Goal: Task Accomplishment & Management: Manage account settings

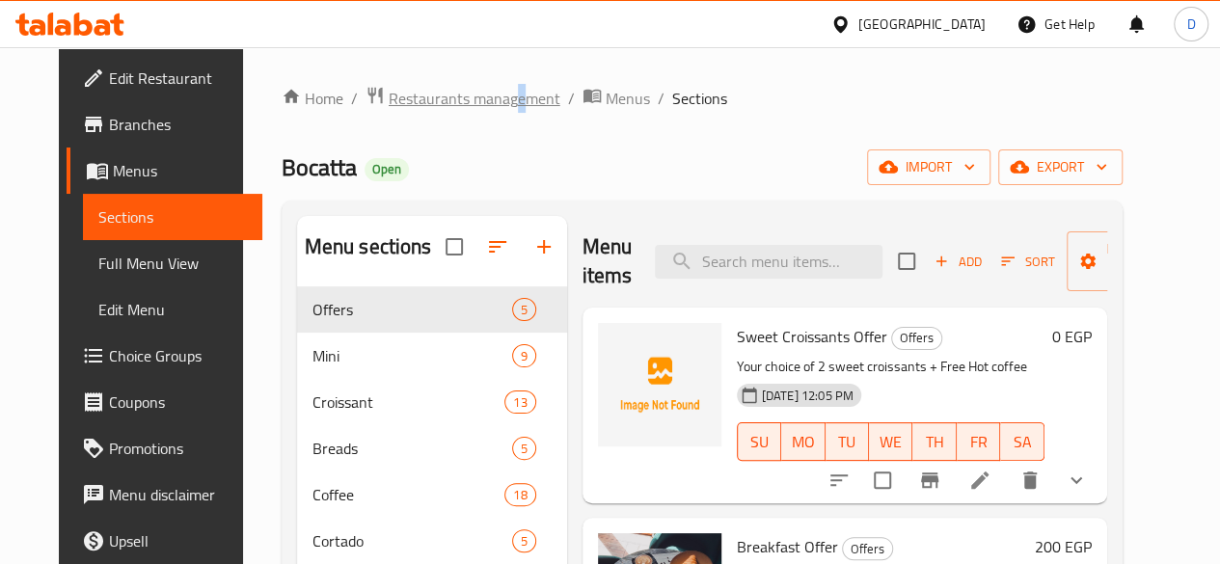
drag, startPoint x: 479, startPoint y: 82, endPoint x: 484, endPoint y: 93, distance: 11.7
click at [484, 93] on span "Restaurants management" at bounding box center [475, 98] width 172 height 23
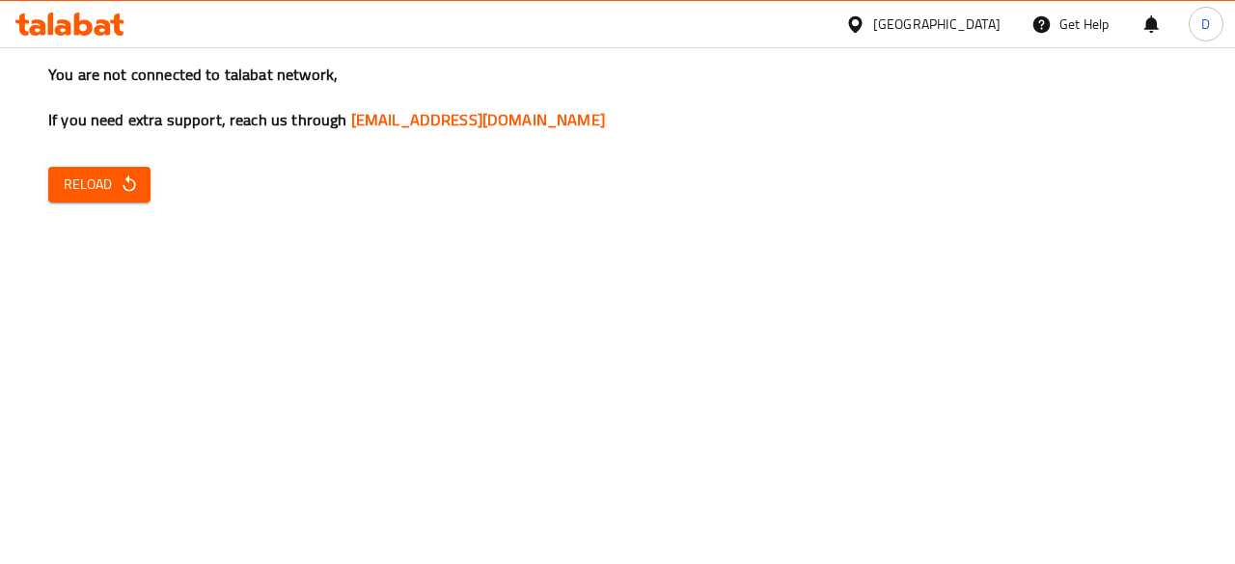
drag, startPoint x: 393, startPoint y: 340, endPoint x: 252, endPoint y: 171, distance: 219.8
click at [252, 171] on div "You are not connected to talabat network, If you need extra support, reach us t…" at bounding box center [617, 282] width 1235 height 564
click at [112, 192] on span "Reload" at bounding box center [99, 185] width 71 height 24
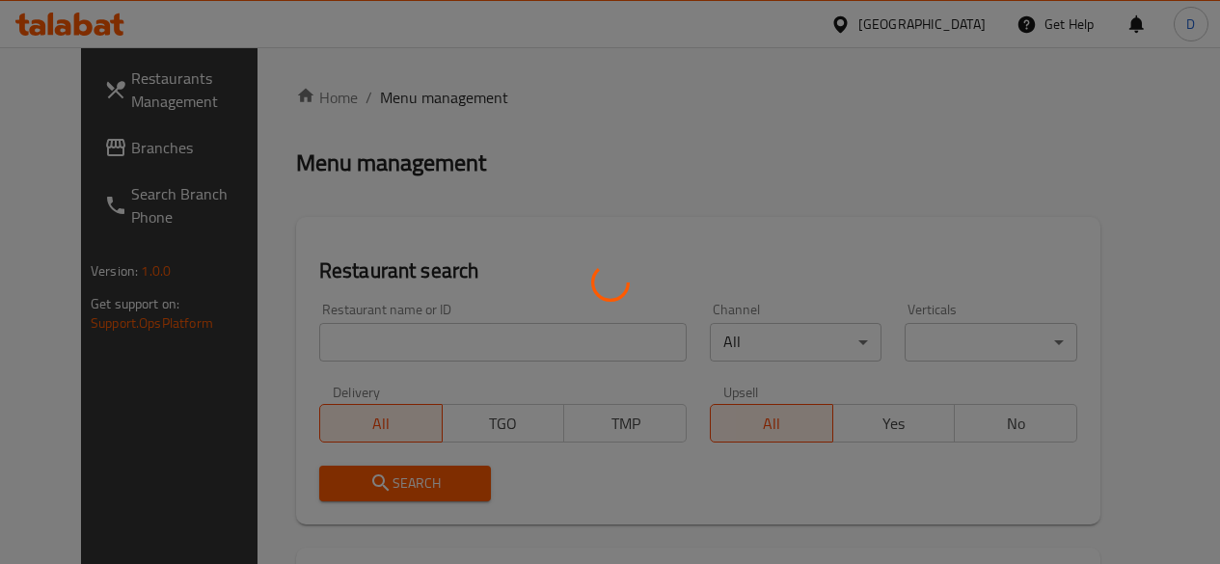
scroll to position [42, 0]
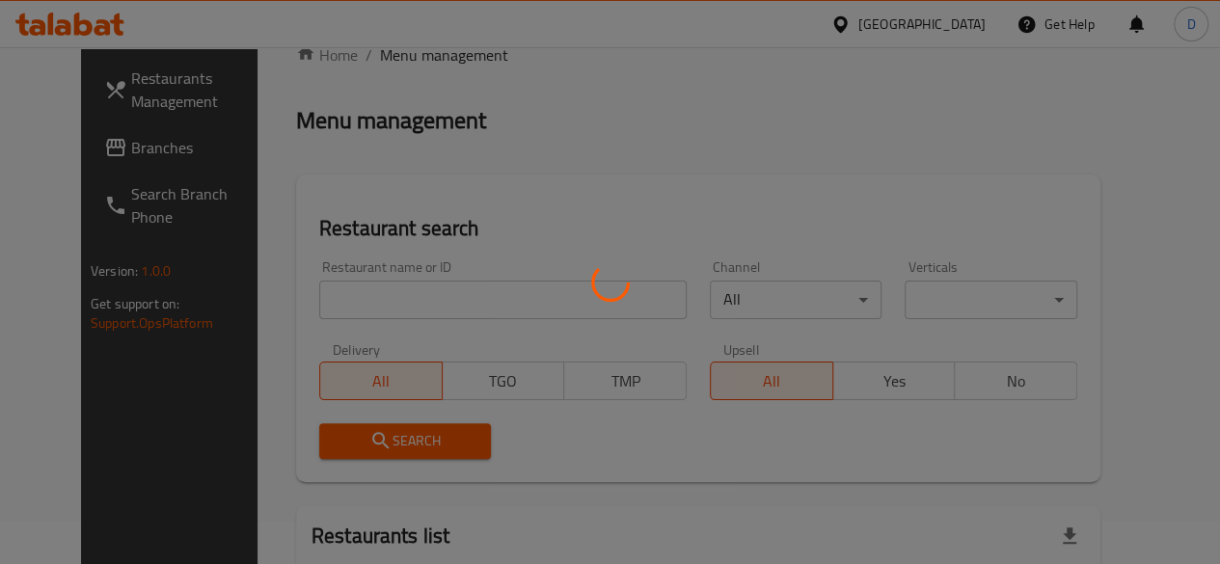
click at [340, 314] on div at bounding box center [610, 282] width 1220 height 564
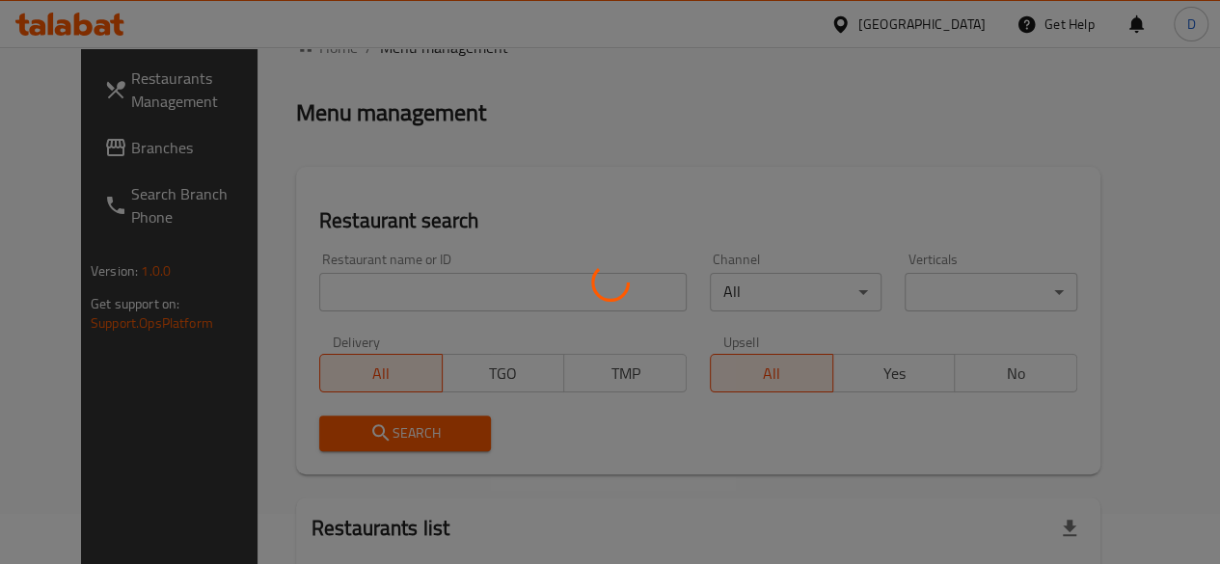
scroll to position [49, 0]
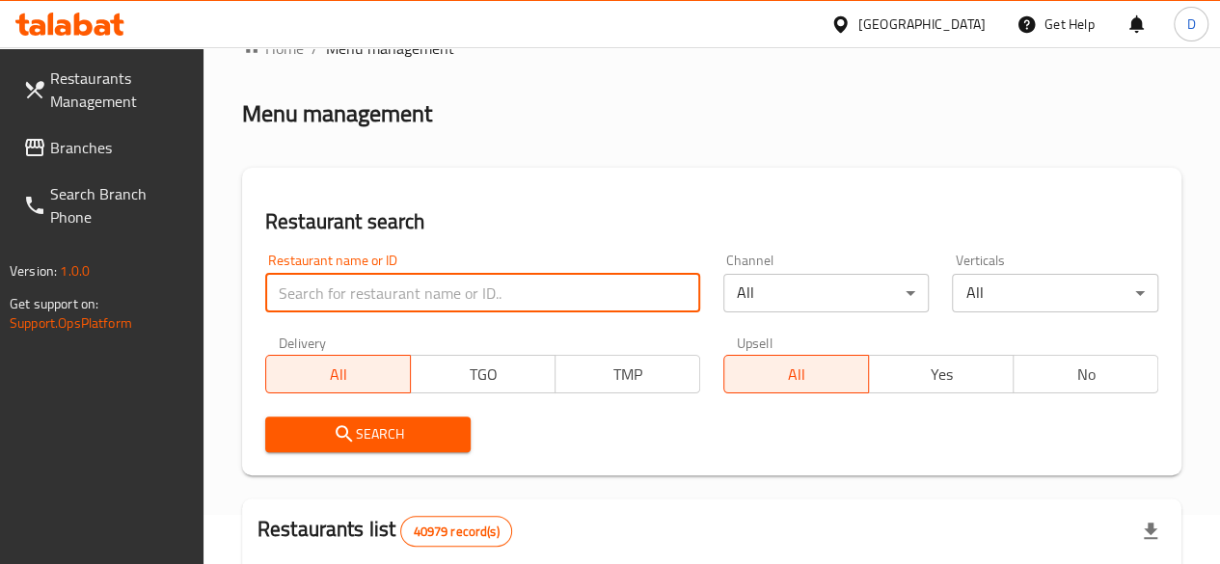
click at [324, 287] on input "search" at bounding box center [482, 293] width 435 height 39
type input "Puffy pops"
click button "Search" at bounding box center [368, 435] width 206 height 36
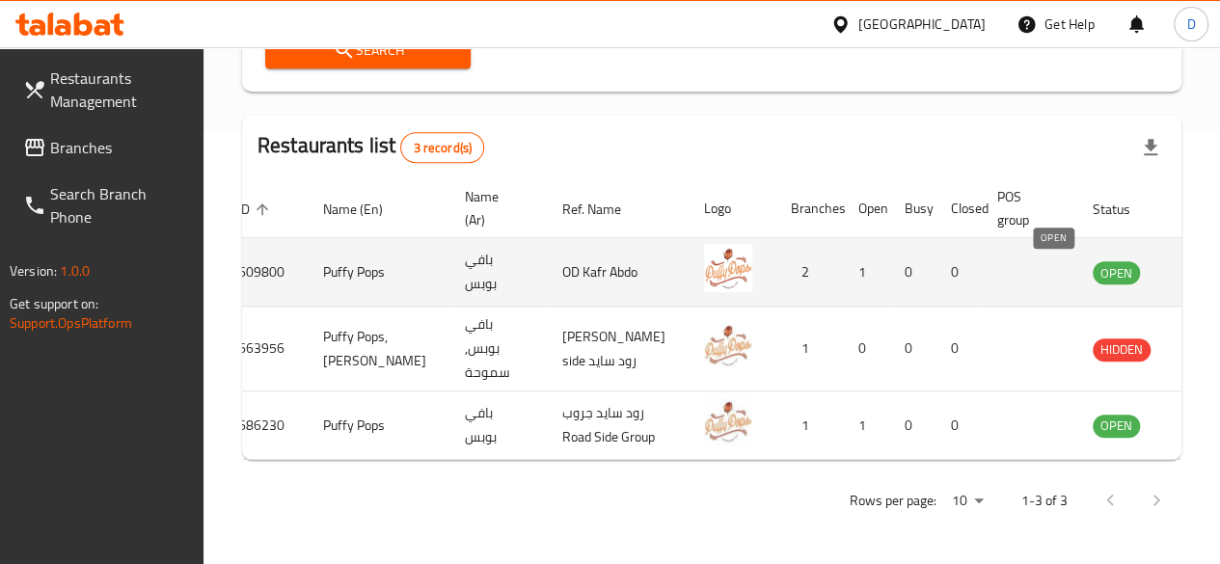
scroll to position [0, 0]
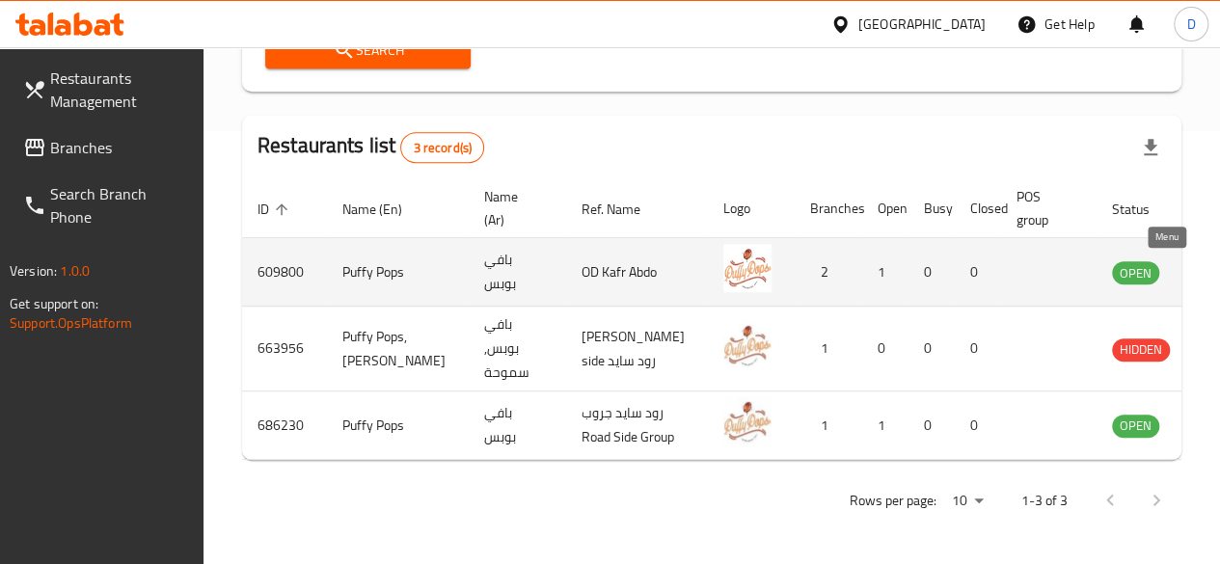
click at [1213, 260] on icon "enhanced table" at bounding box center [1224, 271] width 23 height 23
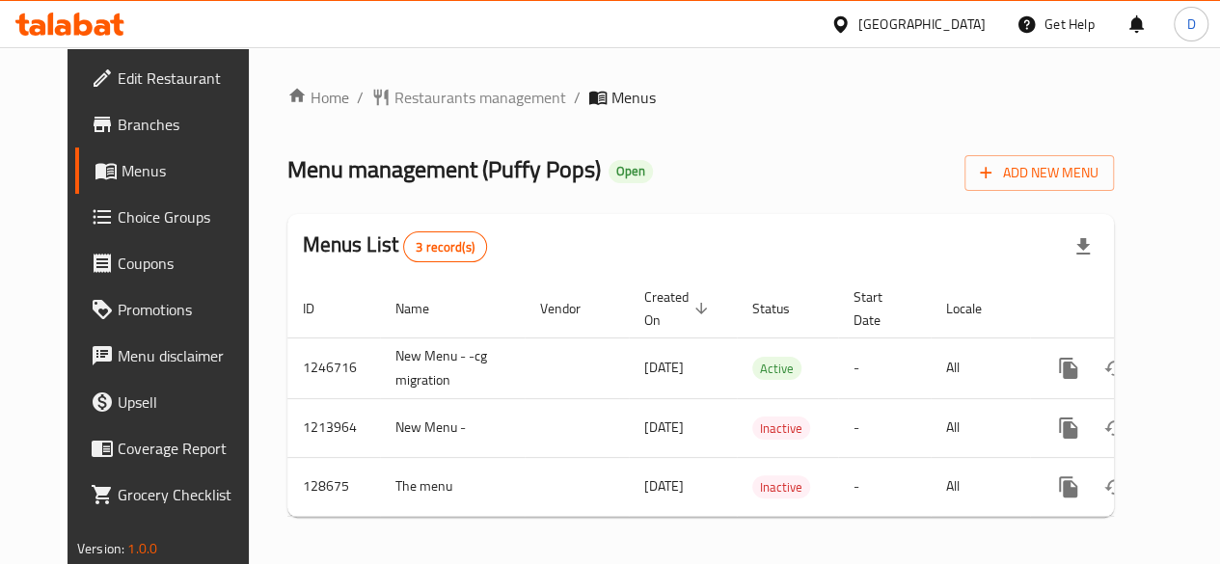
scroll to position [19, 0]
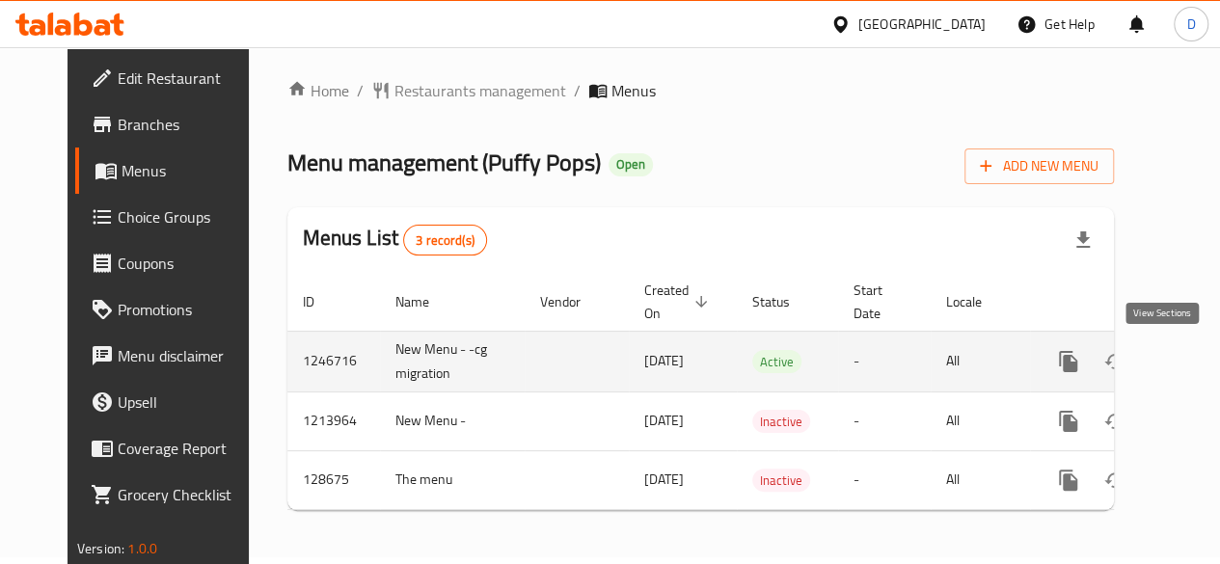
click at [1196, 357] on icon "enhanced table" at bounding box center [1207, 361] width 23 height 23
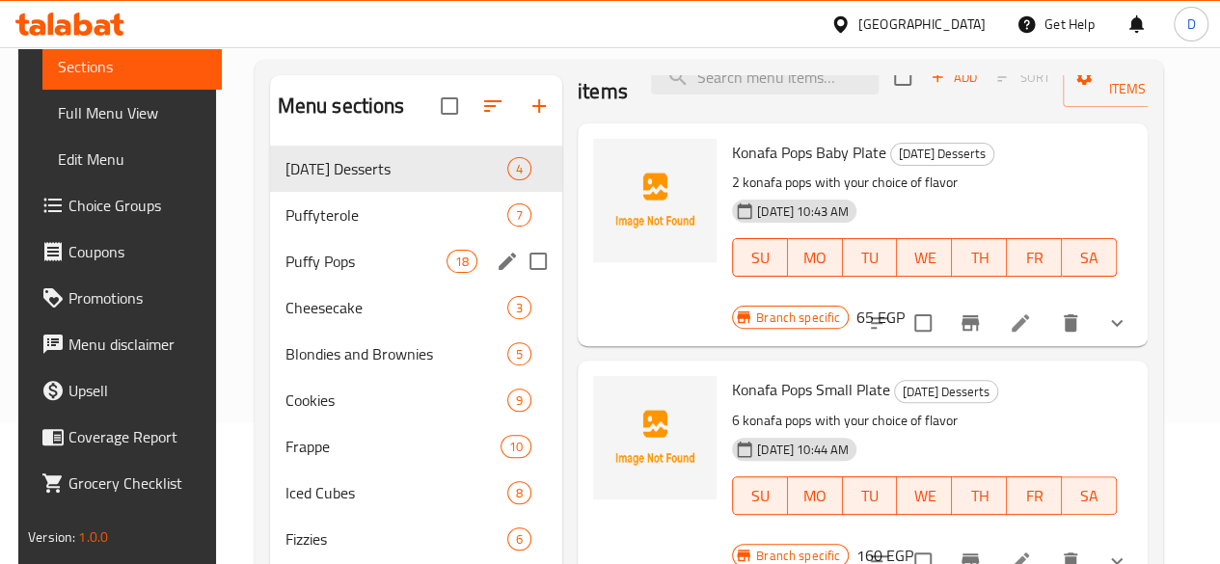
scroll to position [184, 0]
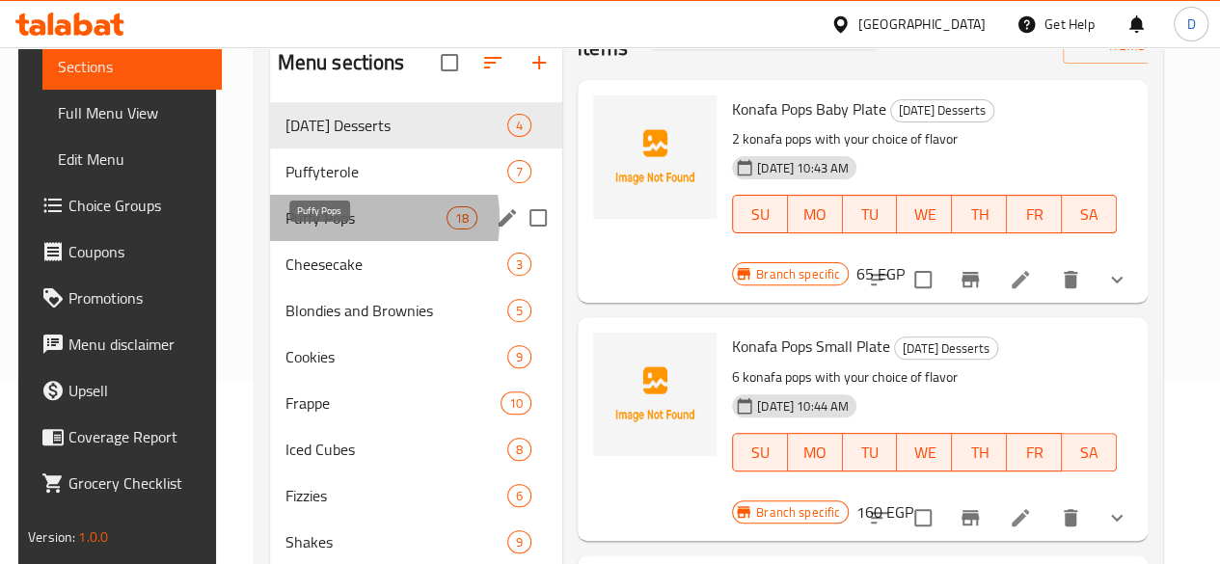
click at [323, 230] on span "Puffy Pops" at bounding box center [365, 217] width 161 height 23
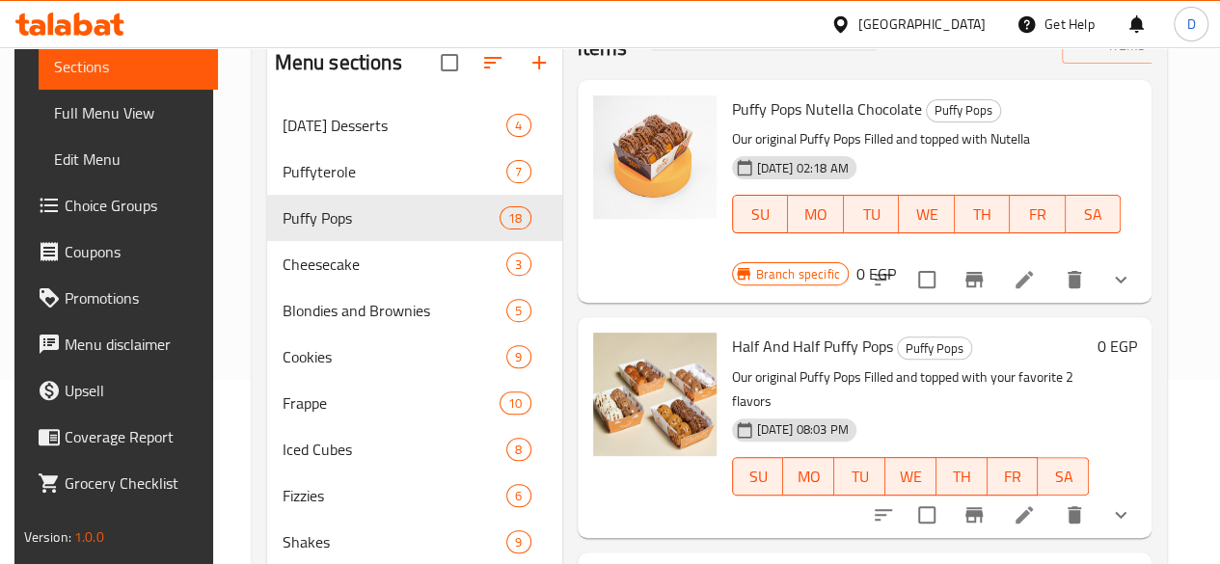
click at [77, 211] on span "Choice Groups" at bounding box center [134, 205] width 138 height 23
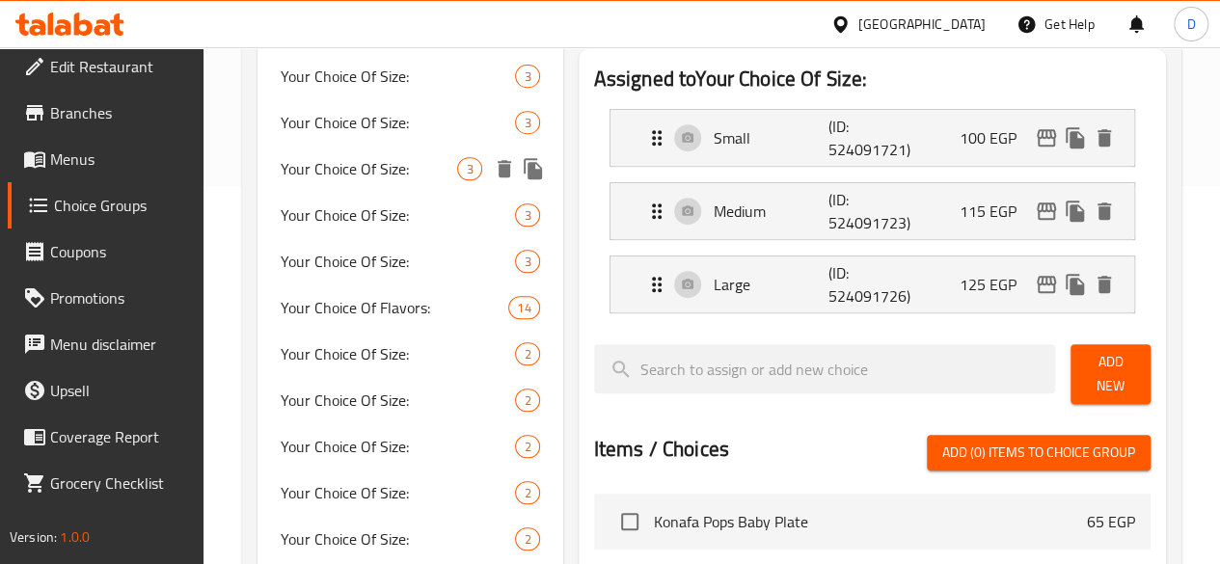
scroll to position [395, 0]
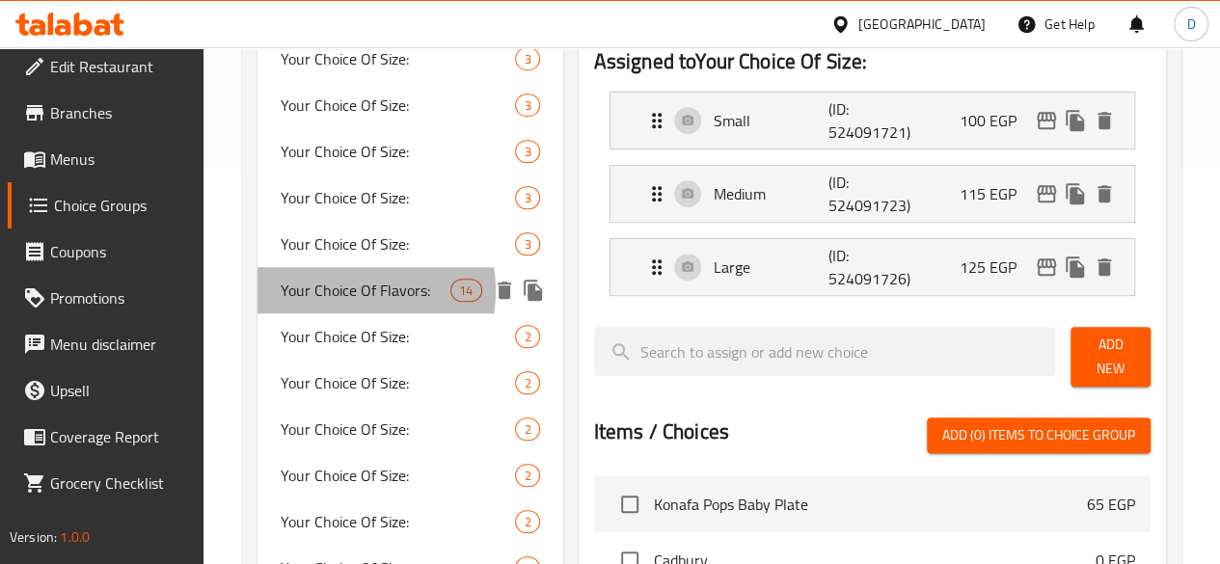
click at [355, 292] on span "Your Choice Of Flavors:" at bounding box center [366, 290] width 170 height 23
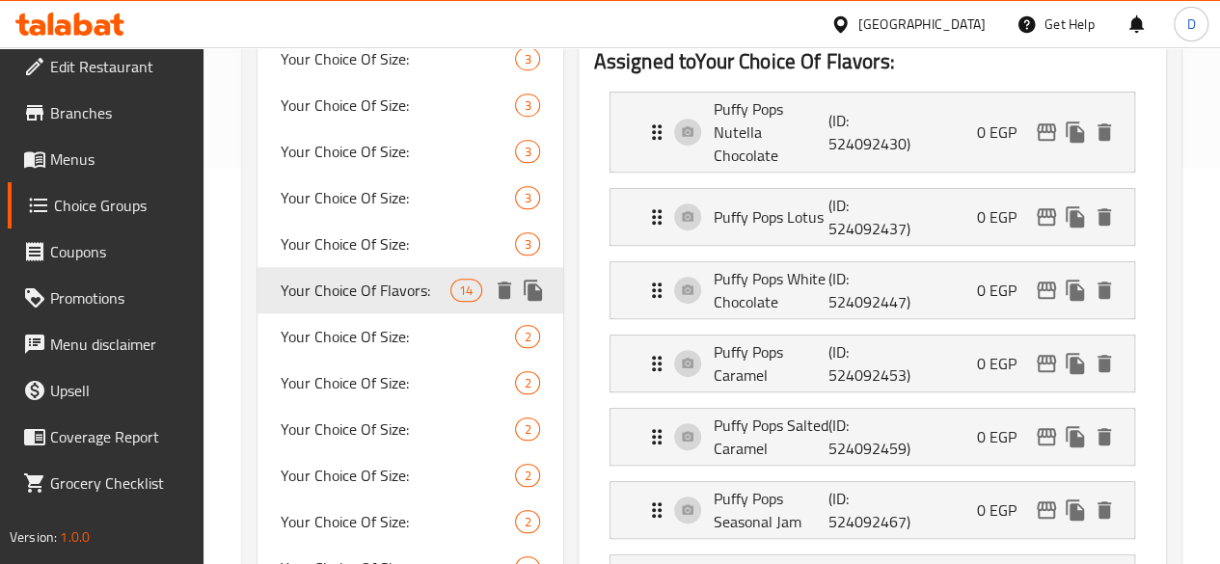
type input "Your Choice Of Flavors:"
type input "إختيارك من النكهات:"
type input "4"
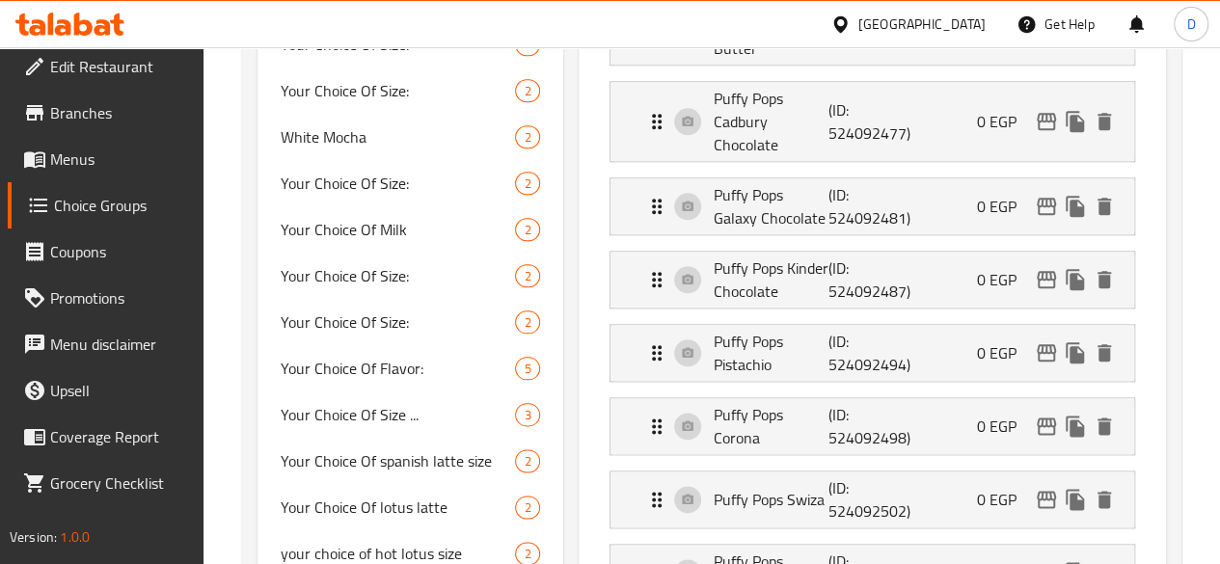
scroll to position [988, 0]
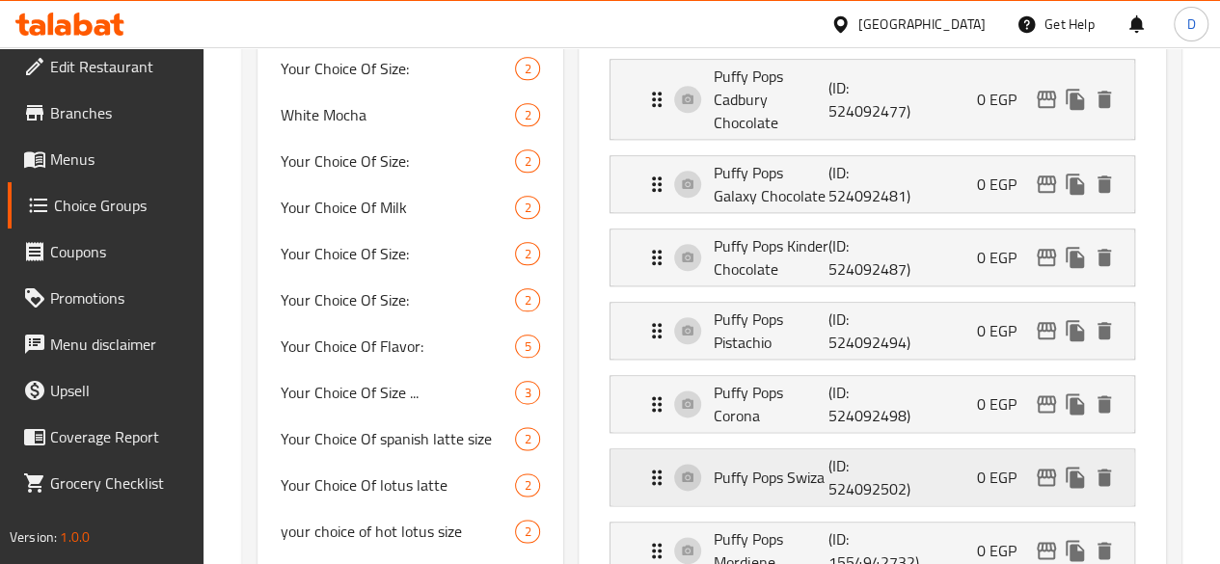
click at [893, 449] on div "Puffy Pops Swiza (ID: 524092502) 0 EGP" at bounding box center [878, 477] width 466 height 56
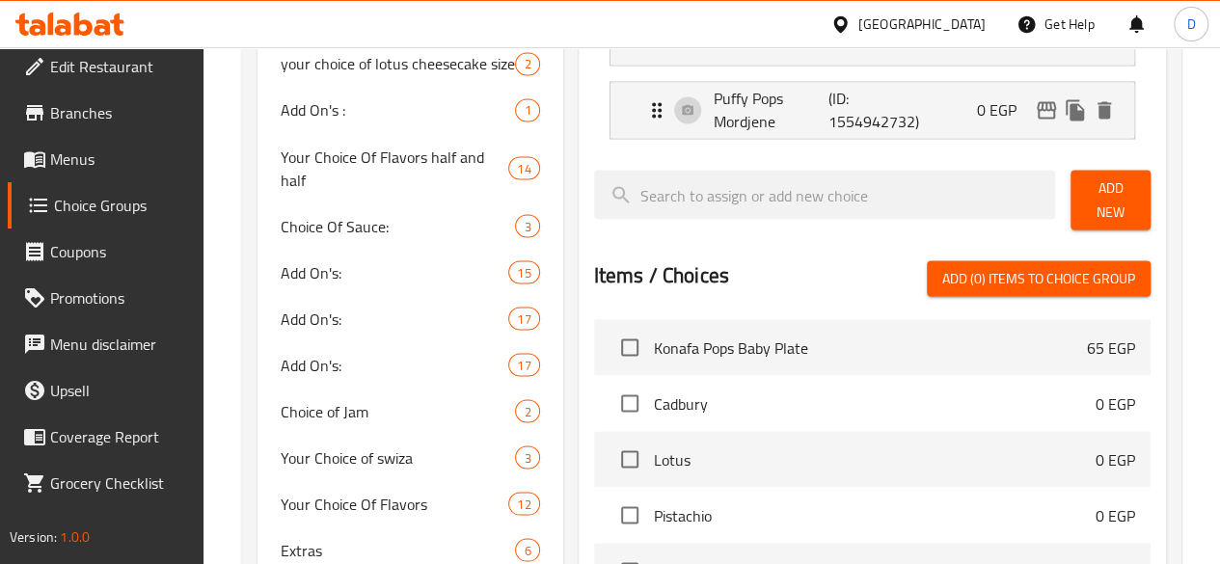
scroll to position [1688, 0]
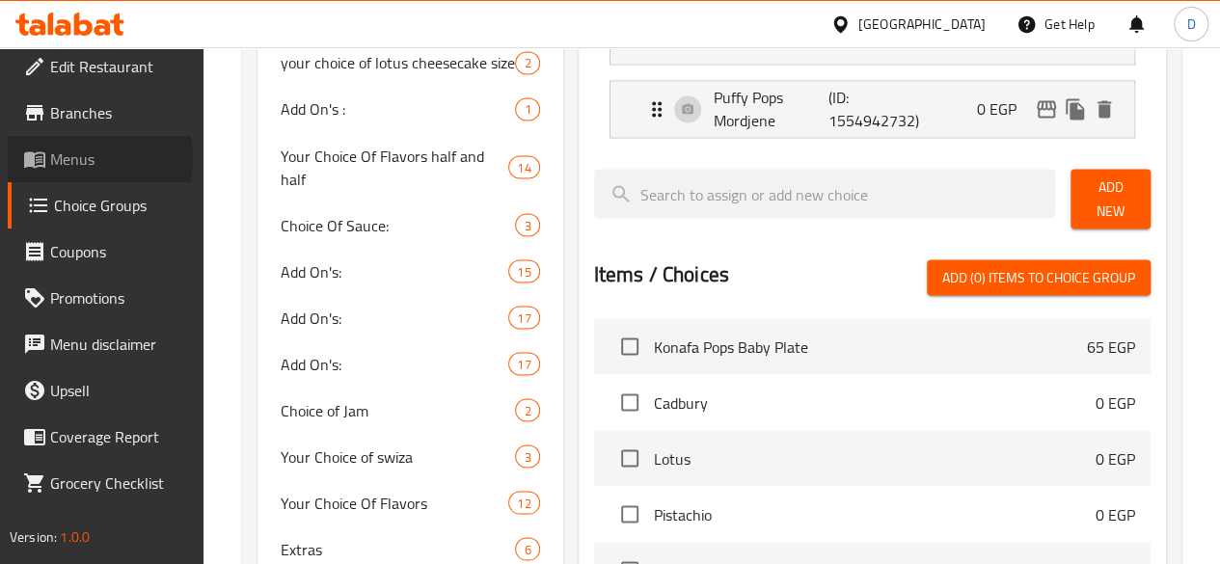
click at [85, 157] on span "Menus" at bounding box center [119, 159] width 138 height 23
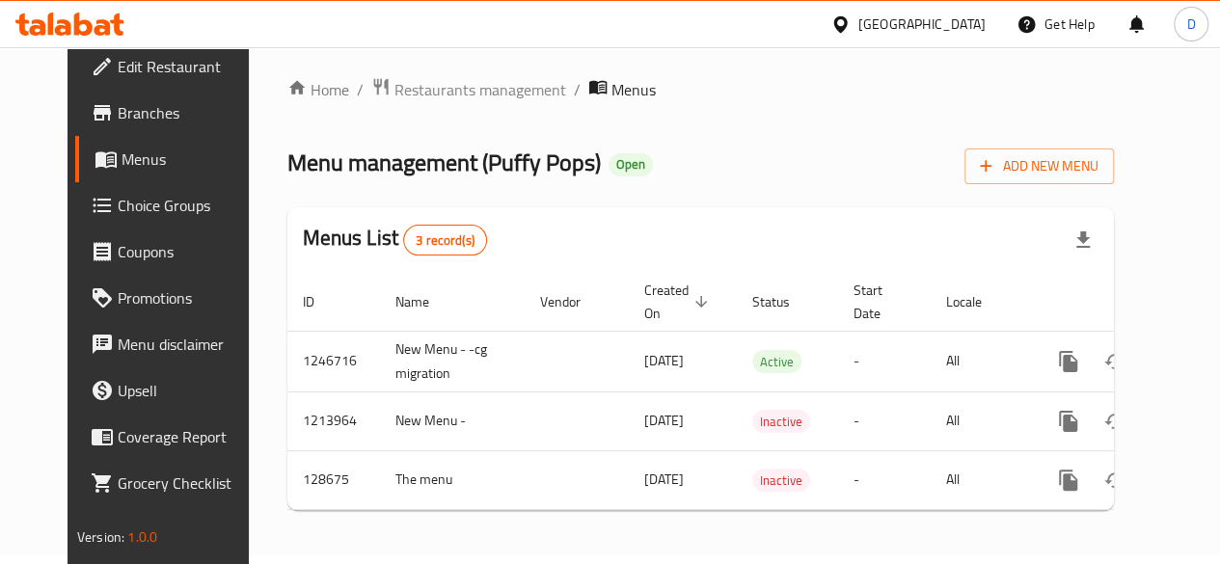
scroll to position [21, 0]
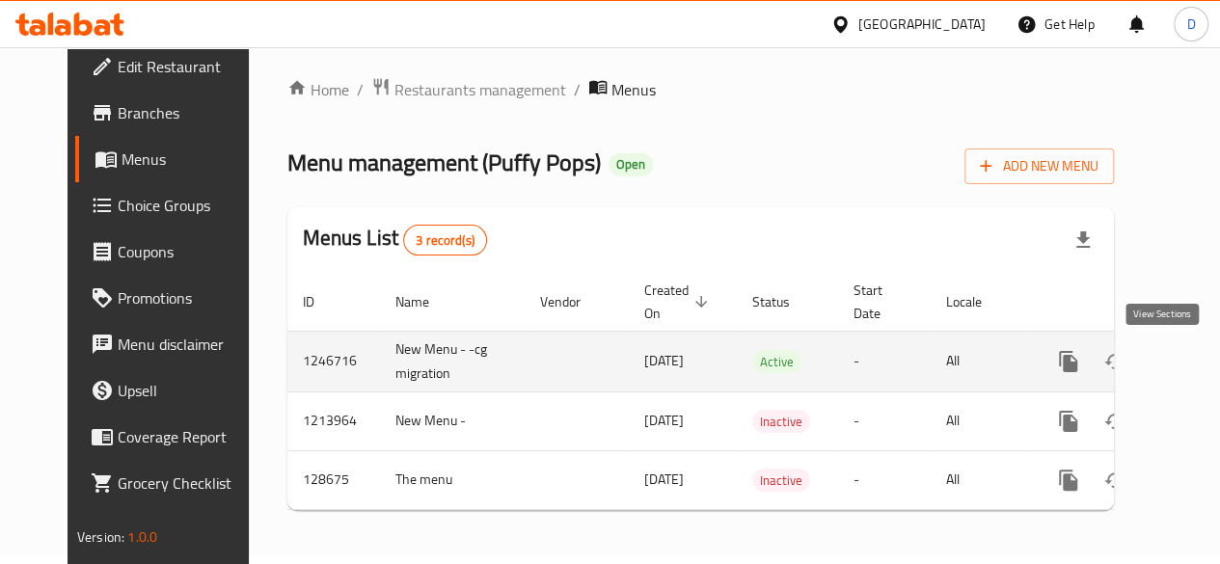
click at [1196, 352] on icon "enhanced table" at bounding box center [1207, 361] width 23 height 23
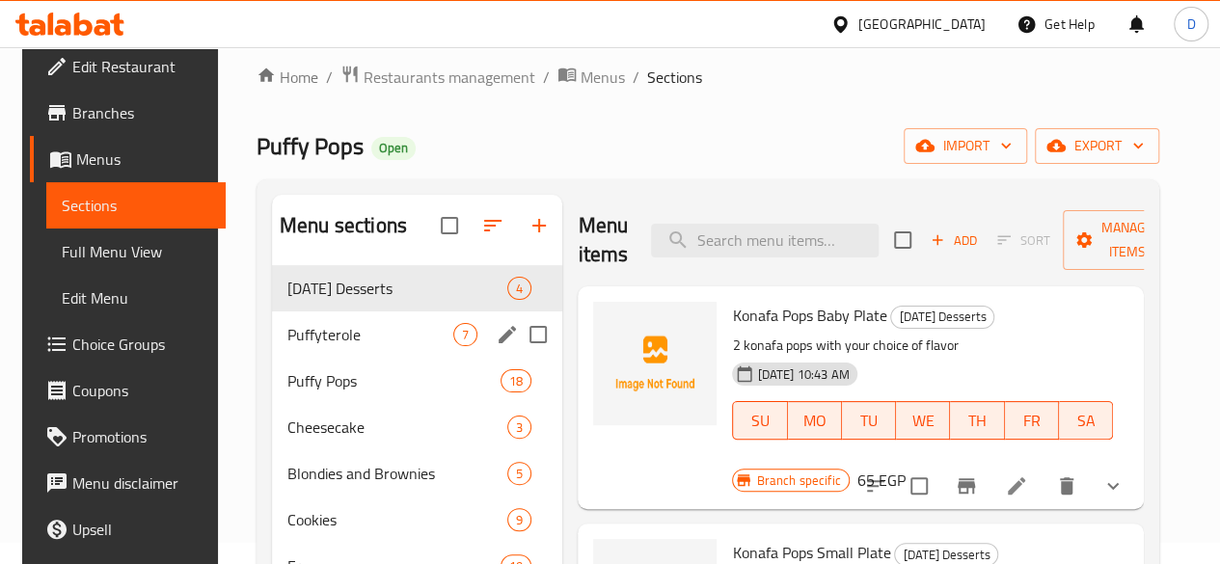
scroll to position [116, 0]
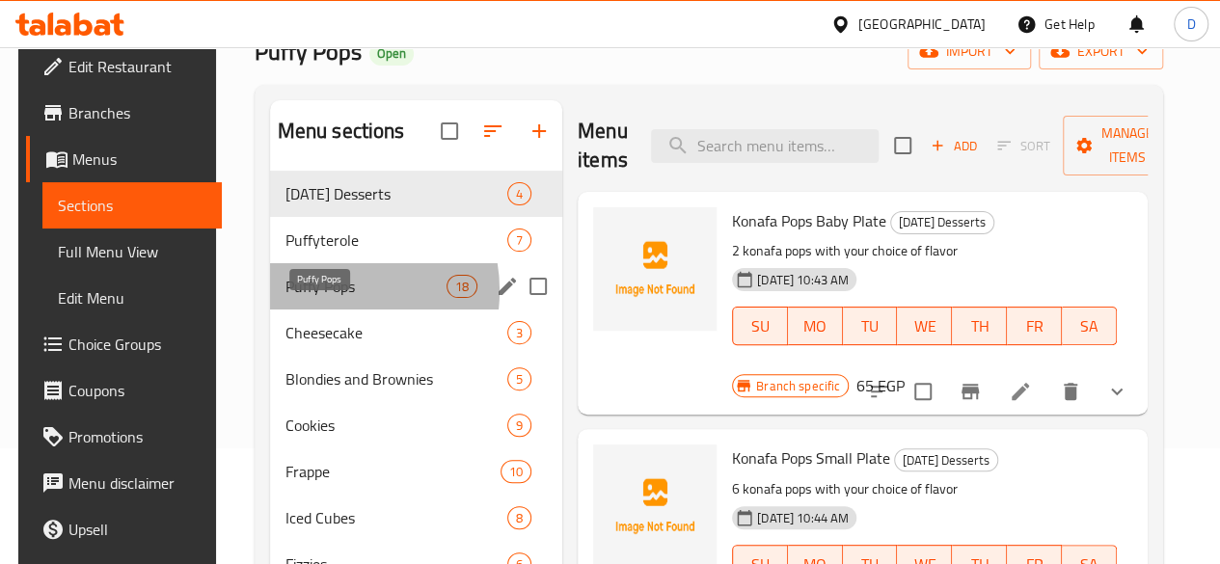
click at [314, 298] on span "Puffy Pops" at bounding box center [365, 286] width 161 height 23
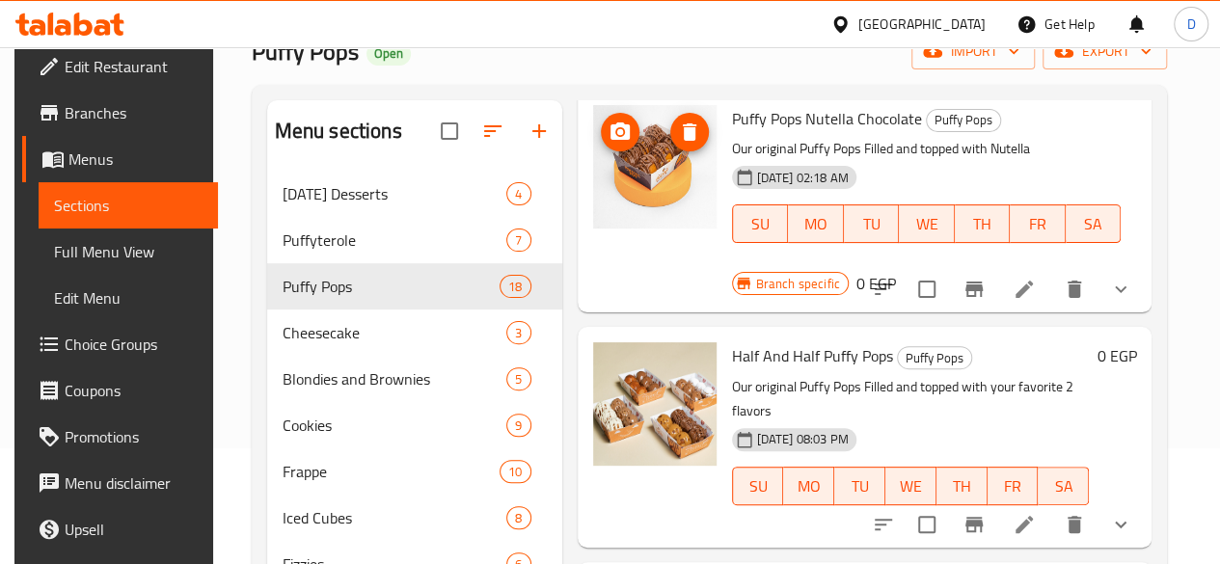
scroll to position [106, 0]
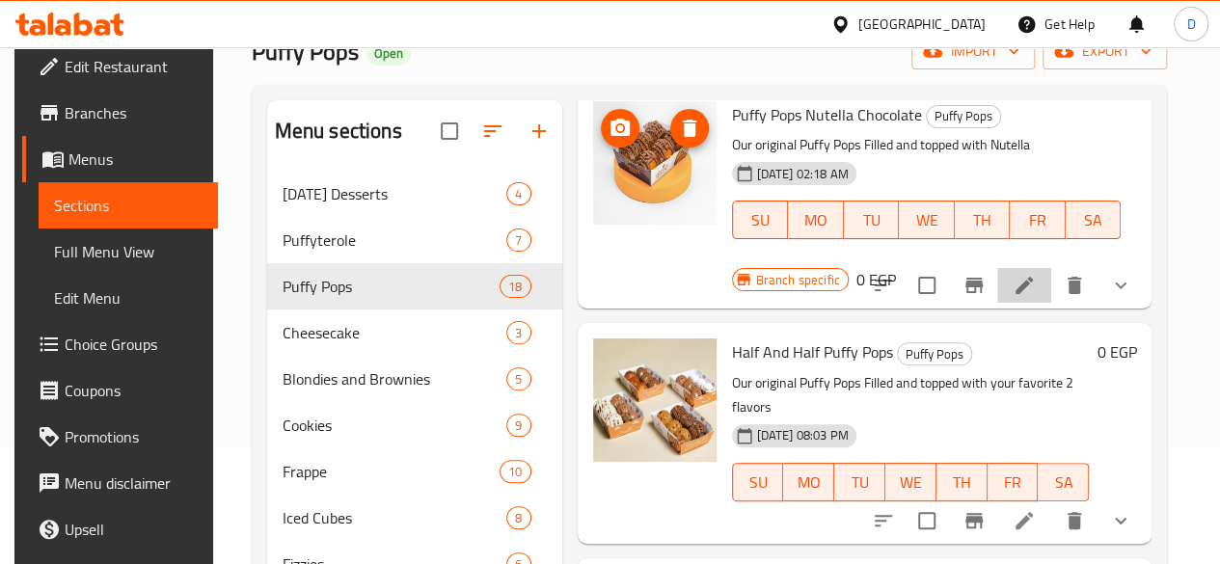
click at [1038, 268] on li at bounding box center [1024, 285] width 54 height 35
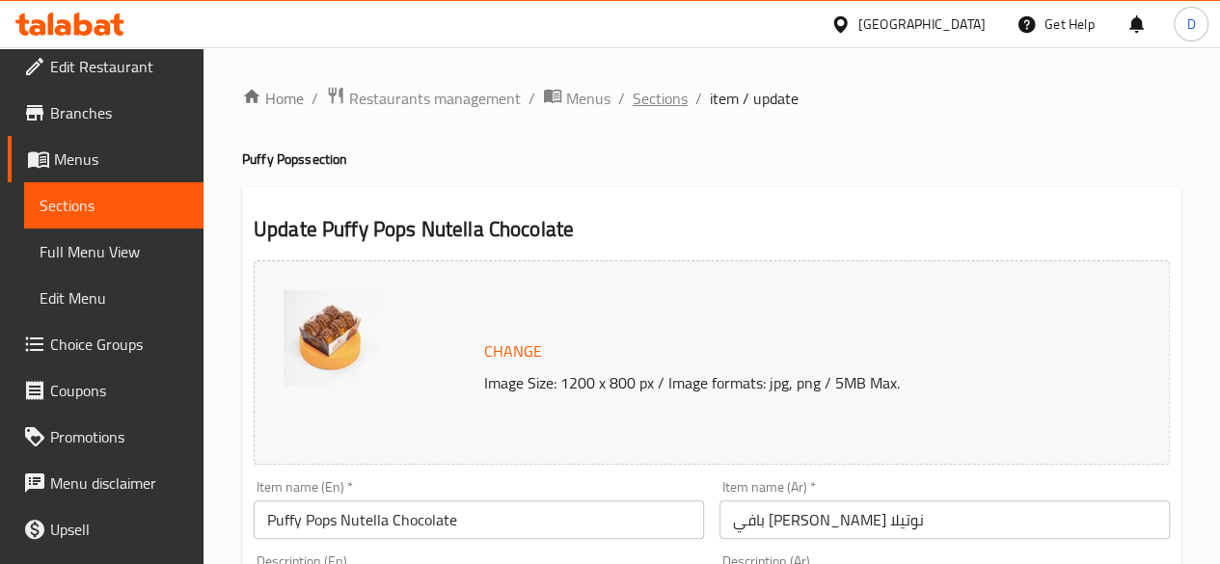
click at [666, 103] on span "Sections" at bounding box center [660, 98] width 55 height 23
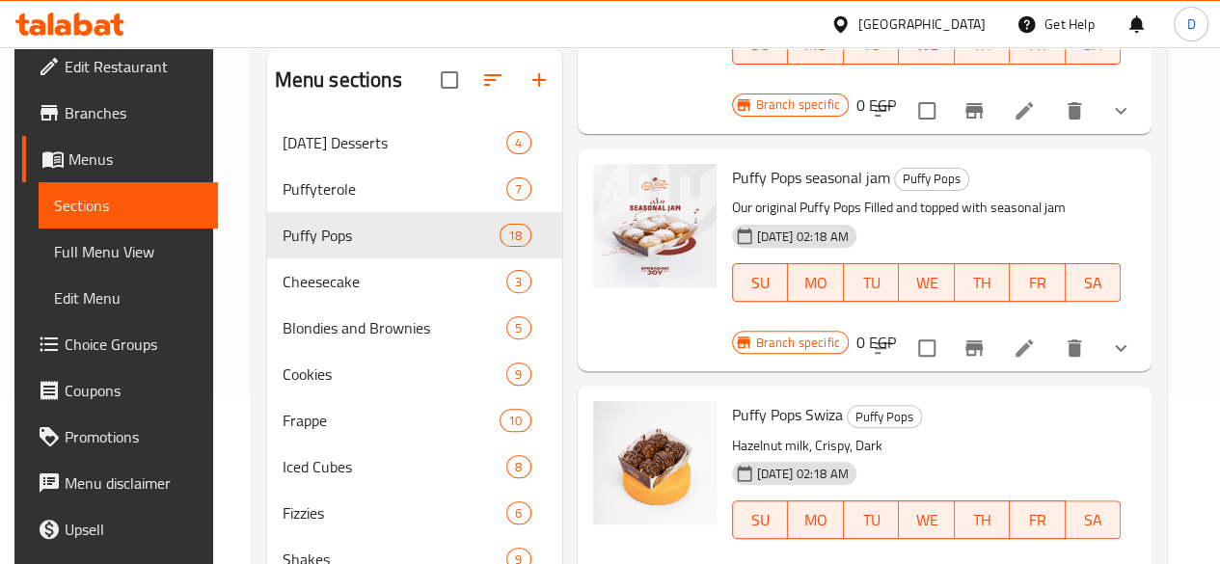
scroll to position [172, 0]
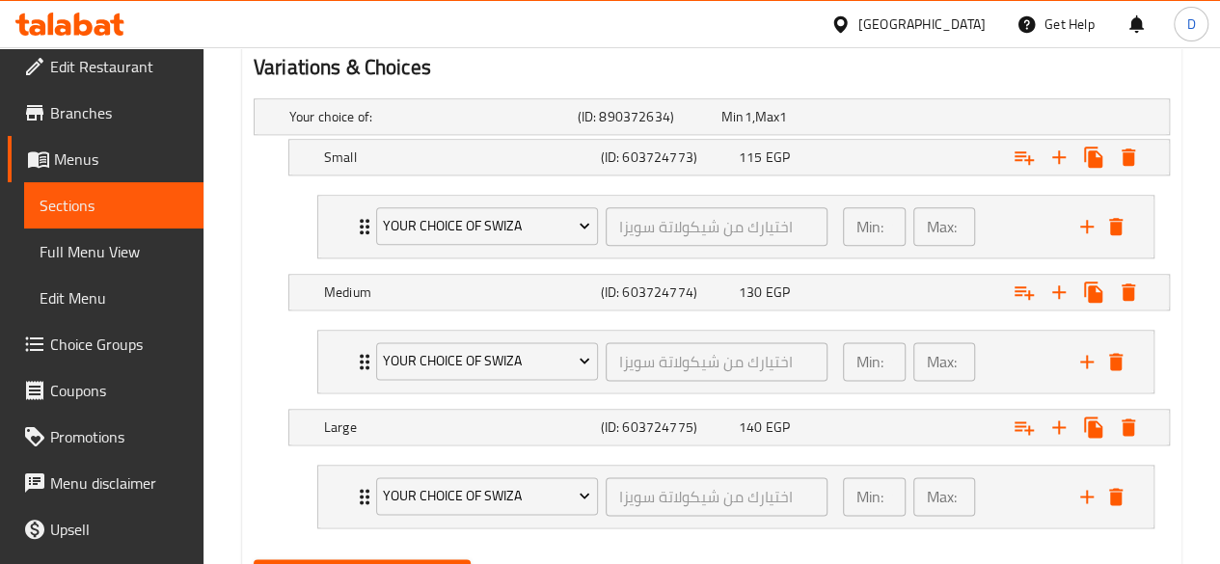
scroll to position [1056, 0]
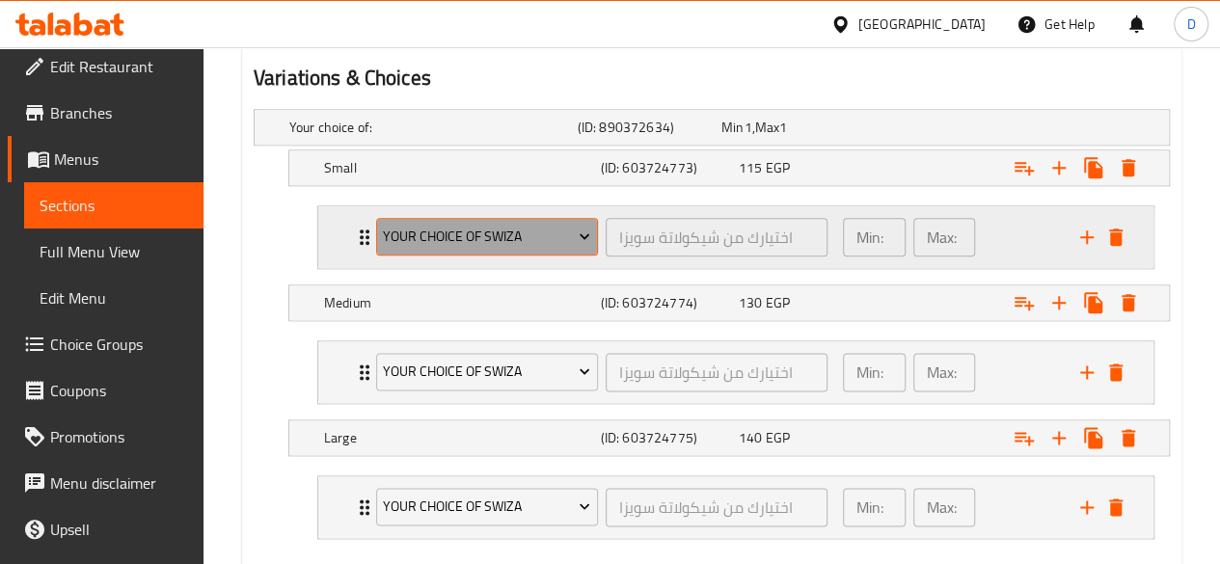
click at [571, 242] on span "Your Choice of swiza" at bounding box center [486, 237] width 207 height 24
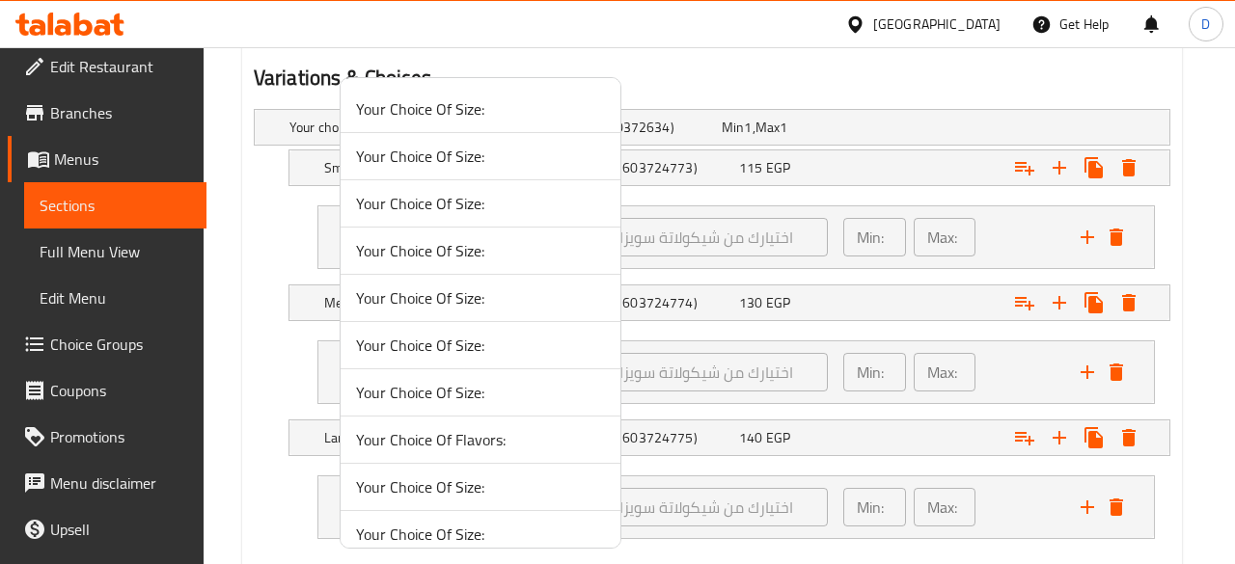
click at [948, 80] on div at bounding box center [617, 282] width 1235 height 564
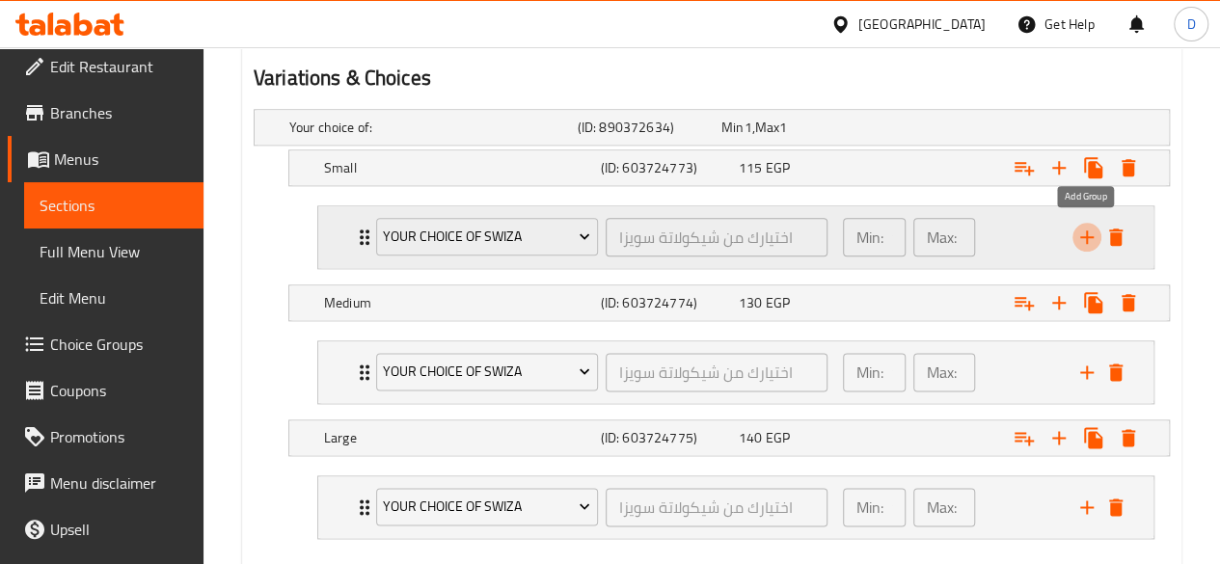
click at [1092, 233] on icon "add" at bounding box center [1086, 237] width 23 height 23
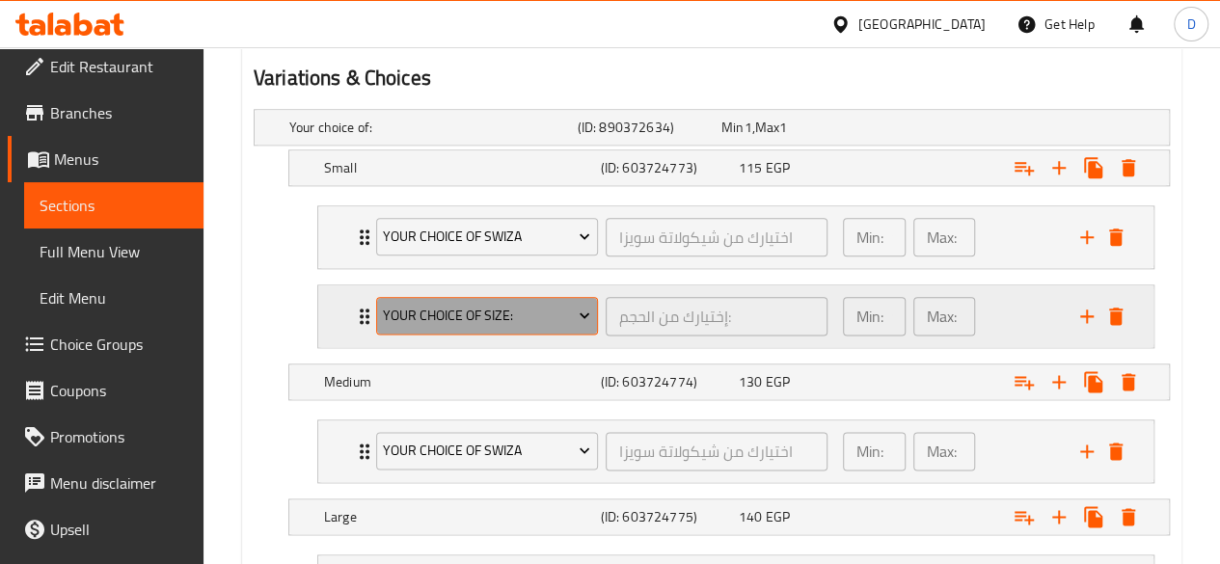
click at [569, 315] on span "Your Choice Of Size:" at bounding box center [486, 316] width 207 height 24
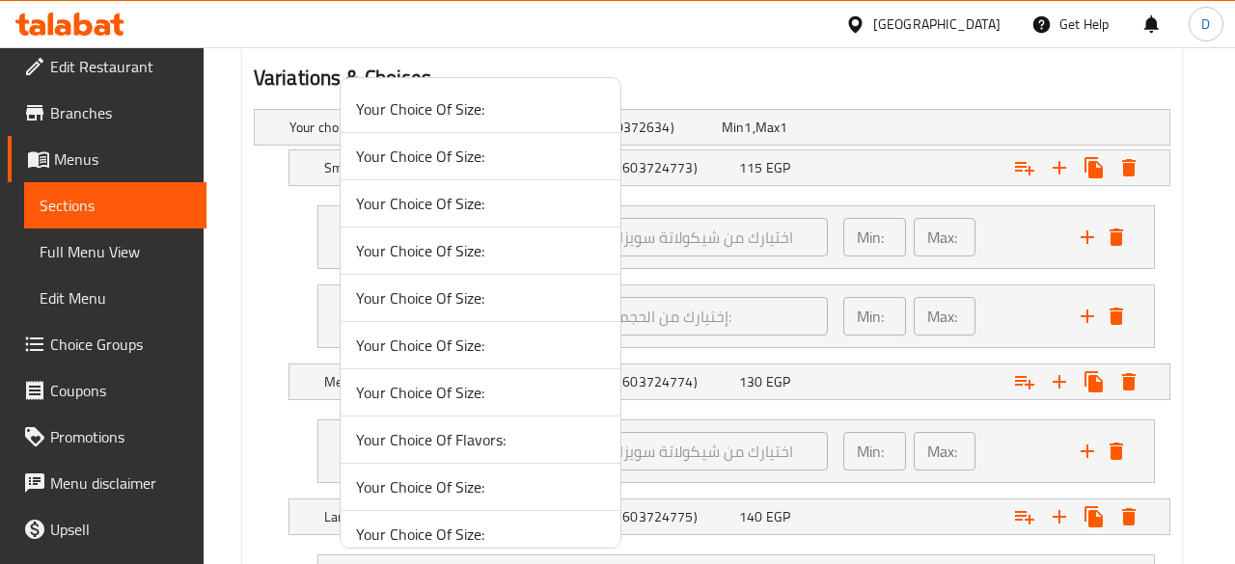
click at [919, 91] on div at bounding box center [617, 282] width 1235 height 564
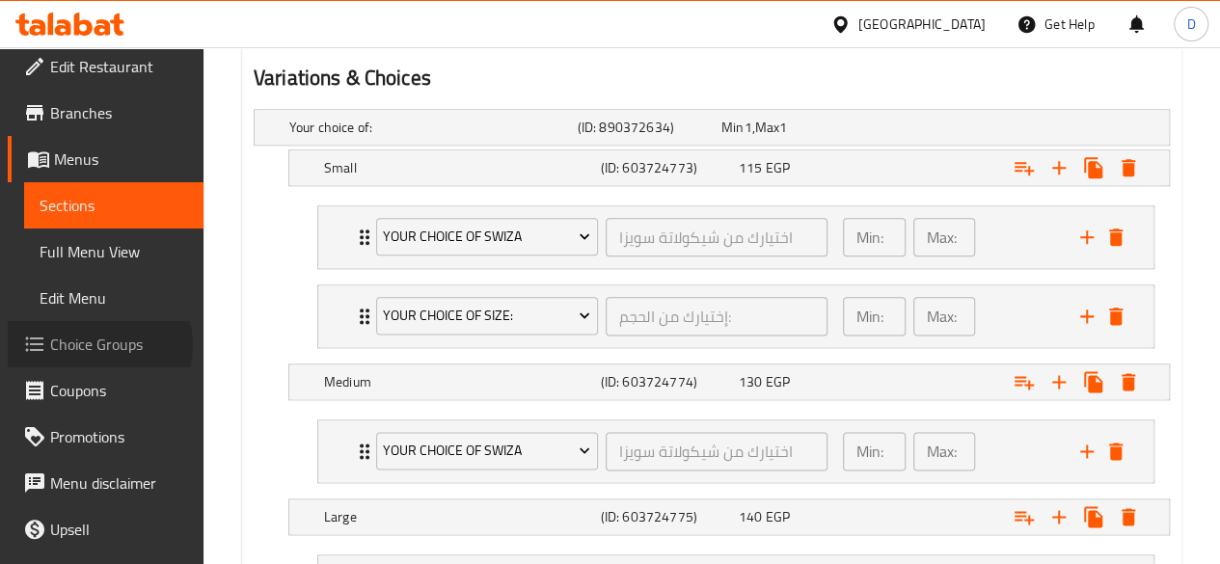
click at [93, 344] on span "Choice Groups" at bounding box center [119, 344] width 138 height 23
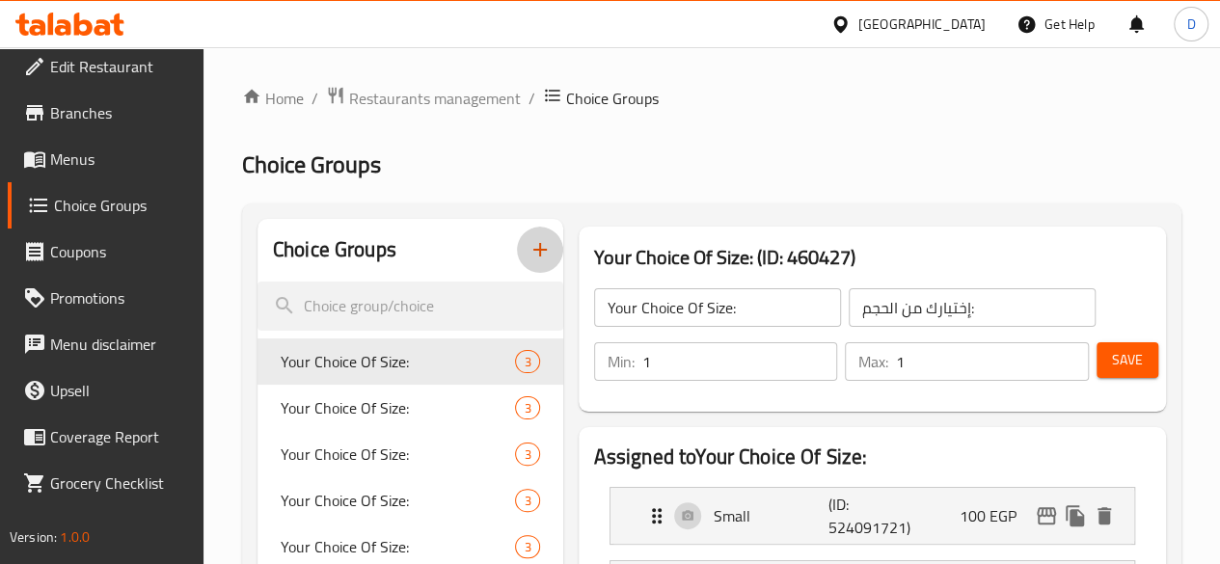
click at [529, 259] on icon "button" at bounding box center [540, 249] width 23 height 23
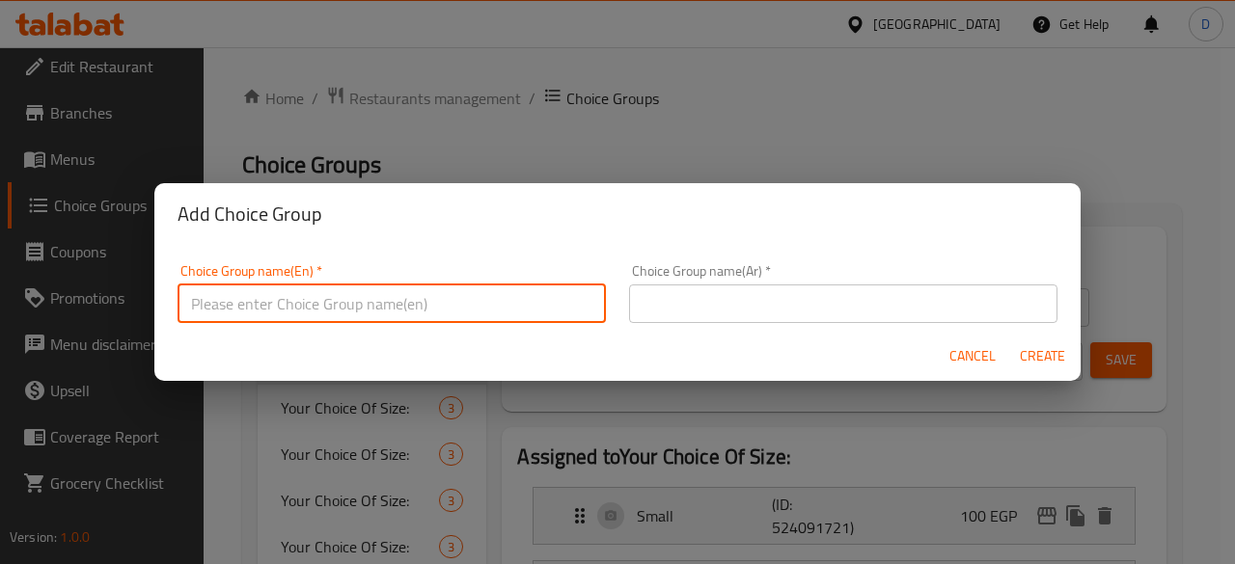
click at [420, 314] on input "text" at bounding box center [391, 304] width 428 height 39
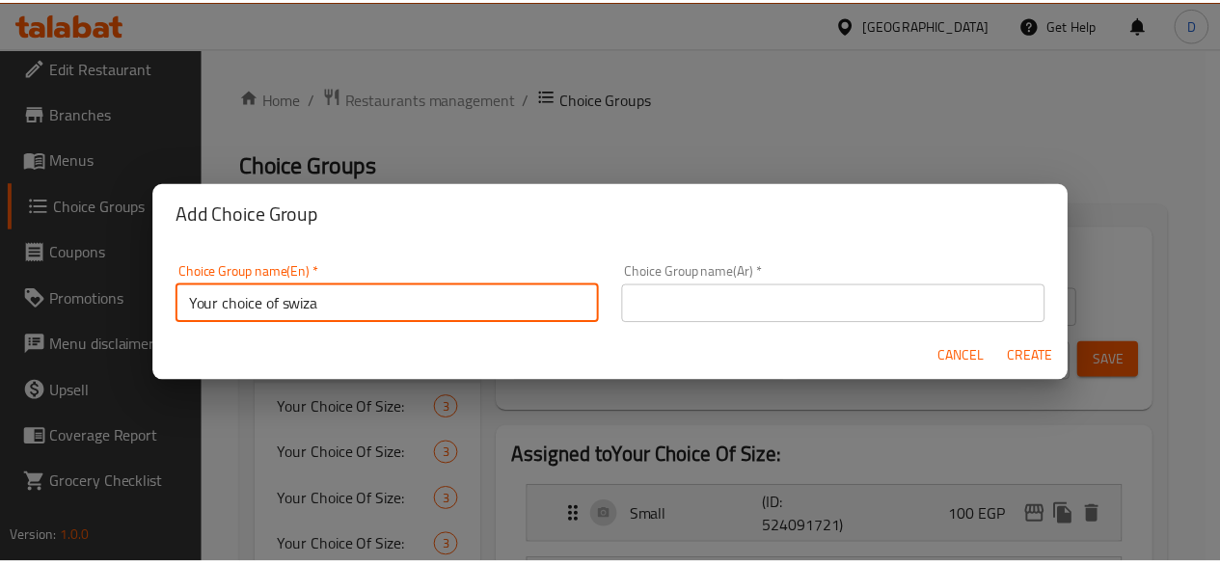
scroll to position [4, 0]
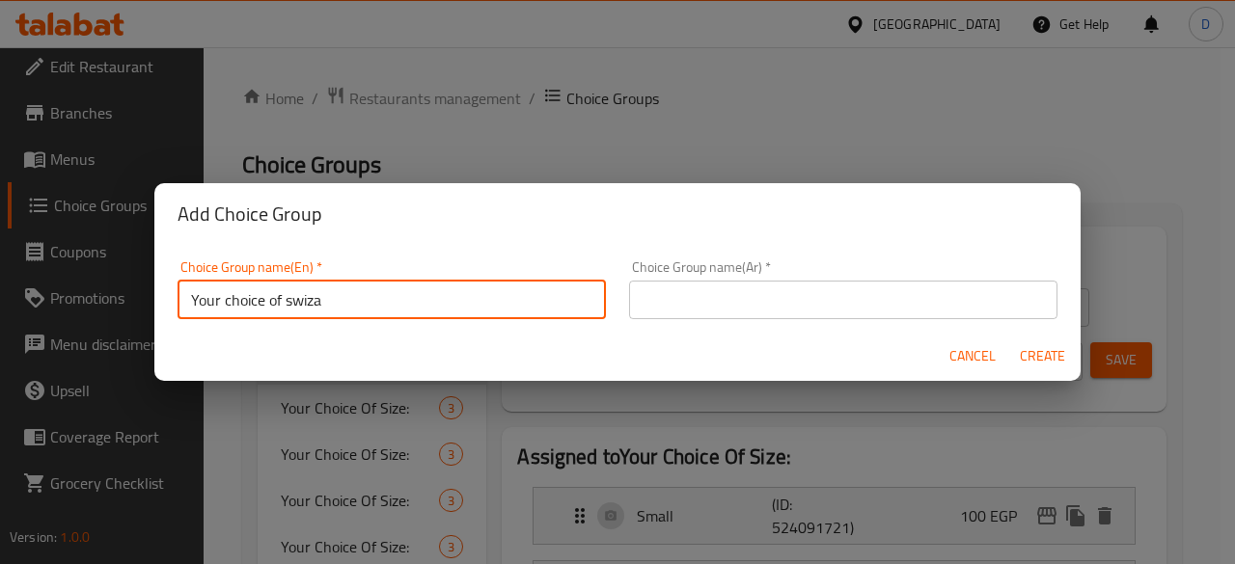
drag, startPoint x: 336, startPoint y: 303, endPoint x: 9, endPoint y: 328, distance: 327.9
click at [9, 328] on div "Add Choice Group Choice Group name(En)   * Your choice of swiza Choice Group na…" at bounding box center [617, 282] width 1235 height 564
type input "Your choice of swiza"
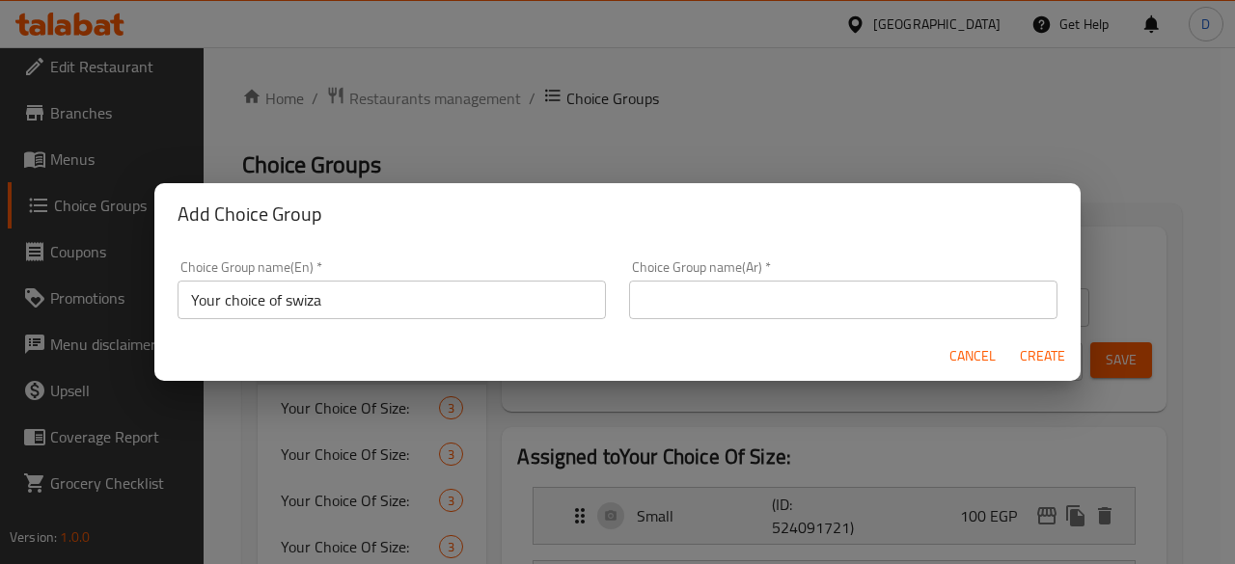
click at [743, 277] on div "Choice Group name(Ar)   * Choice Group name(Ar) *" at bounding box center [843, 289] width 428 height 59
click at [766, 300] on input "text" at bounding box center [843, 300] width 428 height 39
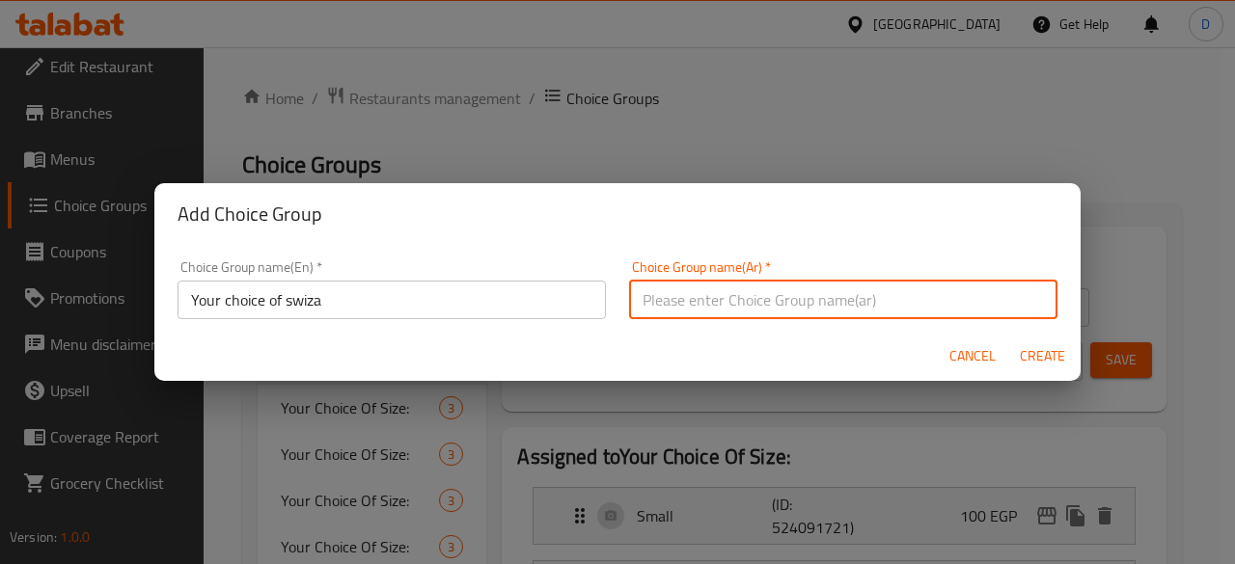
paste input "اختيارك من سويزا"
type input "اختيارك من سويزا"
click at [1042, 355] on span "Create" at bounding box center [1042, 356] width 46 height 24
type input "Your choice of swiza"
type input "اختيارك من سويزا"
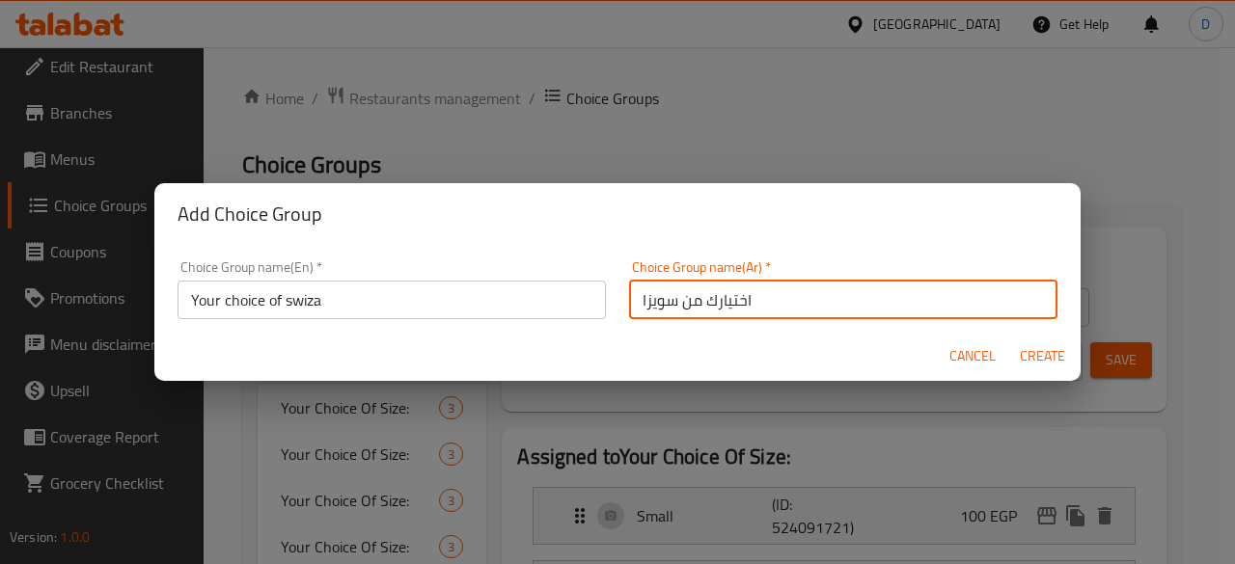
type input "0"
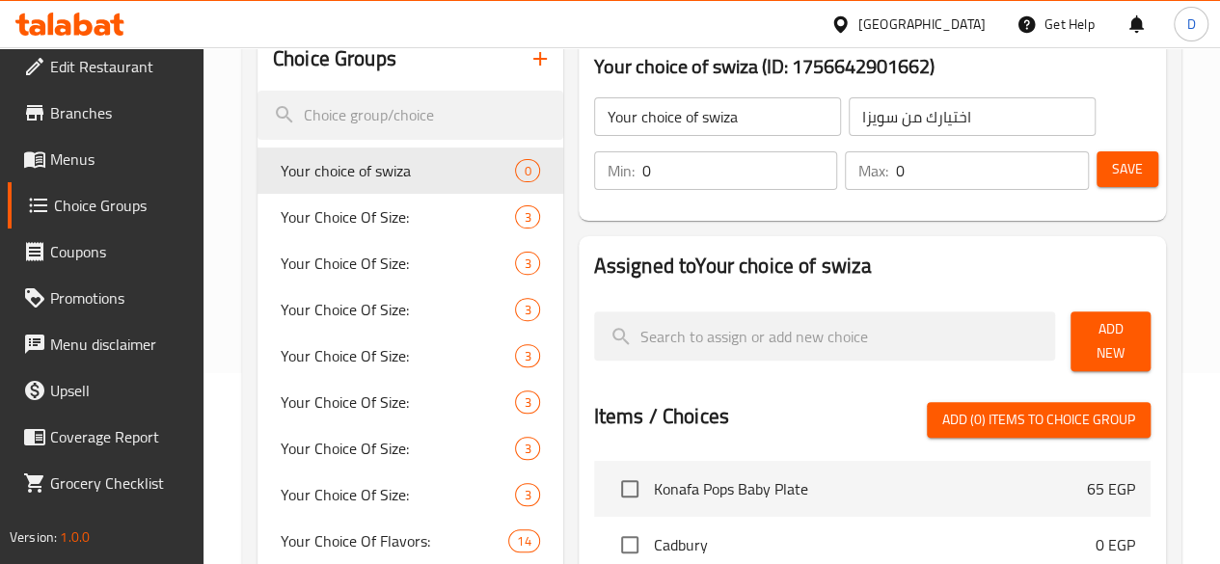
scroll to position [188, 0]
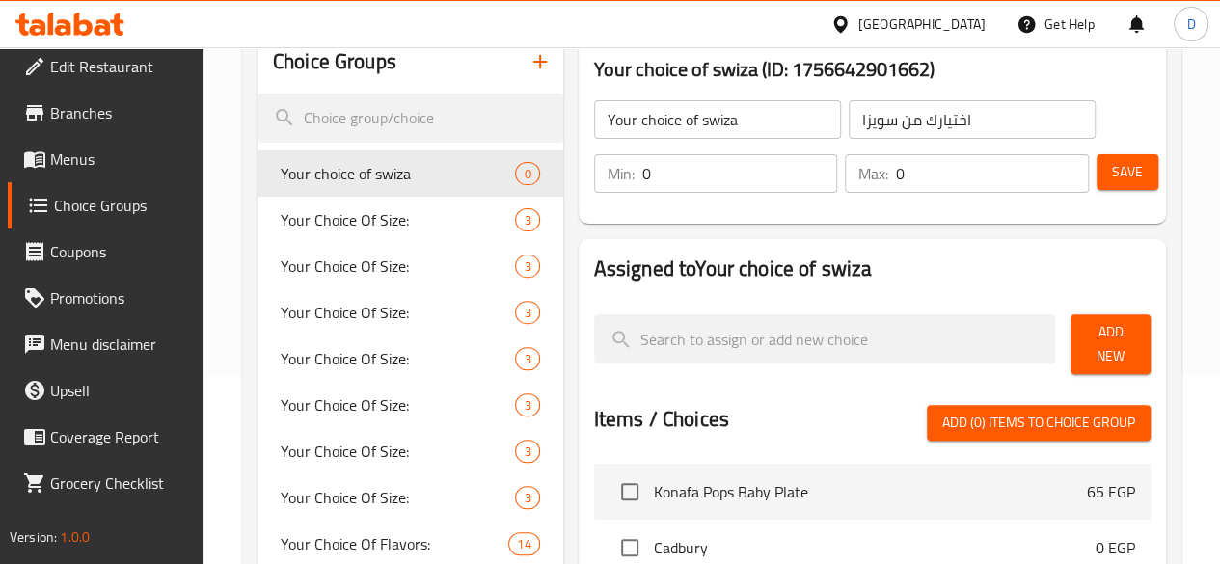
click at [642, 185] on input "0" at bounding box center [740, 173] width 196 height 39
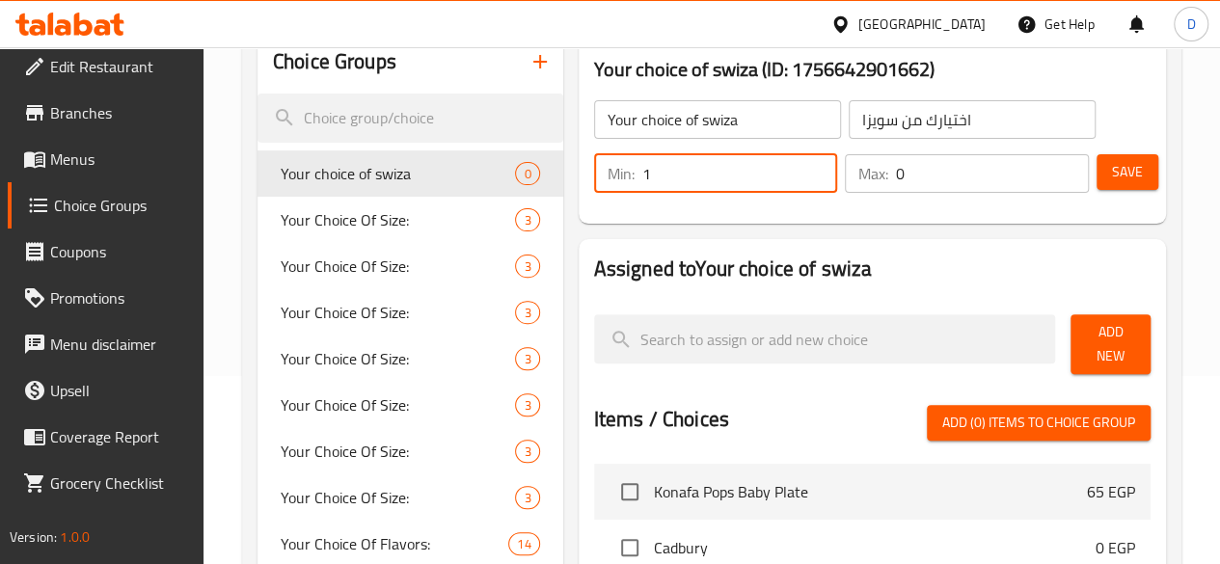
type input "1"
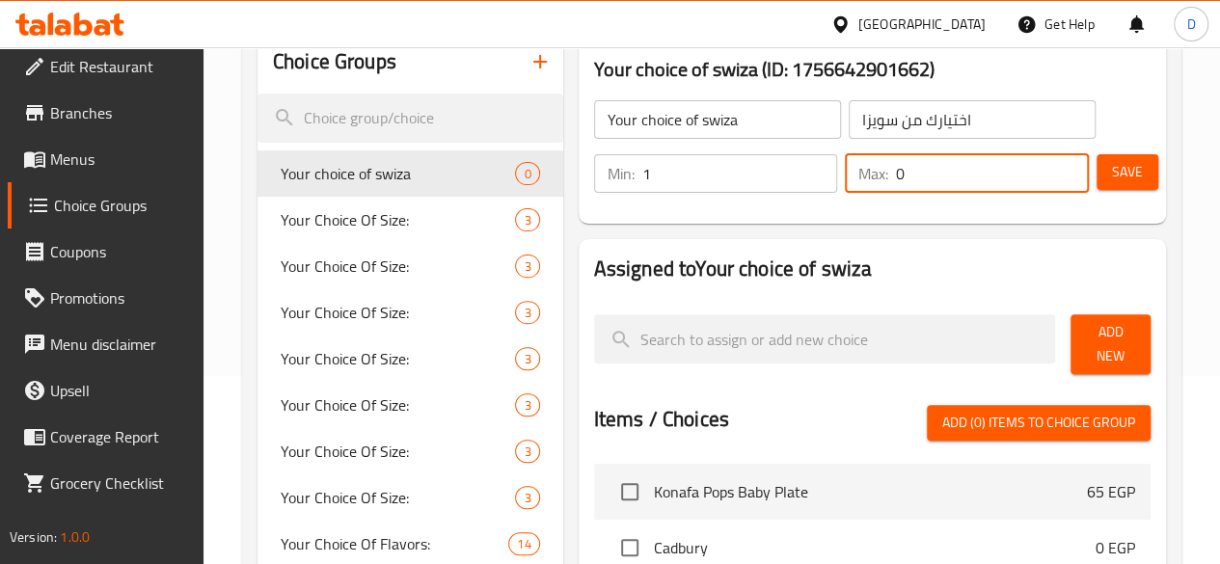
click at [909, 177] on input "0" at bounding box center [992, 173] width 193 height 39
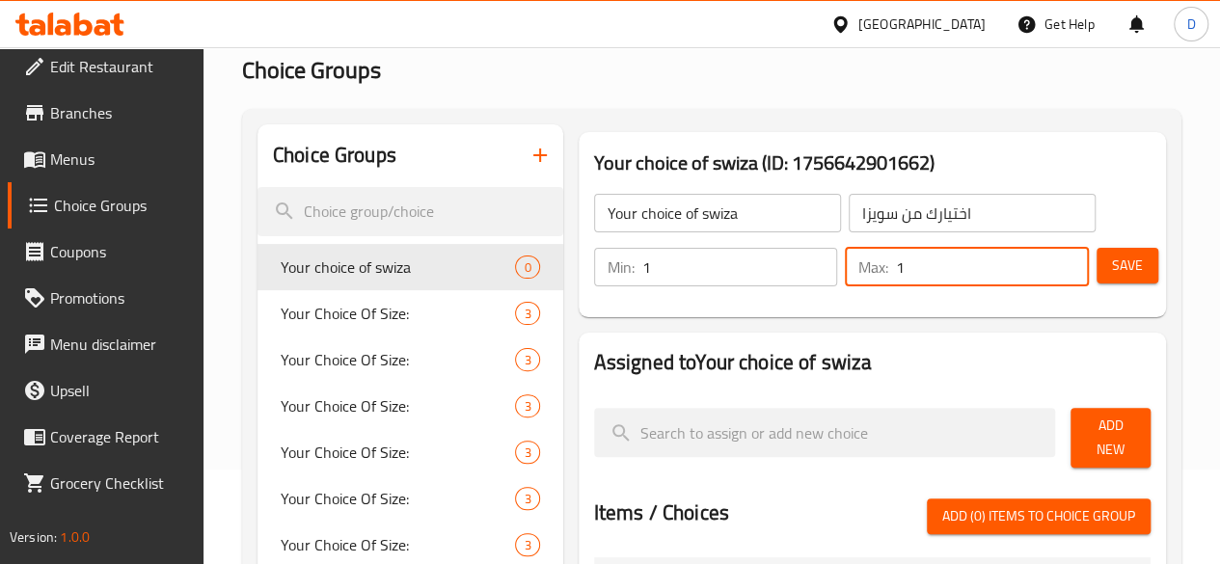
scroll to position [94, 0]
type input "1"
click at [1127, 262] on span "Save" at bounding box center [1127, 267] width 31 height 24
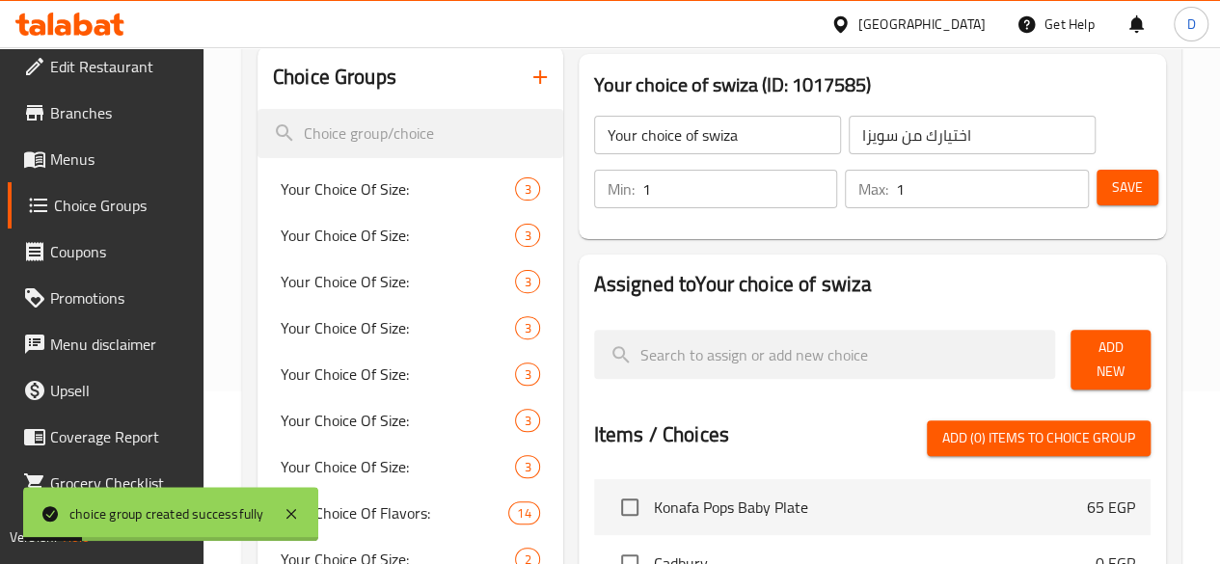
scroll to position [172, 0]
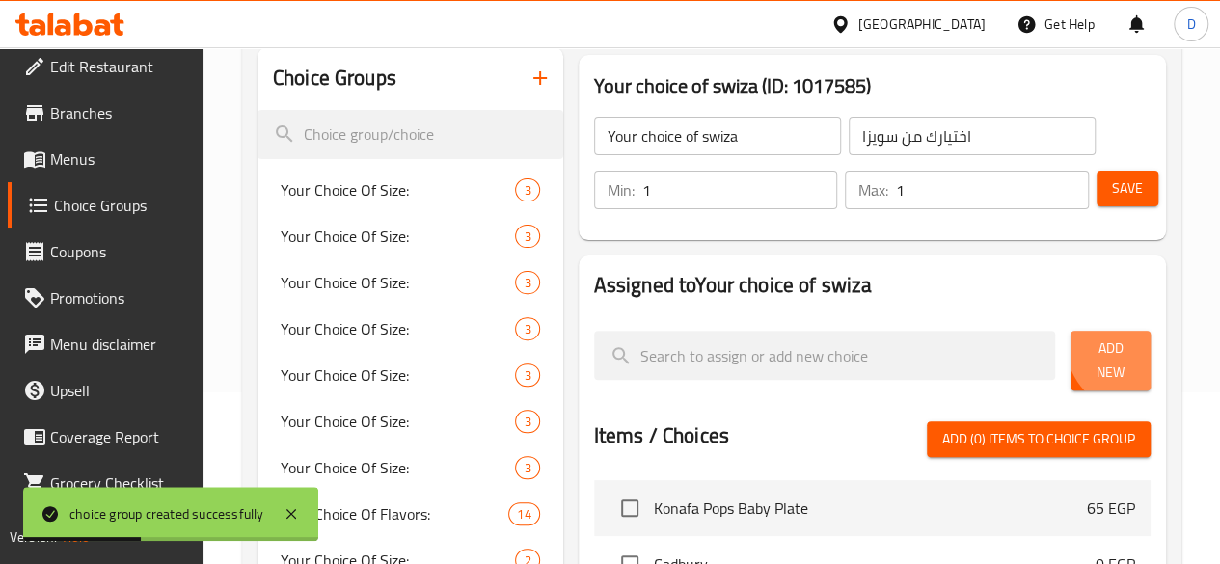
click at [1122, 351] on span "Add New" at bounding box center [1110, 361] width 49 height 48
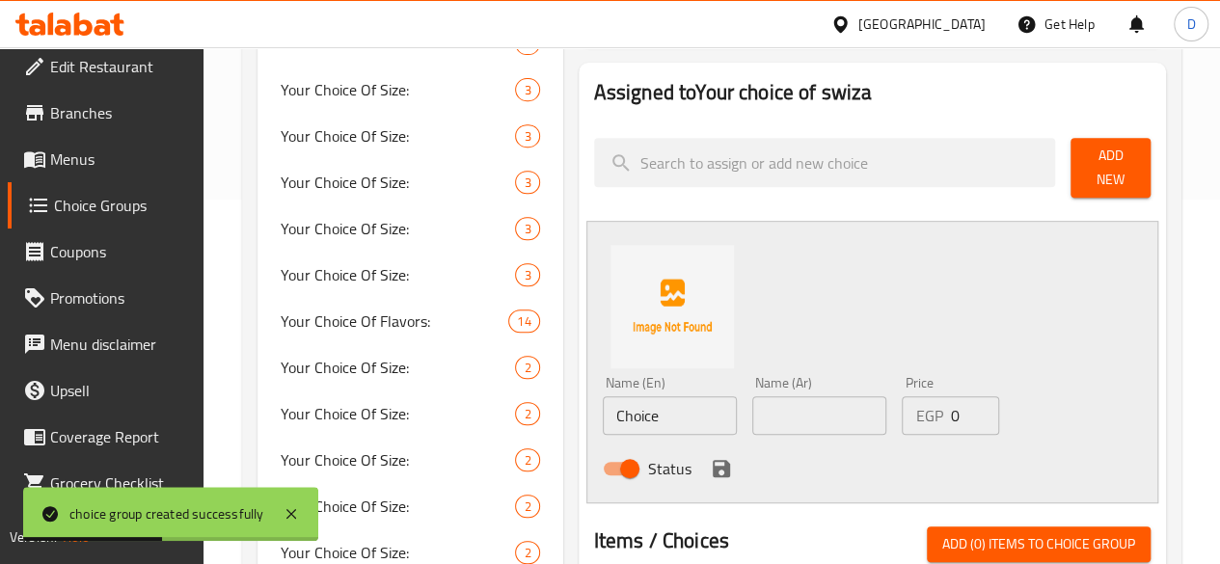
scroll to position [368, 0]
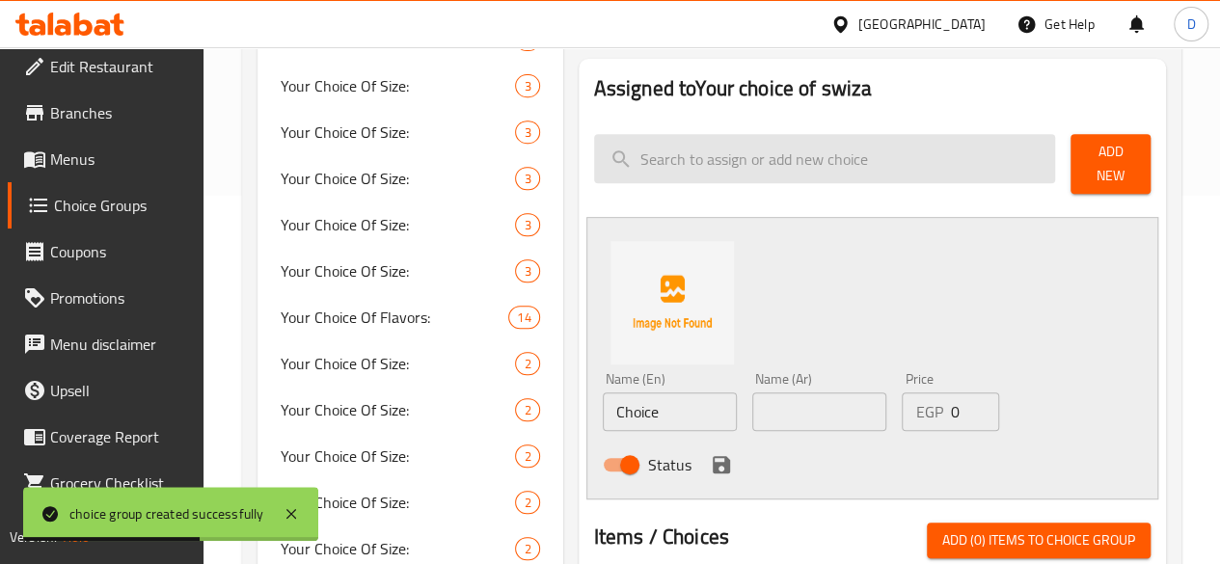
click at [696, 147] on input "search" at bounding box center [825, 158] width 462 height 49
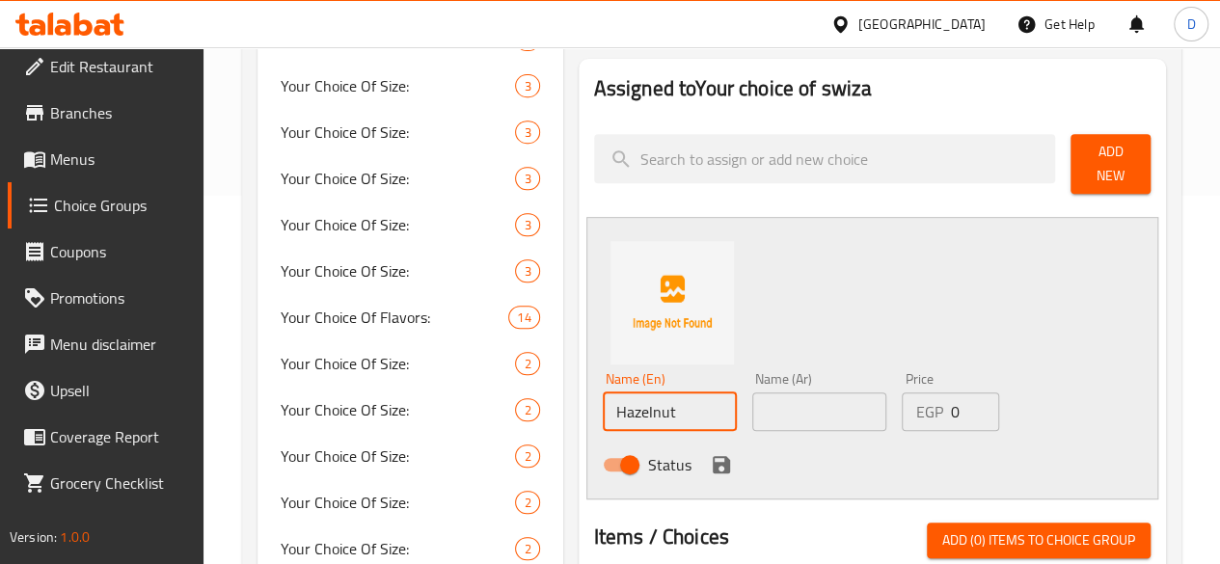
type input "Hazelnut"
click at [802, 393] on input "text" at bounding box center [819, 412] width 134 height 39
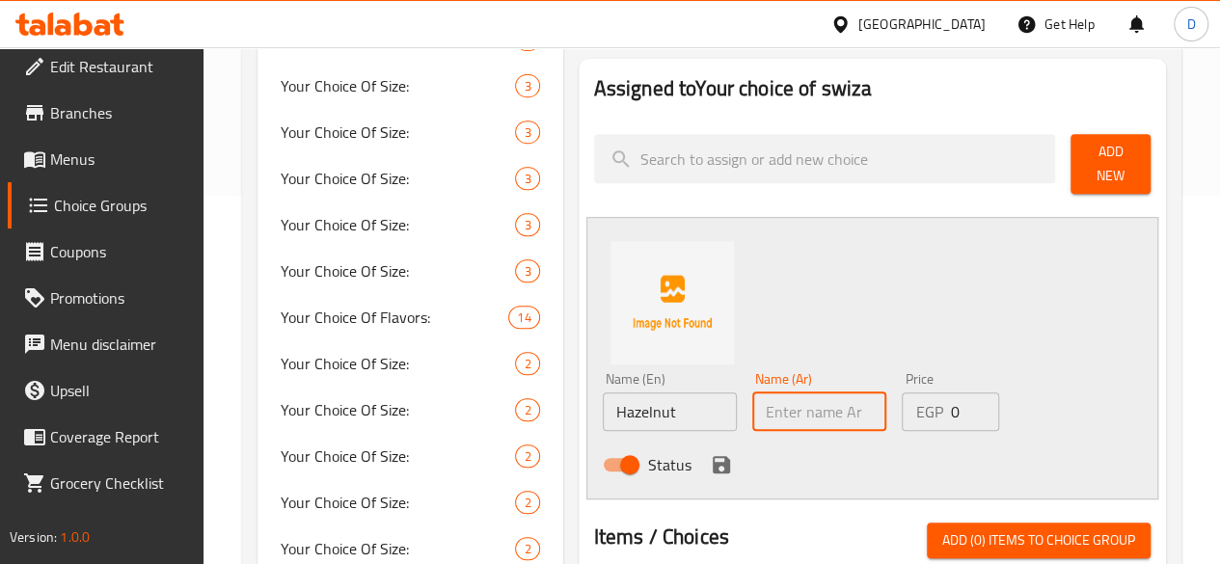
paste input "البندق"
type input "البندق"
click at [713, 456] on icon "save" at bounding box center [721, 464] width 17 height 17
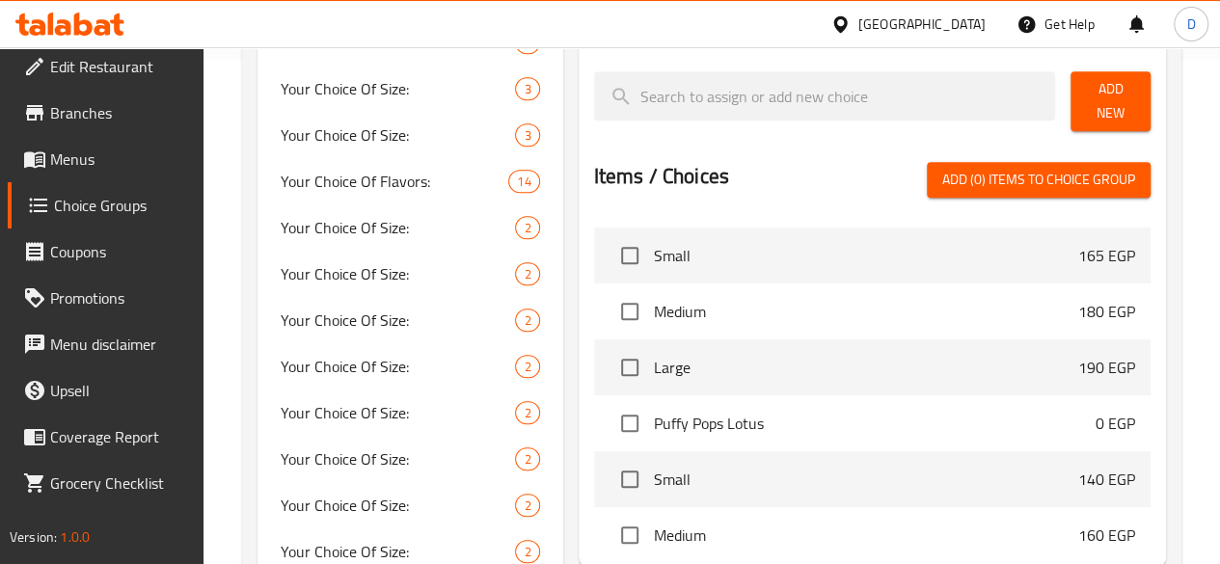
scroll to position [1445, 0]
click at [1120, 98] on span "Add New" at bounding box center [1110, 101] width 49 height 48
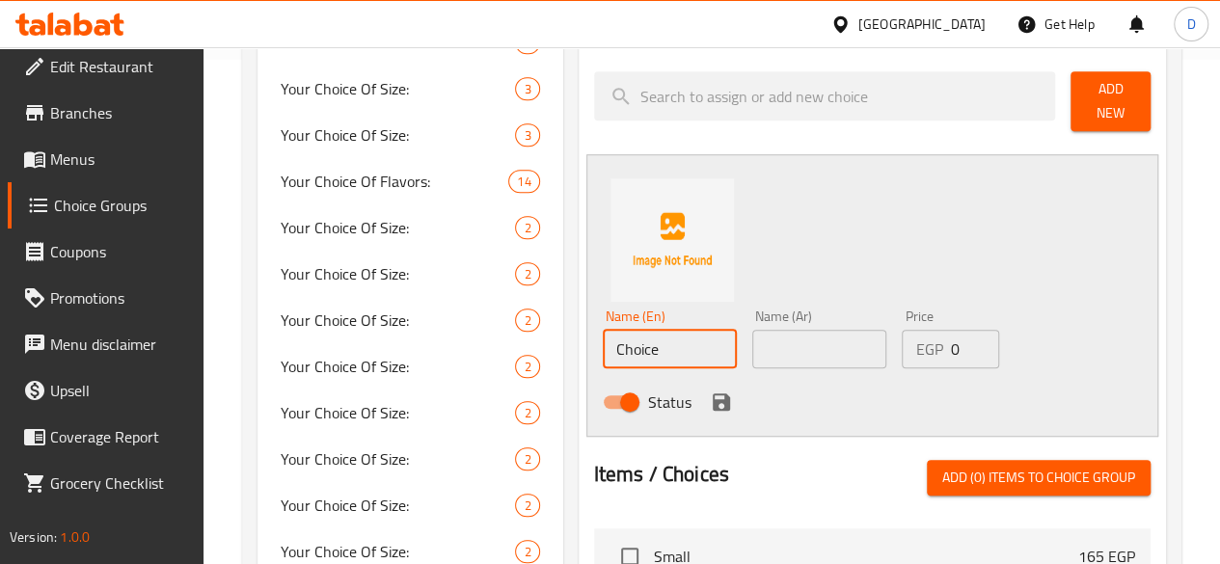
drag, startPoint x: 581, startPoint y: 342, endPoint x: 333, endPoint y: 303, distance: 251.0
type input "H"
type input "C"
type input "Swiza Crispy"
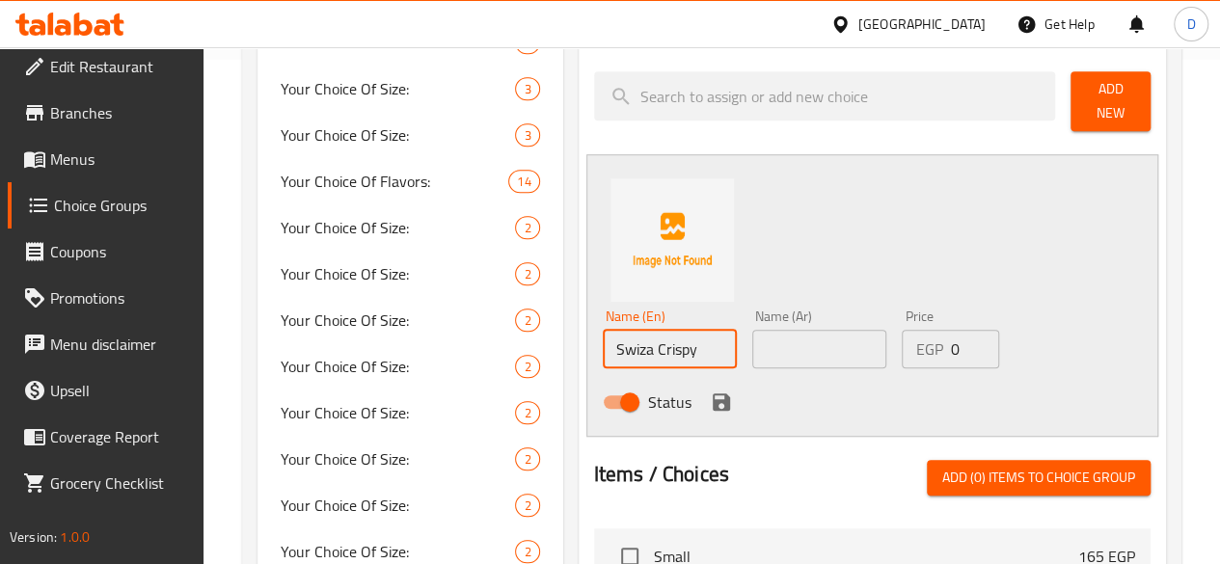
click at [780, 330] on input "text" at bounding box center [819, 349] width 134 height 39
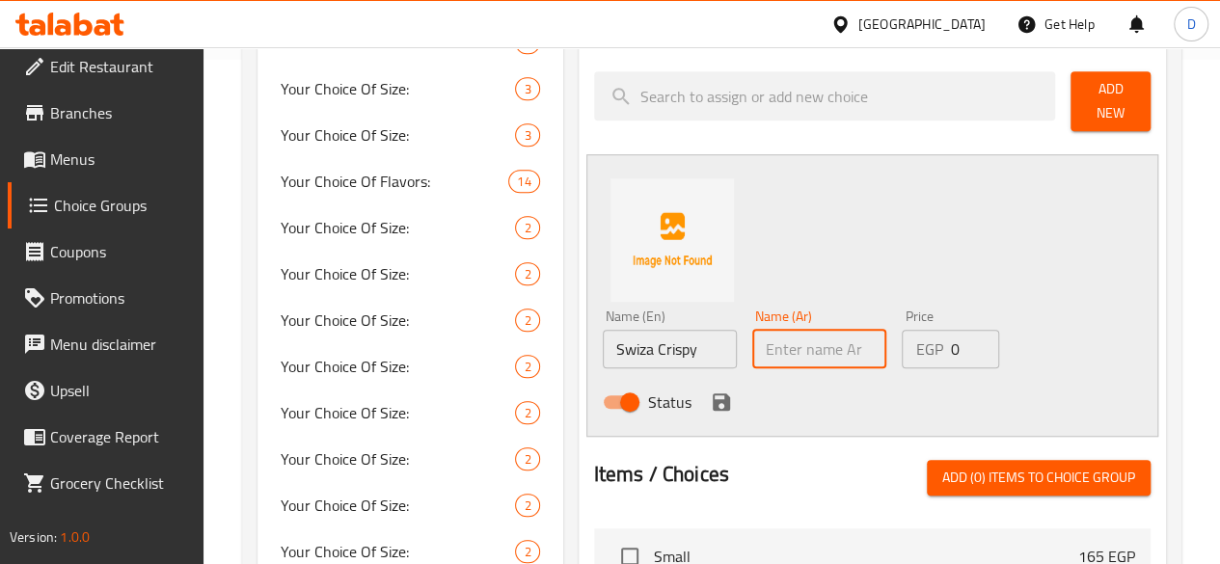
paste input "سويزا مقرمشة"
type input "سويزا مقرمشة"
click at [707, 391] on button "save" at bounding box center [721, 402] width 29 height 29
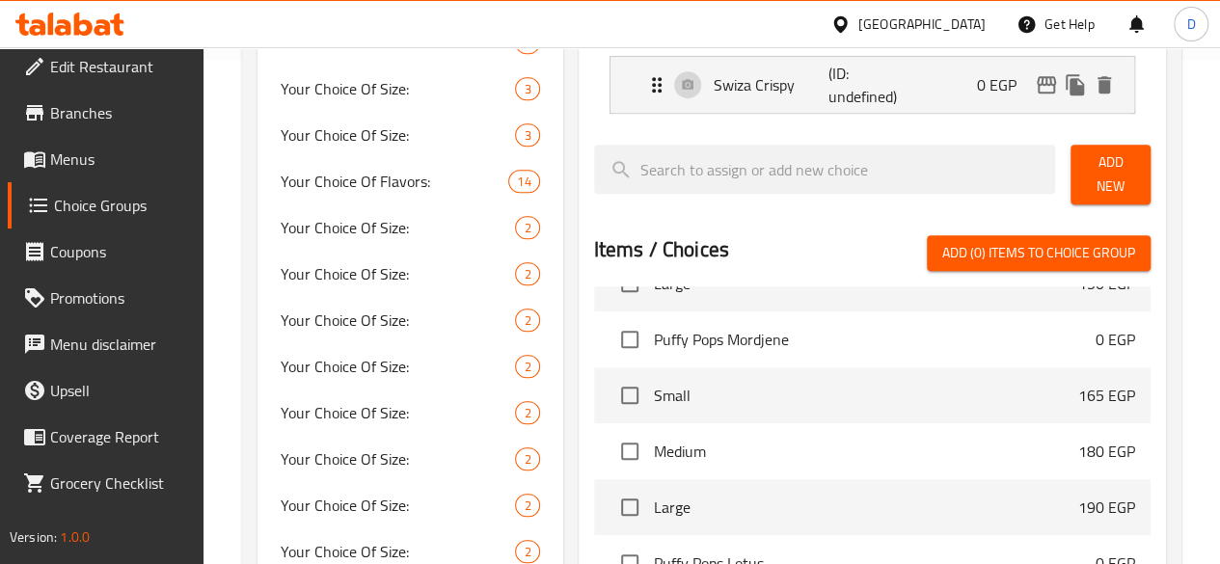
scroll to position [1380, 0]
click at [1151, 155] on div "Add New" at bounding box center [1110, 174] width 95 height 75
click at [1125, 165] on span "Add New" at bounding box center [1110, 174] width 49 height 48
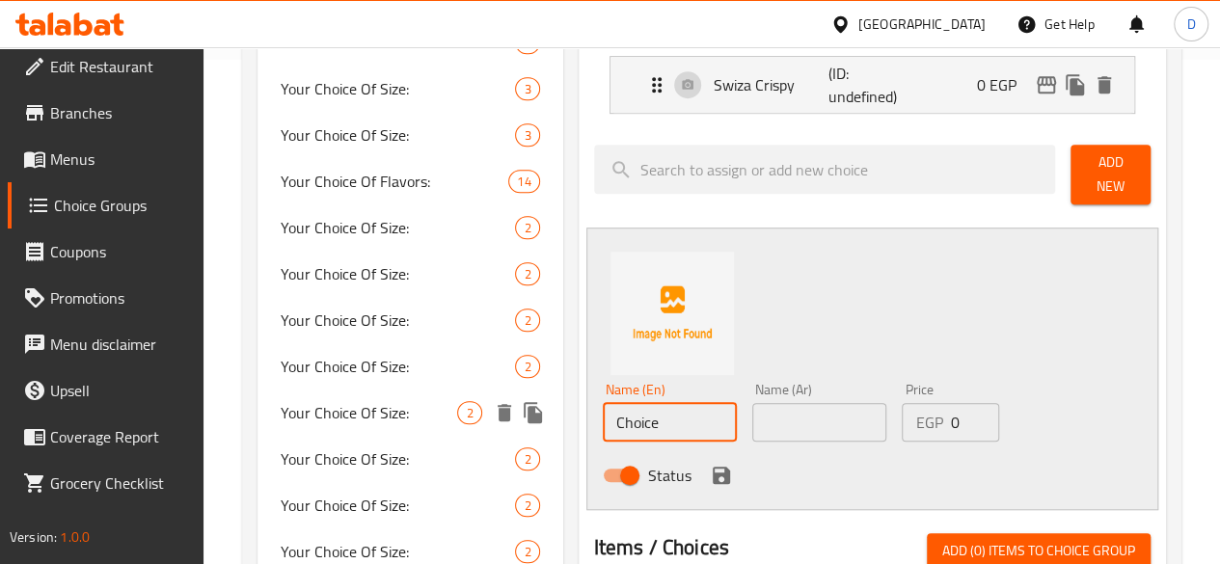
drag, startPoint x: 604, startPoint y: 404, endPoint x: 261, endPoint y: 414, distance: 342.5
paste input "Swiza dark chocolat"
type input "Swiza dark chocolate"
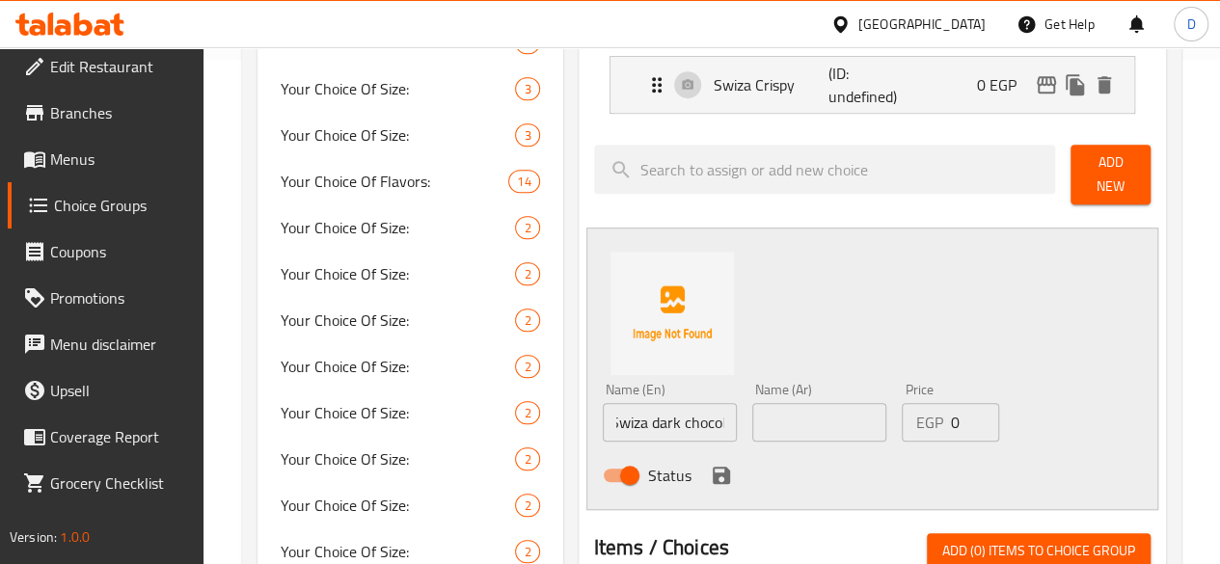
scroll to position [0, 0]
click at [796, 419] on input "text" at bounding box center [819, 422] width 134 height 39
paste input "شوكولاتة سويزا الداكنة"
type input "شوكولاتة سويزا الداكنة"
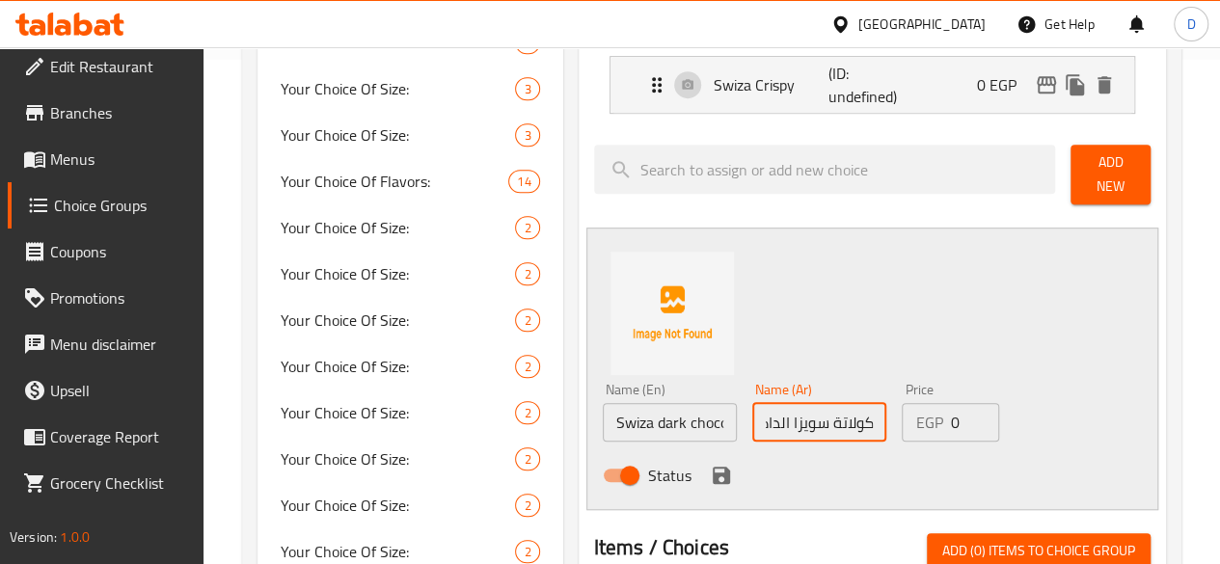
click at [713, 467] on icon "save" at bounding box center [721, 475] width 17 height 17
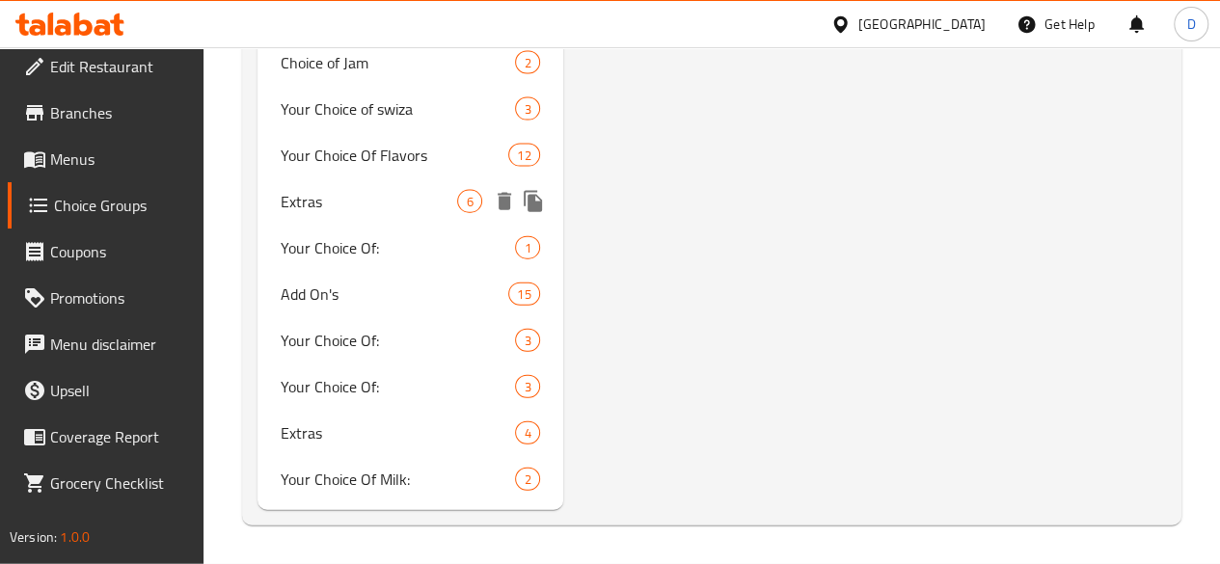
scroll to position [2126, 0]
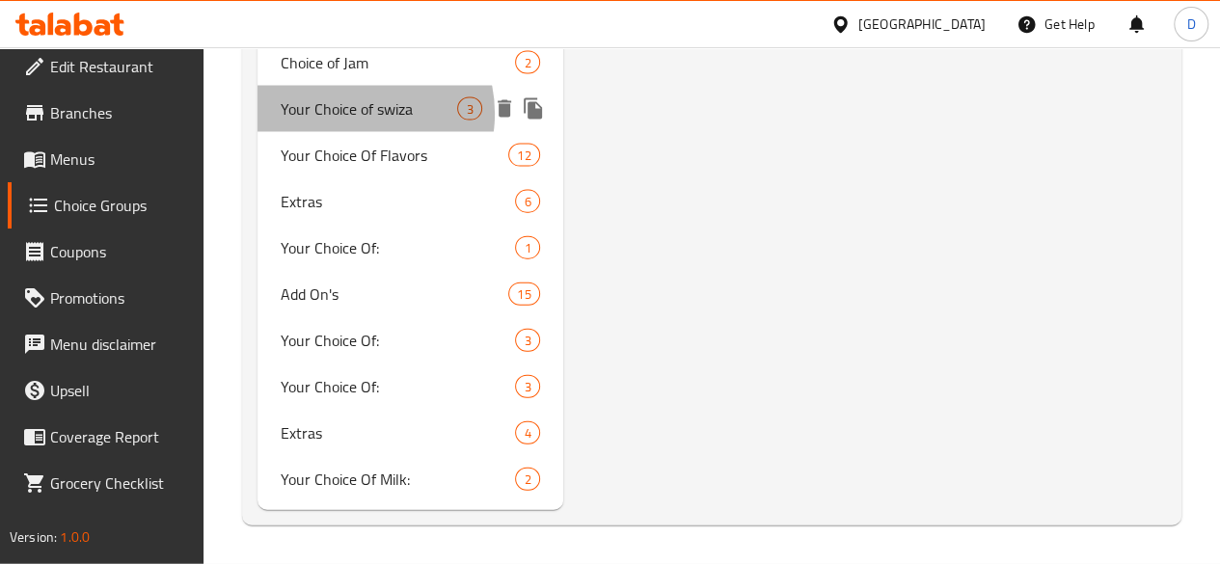
click at [355, 121] on span "Your Choice of swiza" at bounding box center [369, 108] width 177 height 23
type input "Your Choice of swiza"
type input "اختيارك من شيكولاتة سويزا"
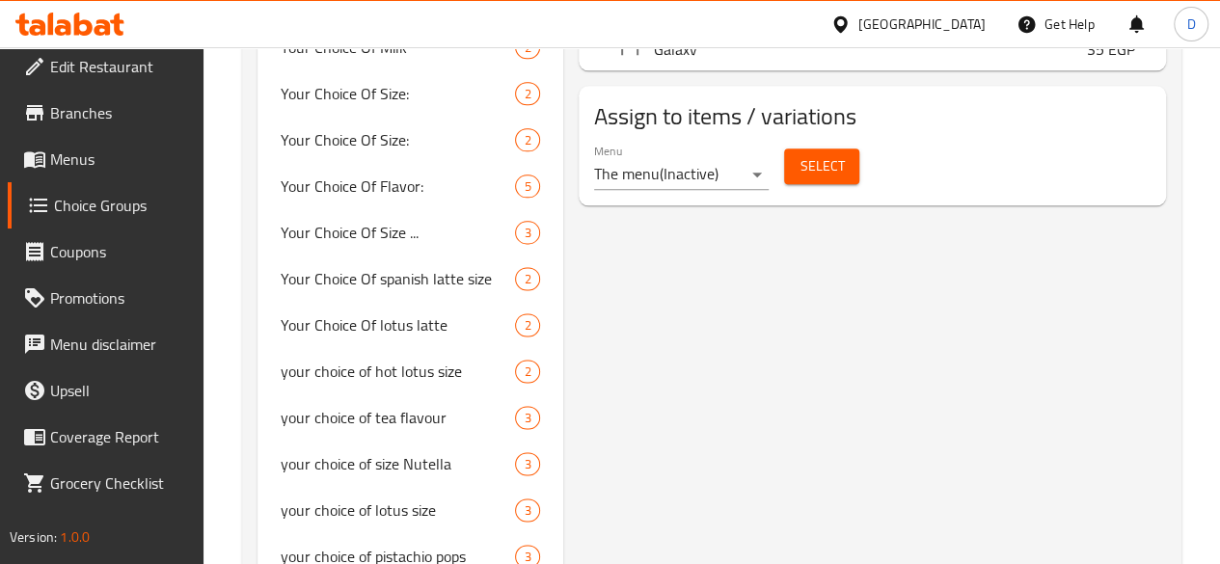
click at [115, 177] on link "Menus" at bounding box center [106, 159] width 196 height 46
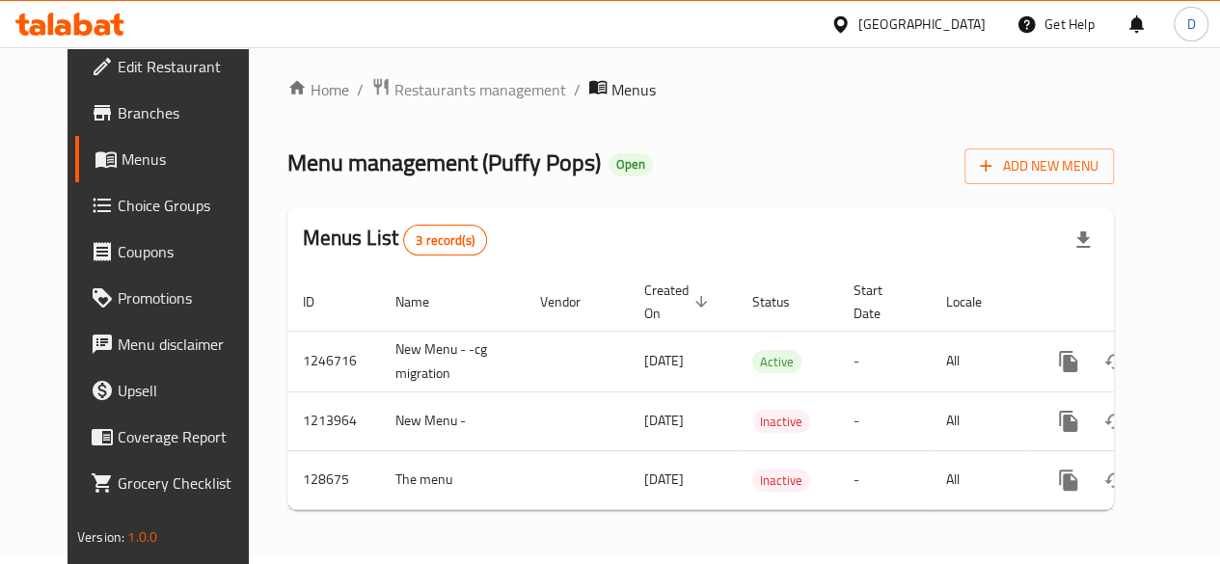
scroll to position [21, 0]
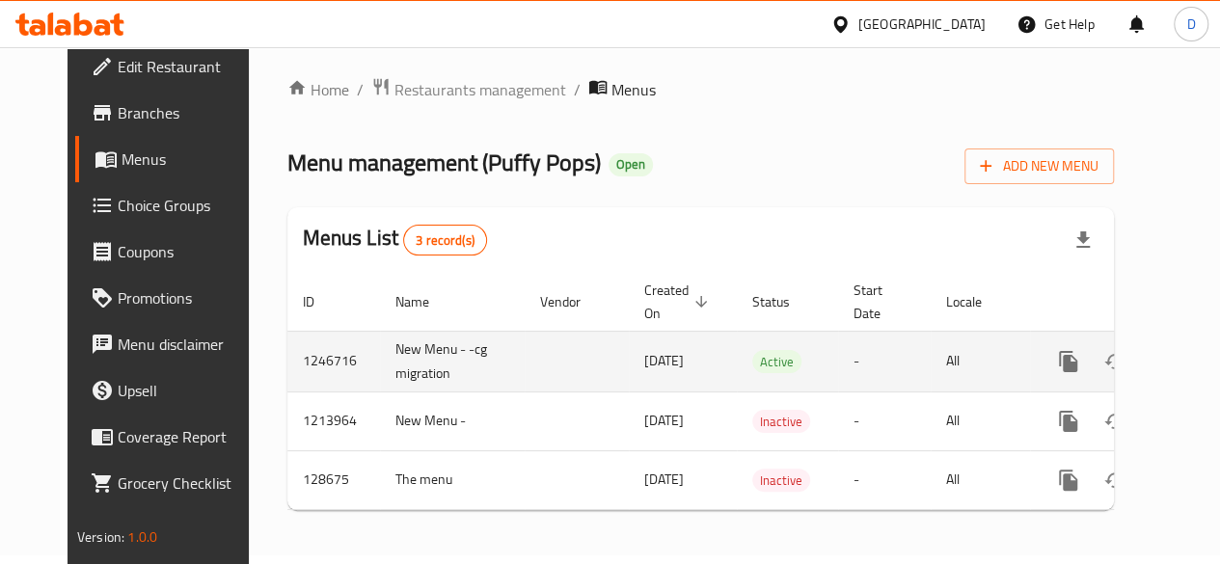
click at [1196, 354] on icon "enhanced table" at bounding box center [1207, 361] width 23 height 23
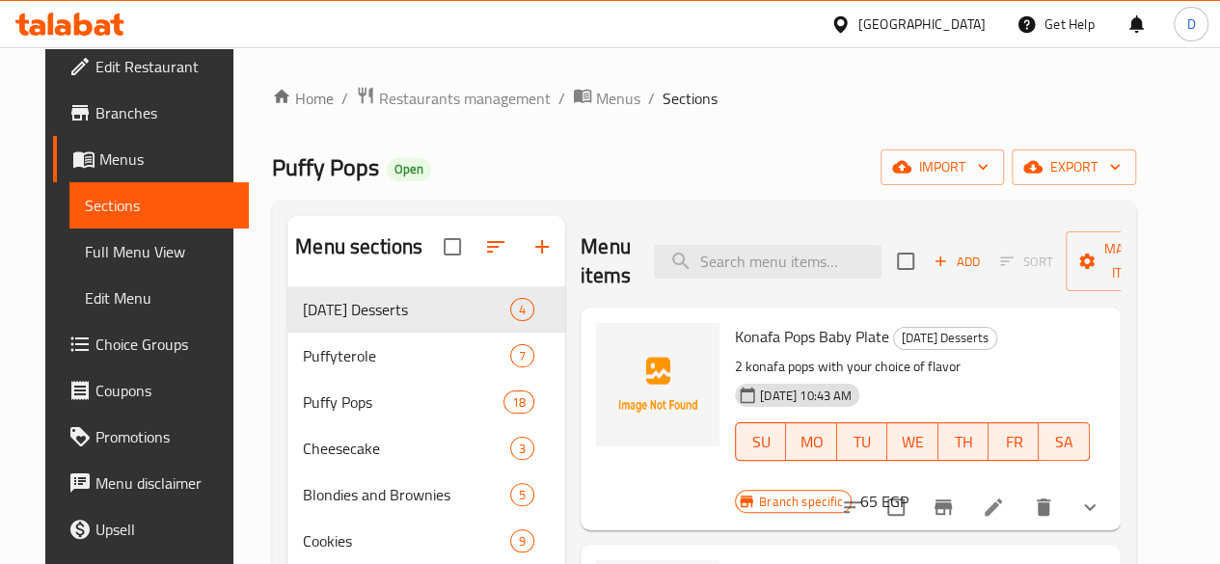
scroll to position [43, 0]
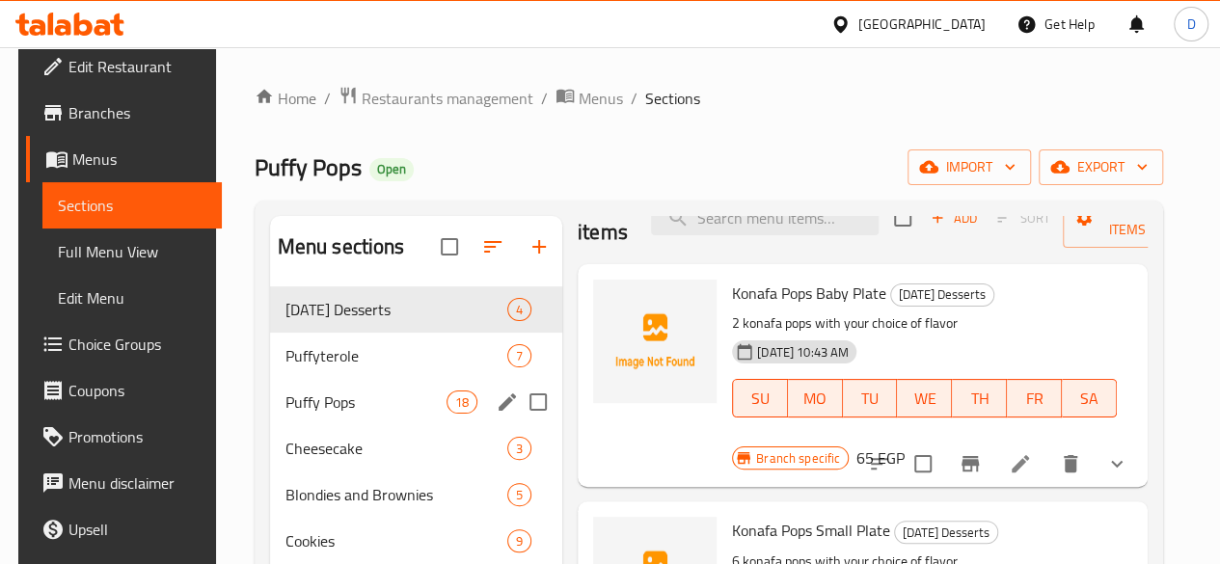
click at [330, 414] on span "Puffy Pops" at bounding box center [365, 402] width 161 height 23
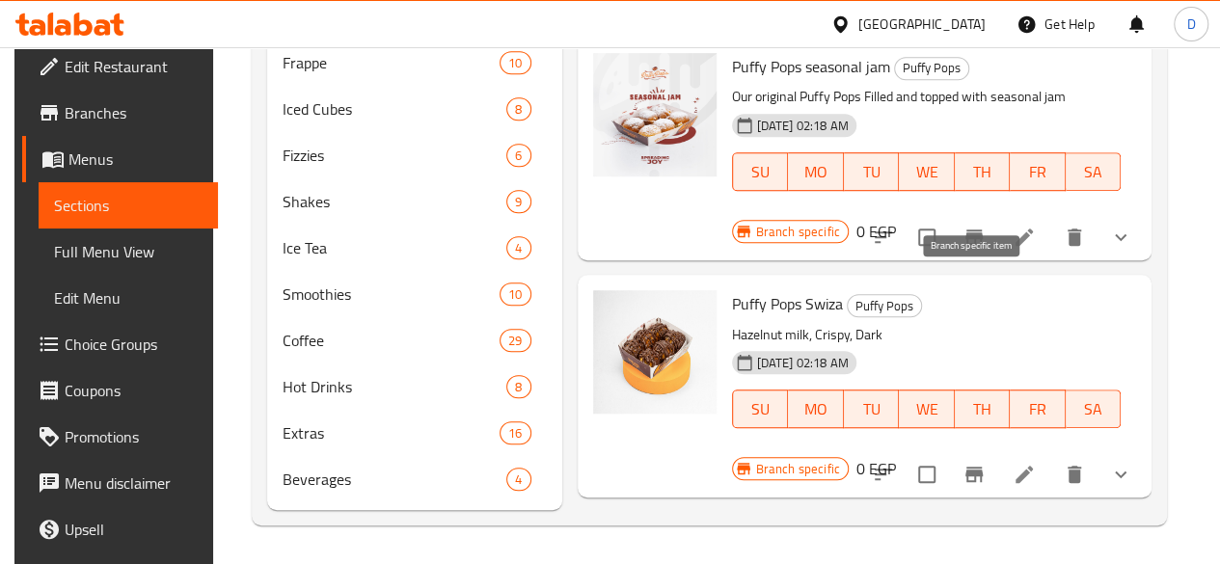
scroll to position [2969, 0]
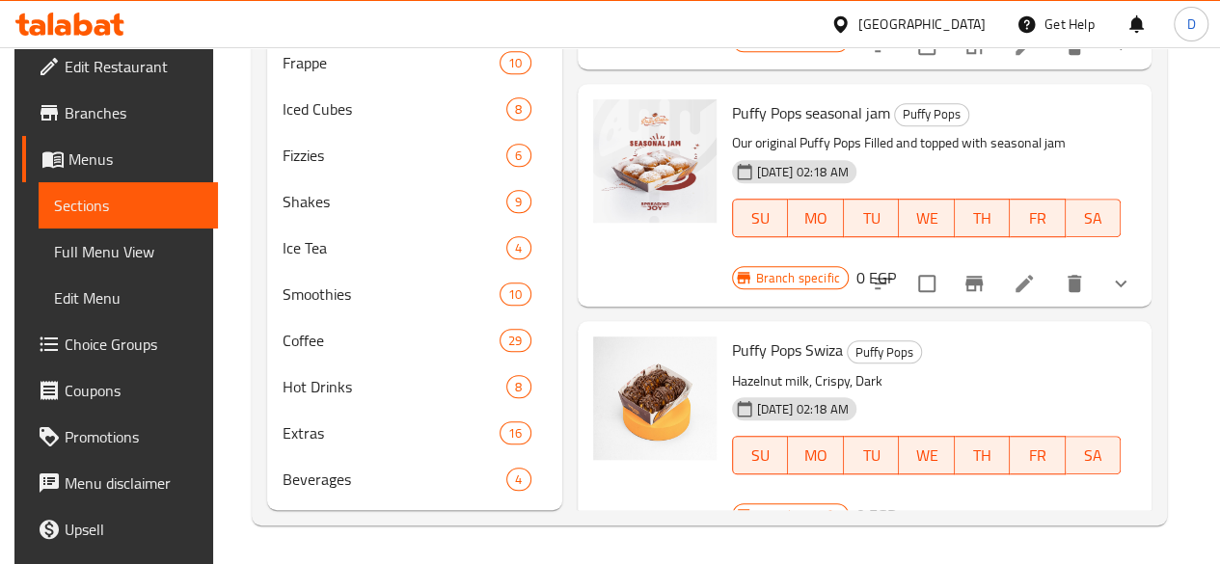
click at [1019, 509] on icon at bounding box center [1024, 520] width 23 height 23
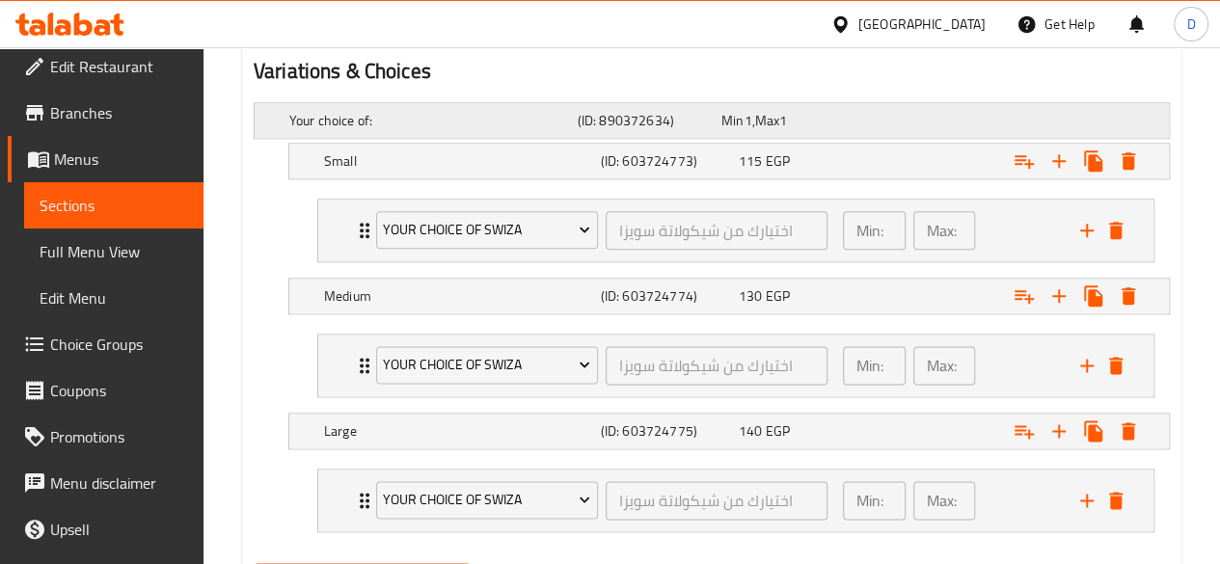
scroll to position [1065, 0]
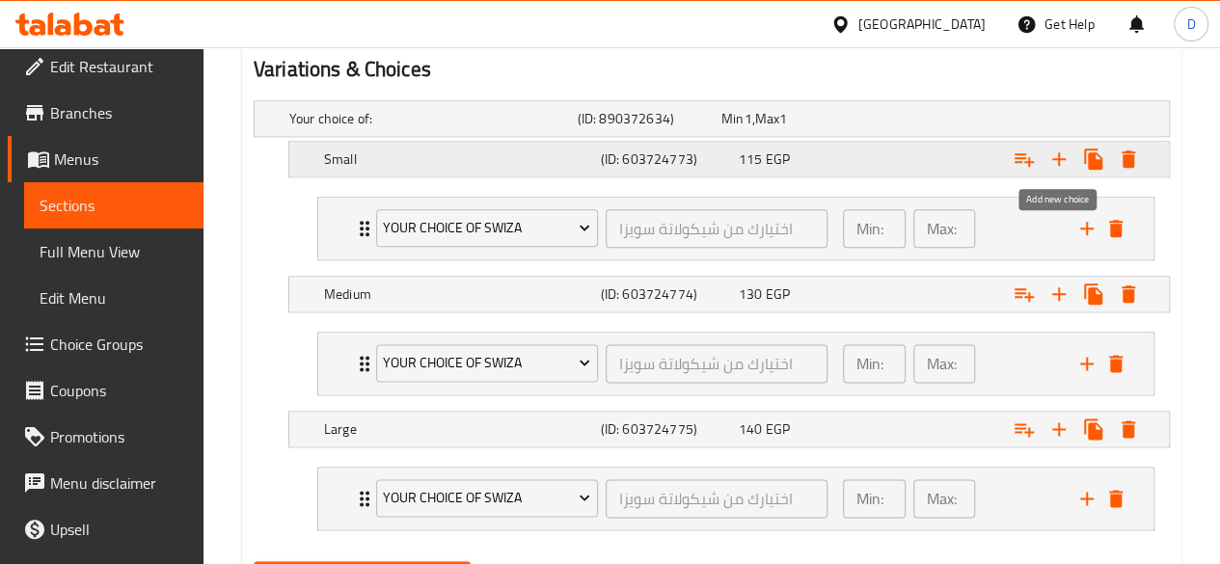
click at [1053, 165] on icon "Expand" at bounding box center [1058, 159] width 23 height 23
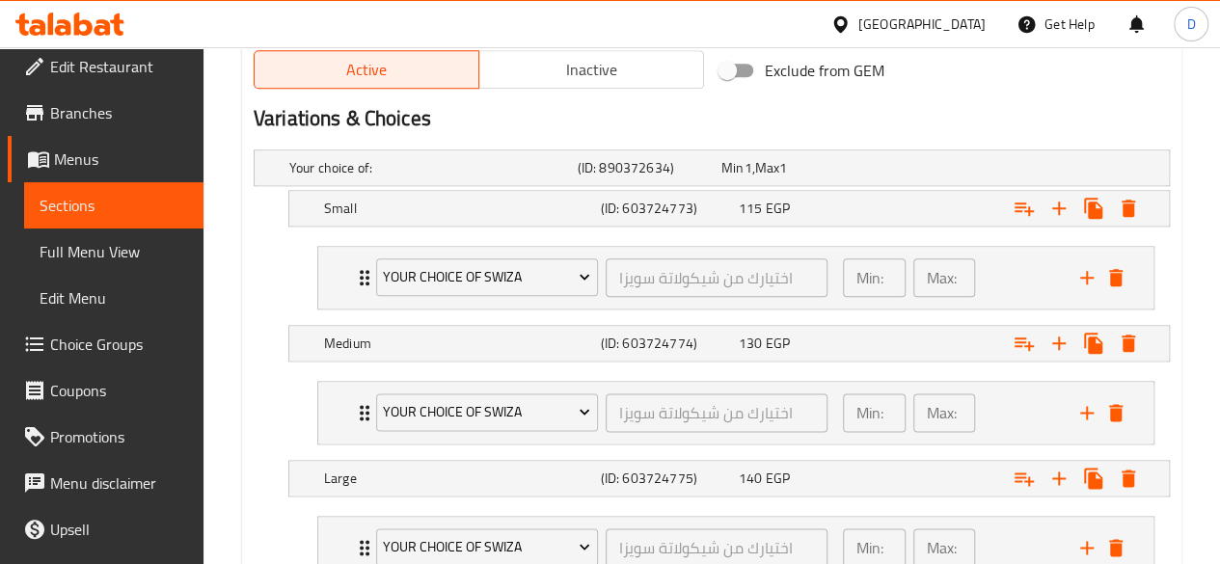
scroll to position [1014, 0]
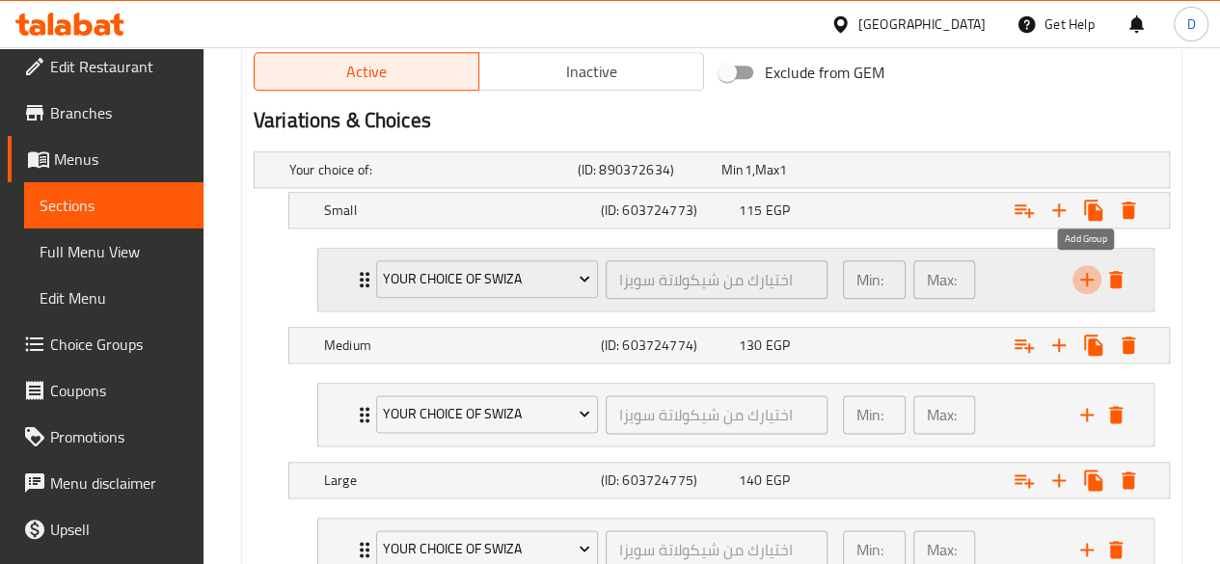
click at [1088, 272] on icon "add" at bounding box center [1086, 279] width 23 height 23
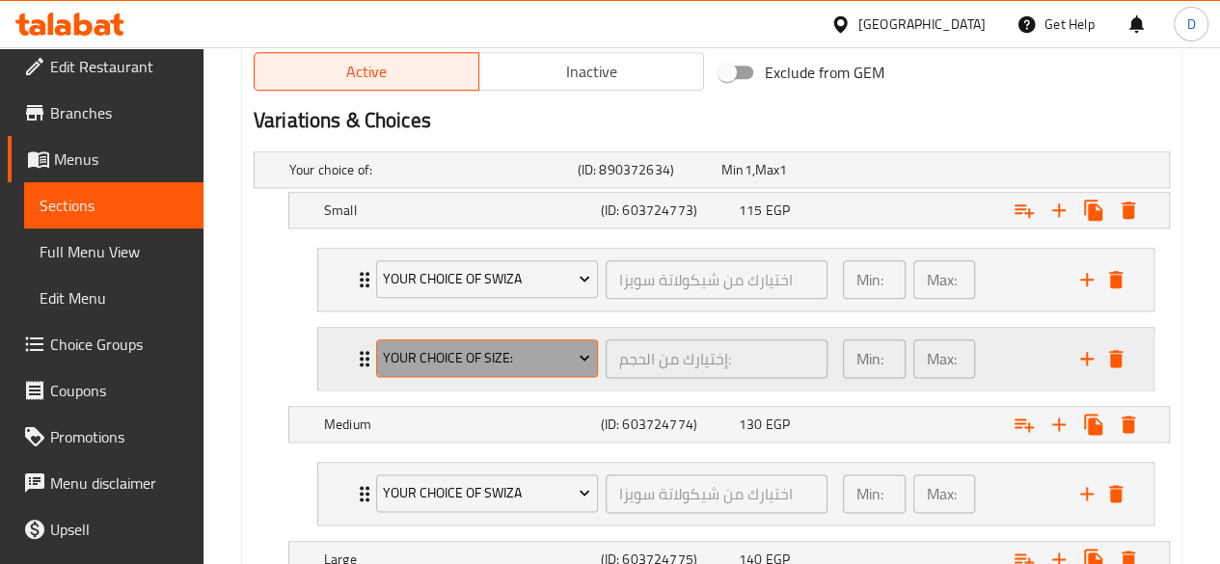
click at [500, 355] on span "Your Choice Of Size:" at bounding box center [486, 358] width 207 height 24
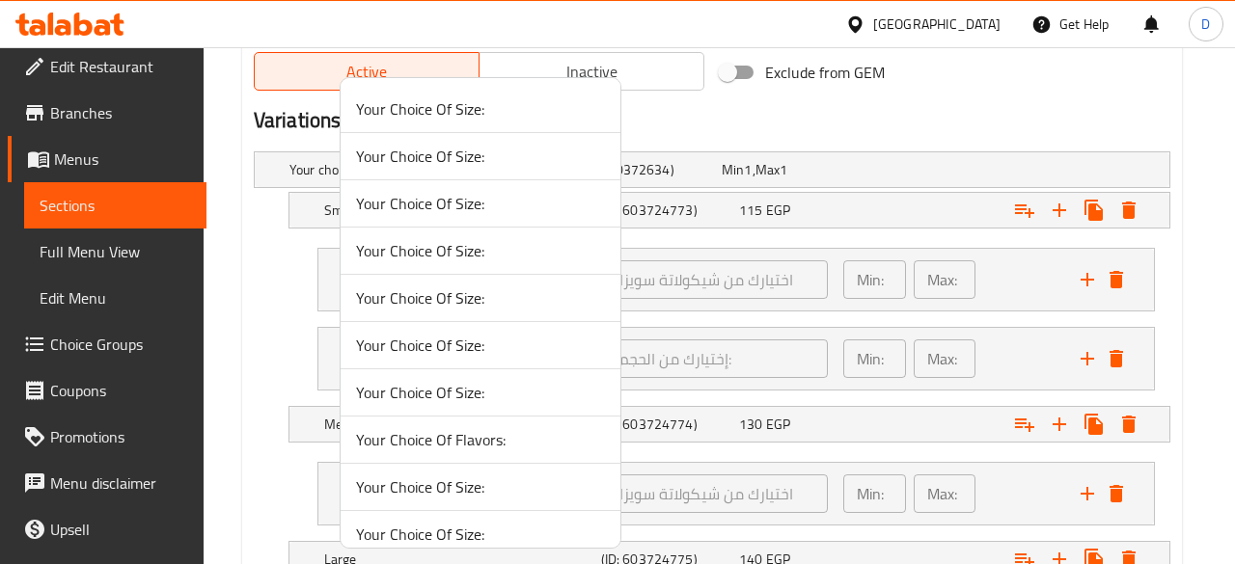
click at [947, 165] on div at bounding box center [617, 282] width 1235 height 564
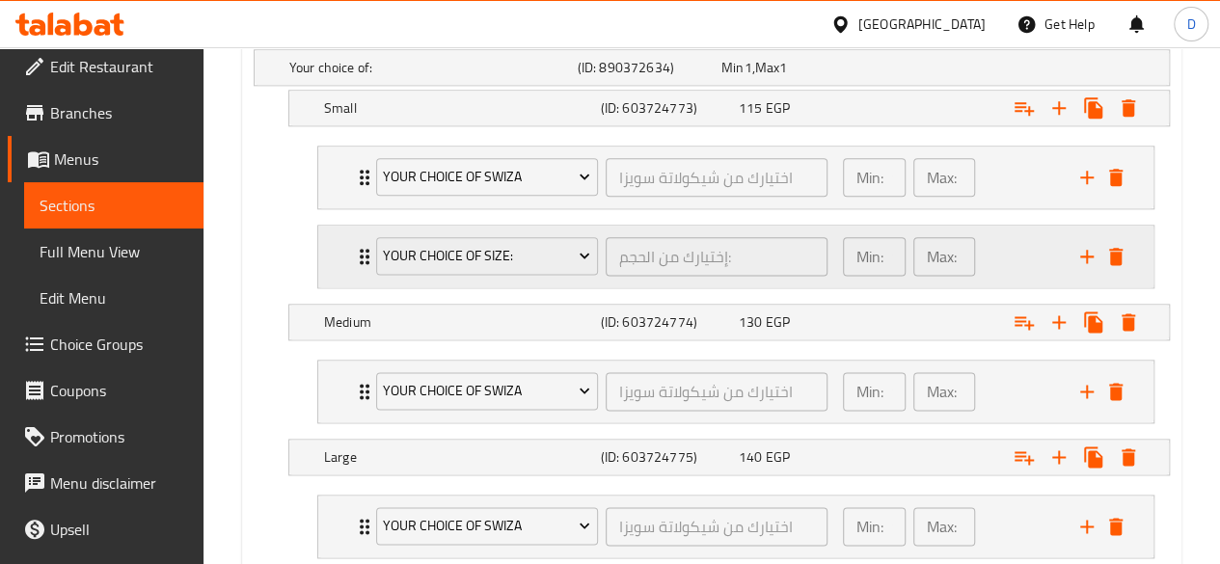
scroll to position [1106, 0]
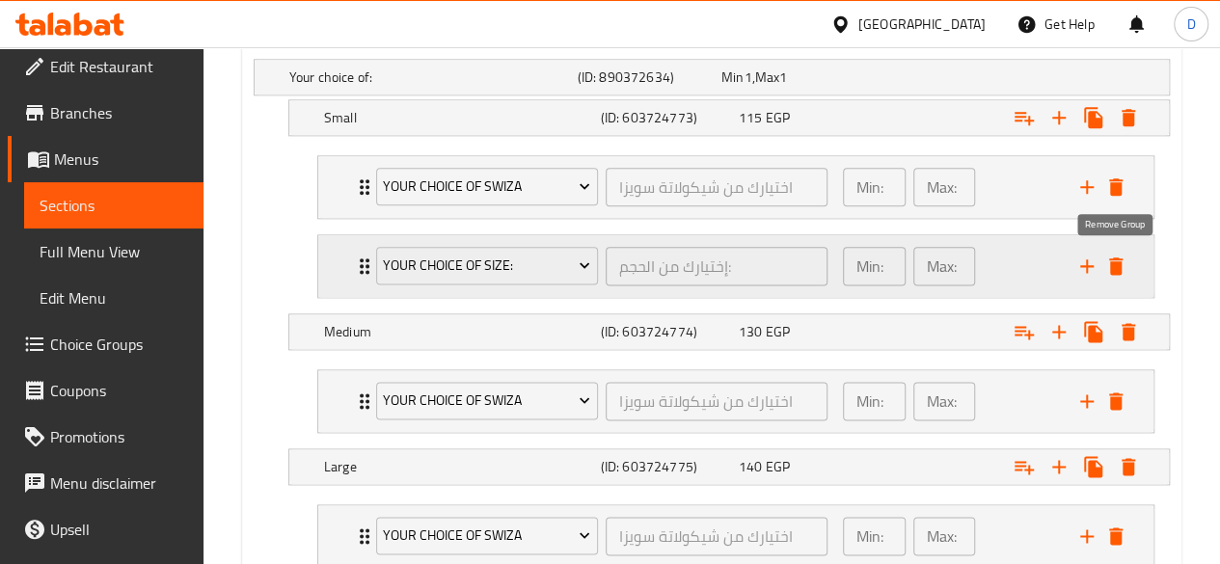
click at [1111, 273] on icon "delete" at bounding box center [1115, 266] width 23 height 23
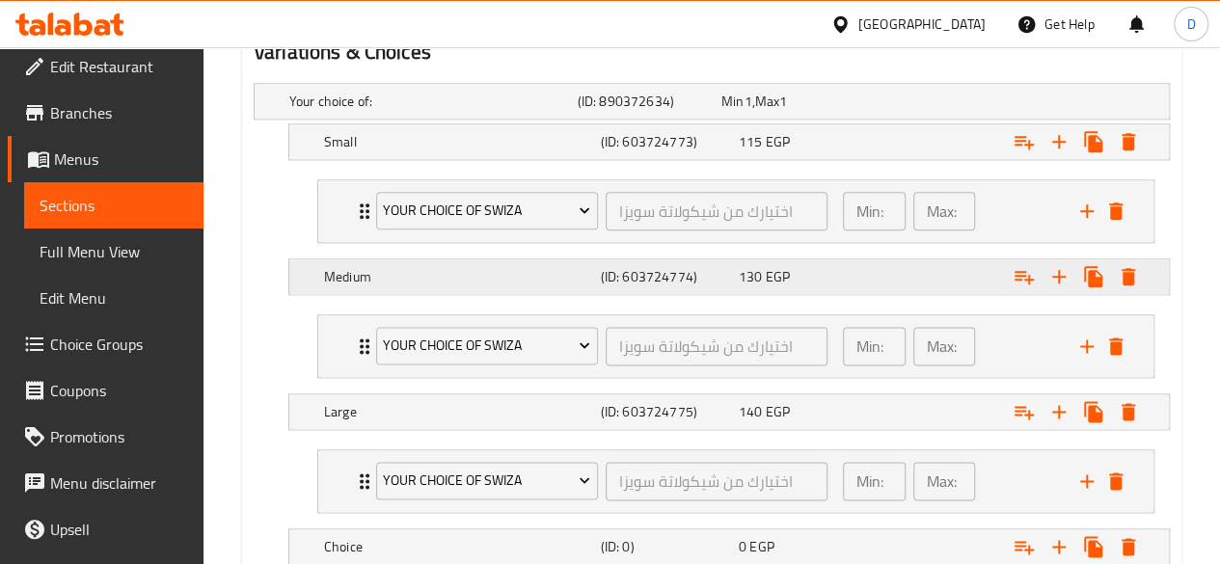
scroll to position [1114, 0]
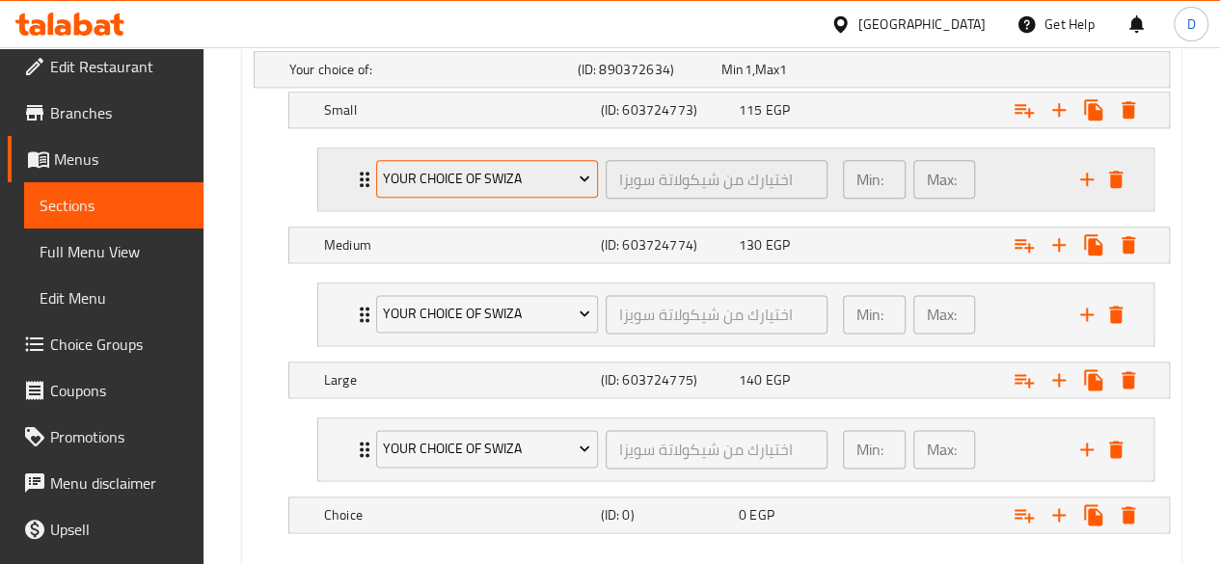
click at [578, 177] on icon "Expand" at bounding box center [584, 178] width 19 height 19
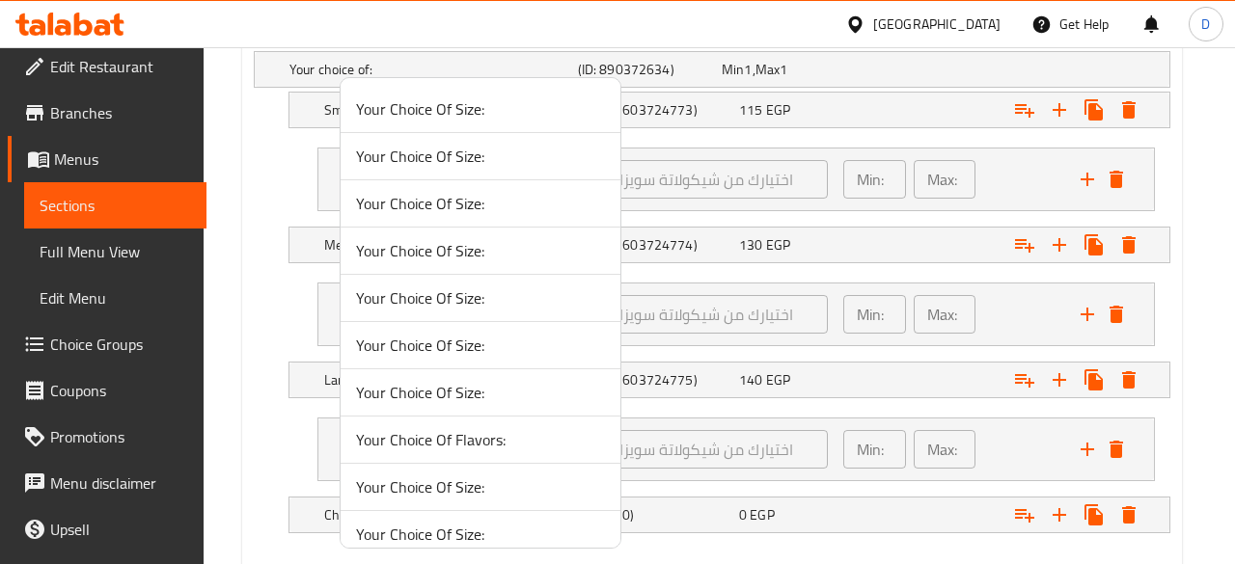
click at [856, 102] on div at bounding box center [617, 282] width 1235 height 564
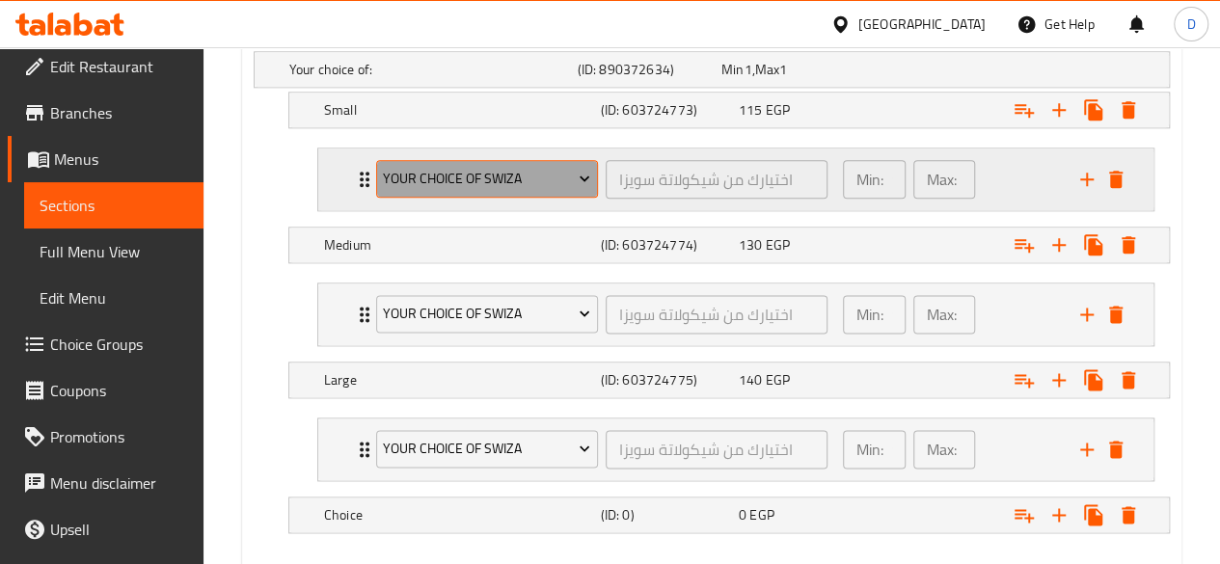
click at [583, 173] on icon "Expand" at bounding box center [584, 178] width 19 height 19
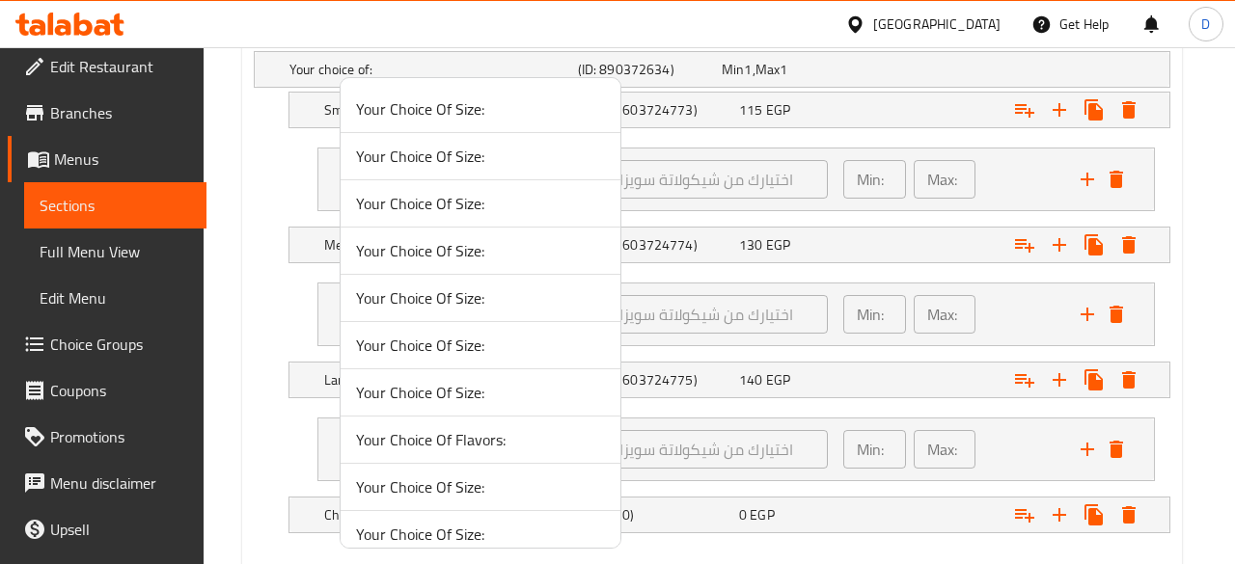
click at [928, 69] on div at bounding box center [617, 282] width 1235 height 564
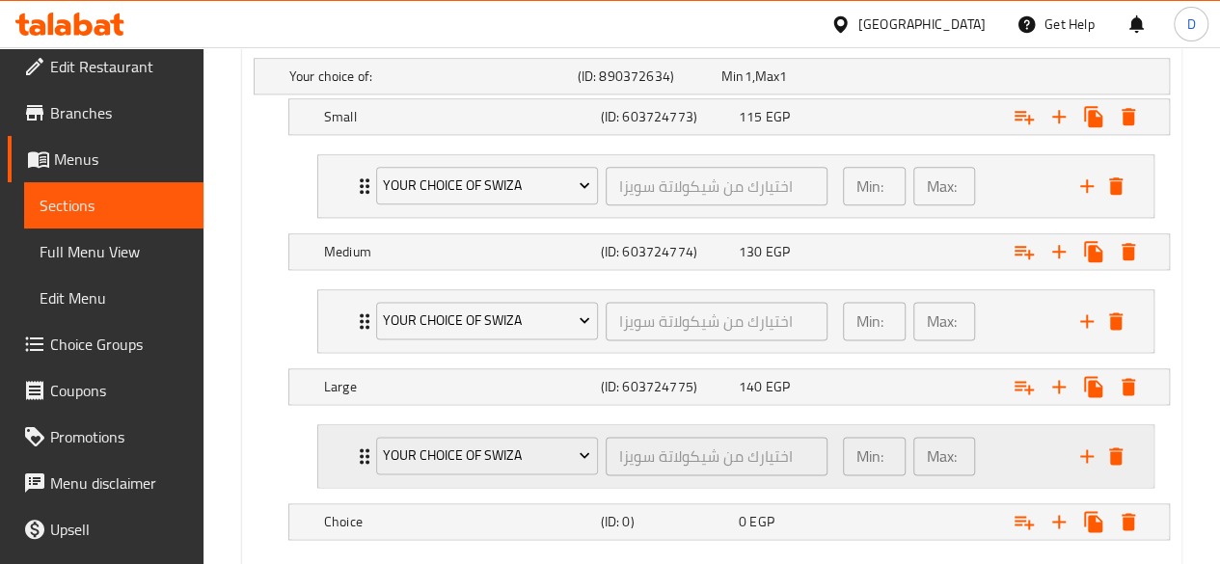
scroll to position [1213, 0]
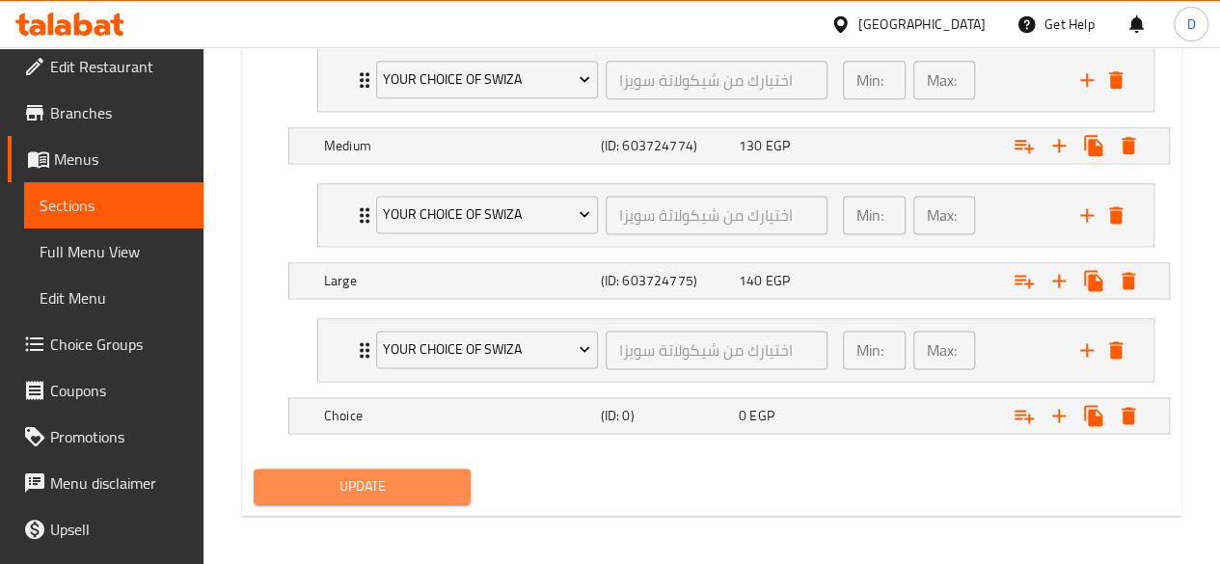
click at [390, 489] on span "Update" at bounding box center [362, 487] width 187 height 24
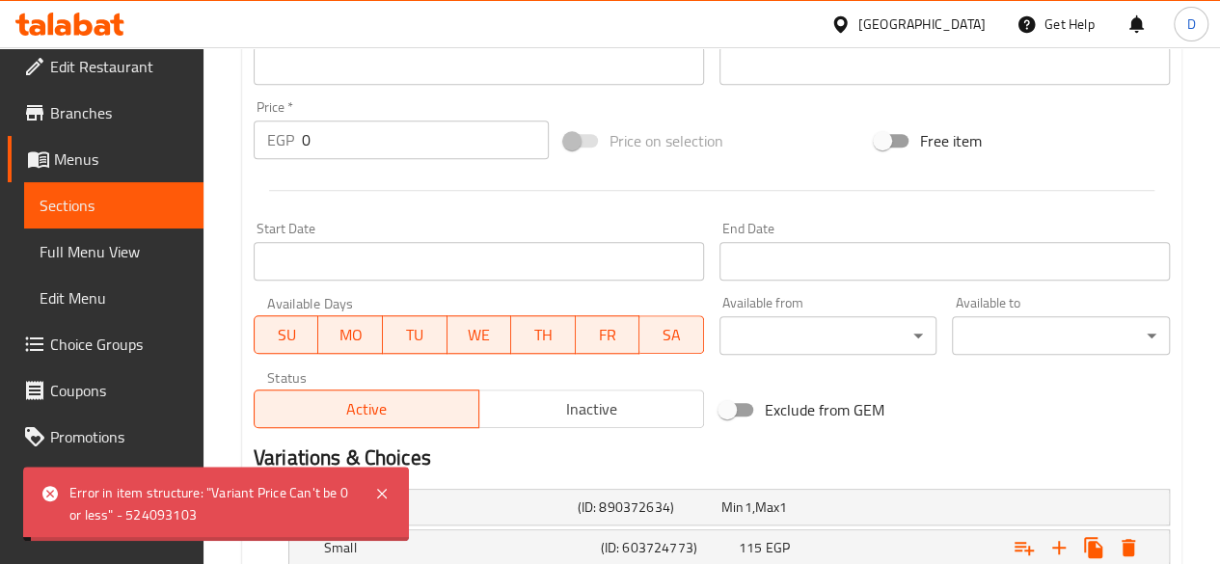
scroll to position [675, 0]
click at [392, 488] on icon at bounding box center [381, 493] width 23 height 23
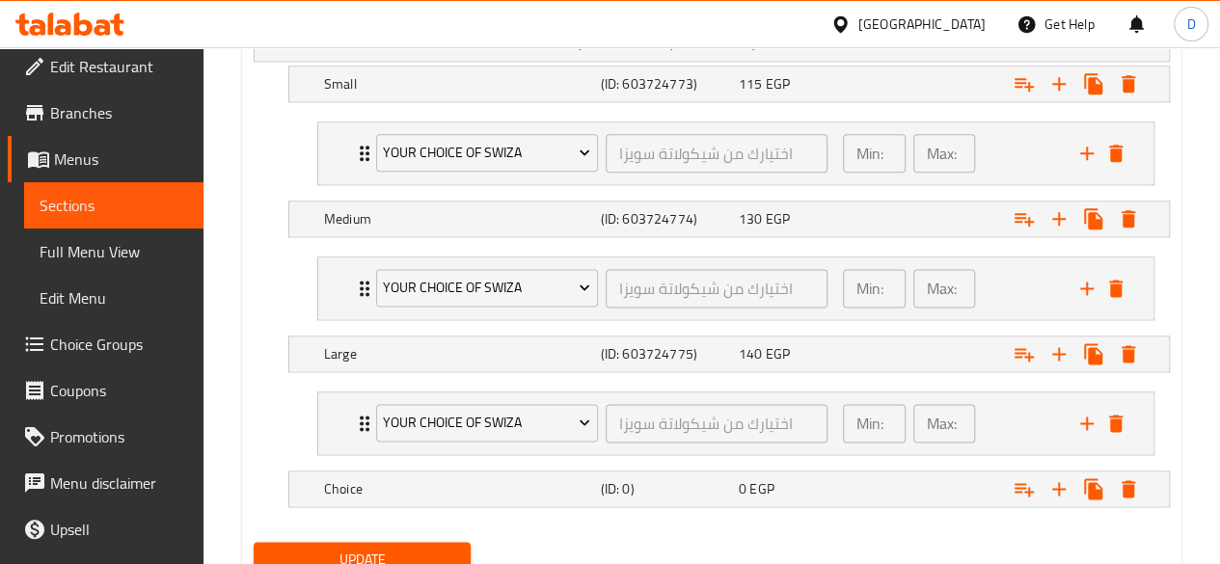
scroll to position [1208, 0]
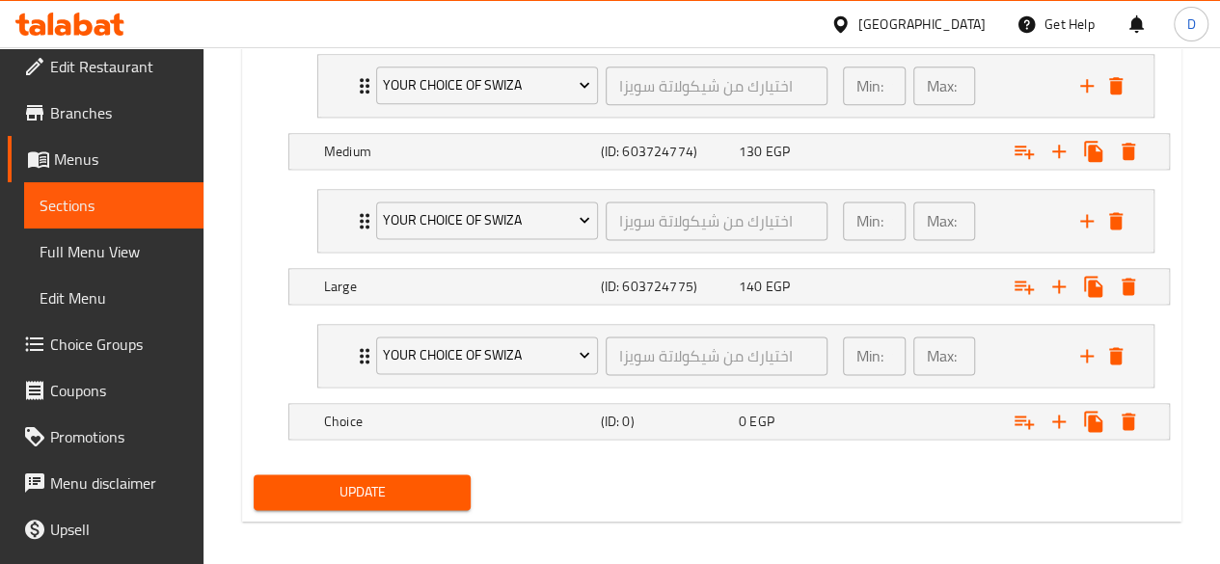
click at [421, 483] on span "Update" at bounding box center [362, 492] width 187 height 24
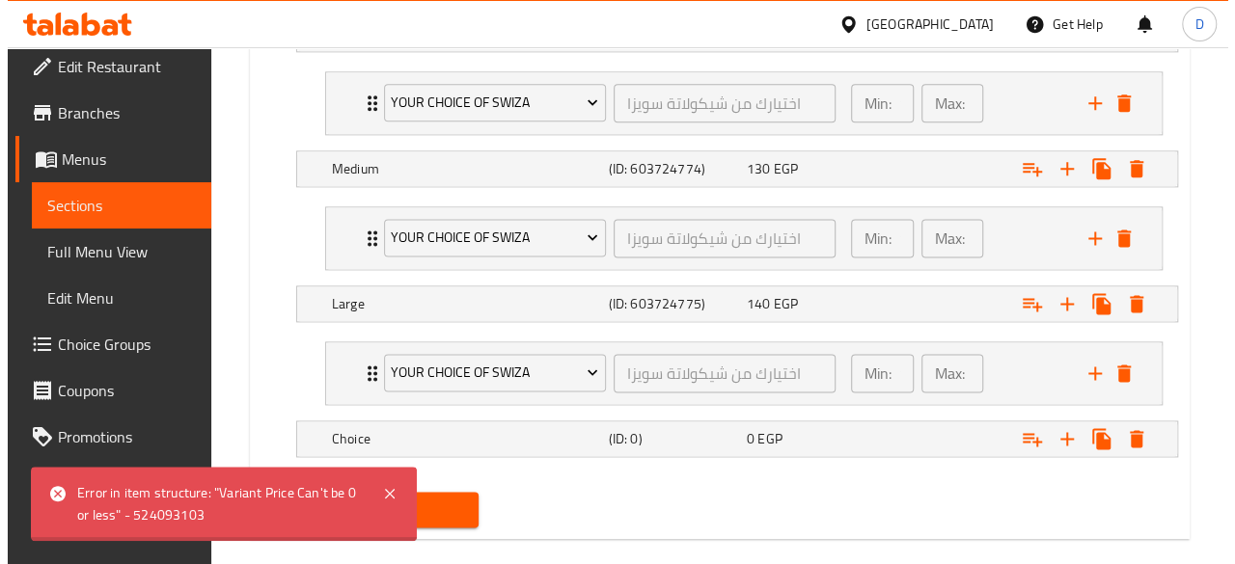
scroll to position [1194, 0]
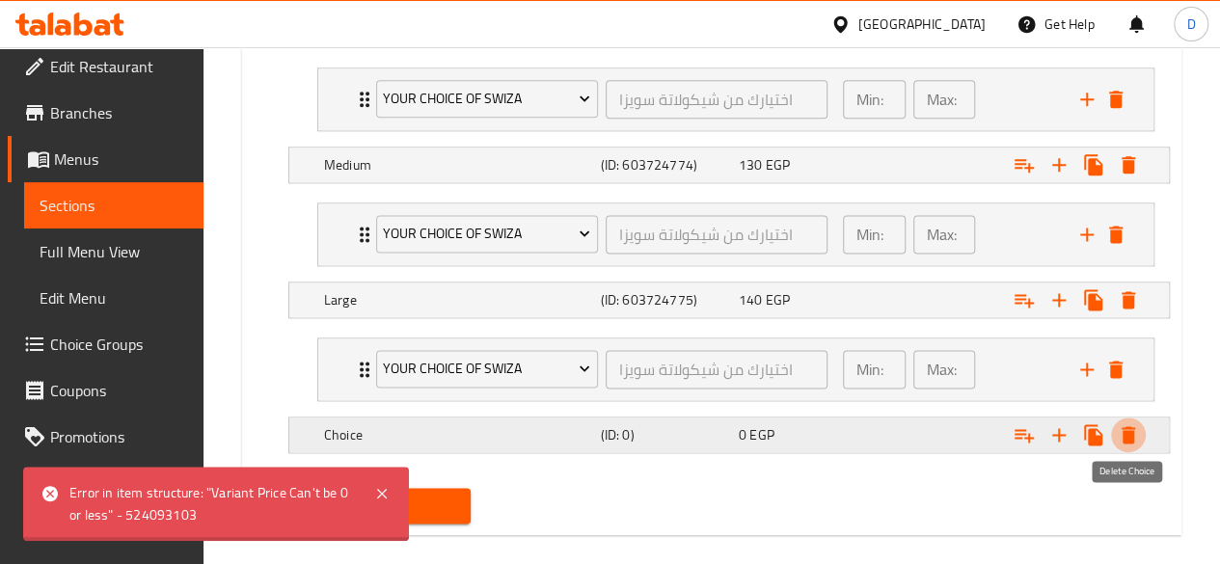
click at [1142, 427] on button "Expand" at bounding box center [1128, 435] width 35 height 35
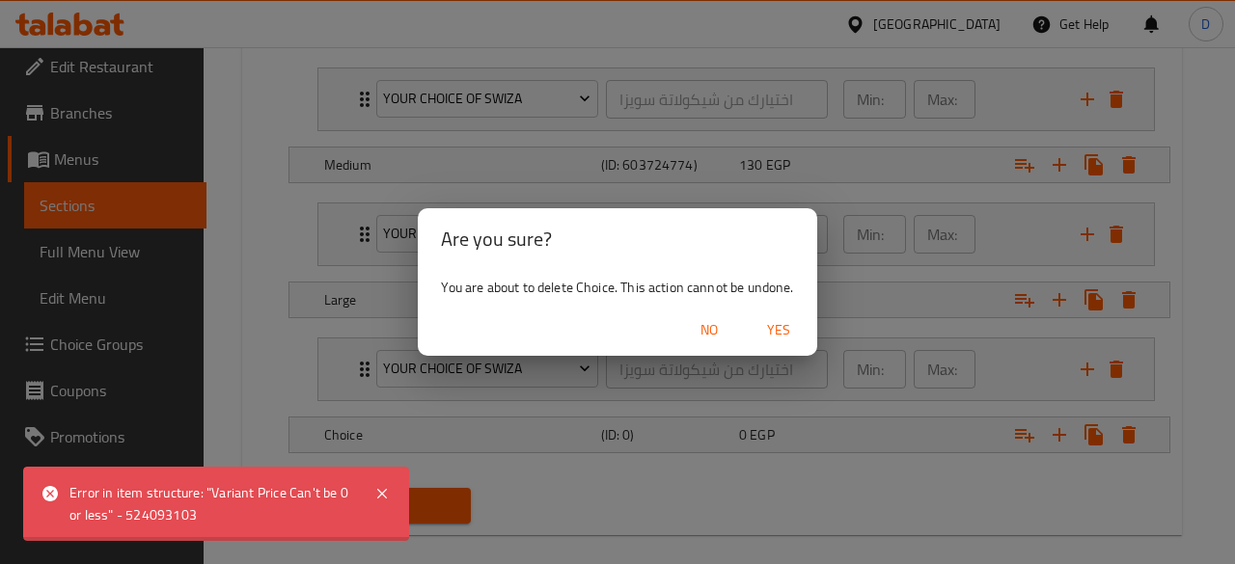
click at [788, 331] on span "Yes" at bounding box center [778, 330] width 46 height 24
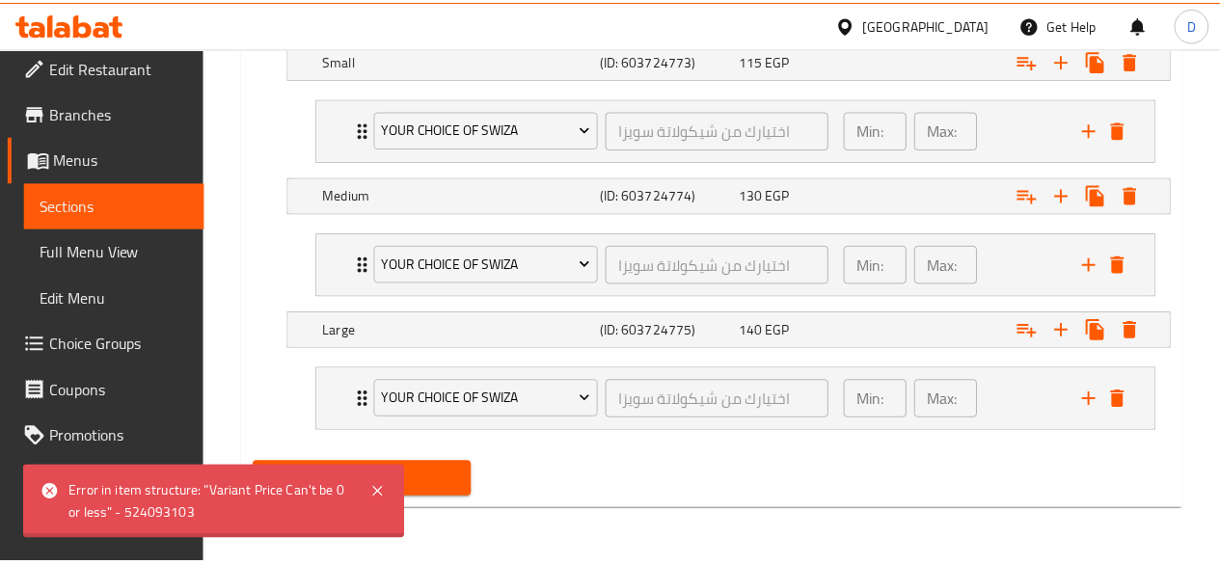
scroll to position [1157, 0]
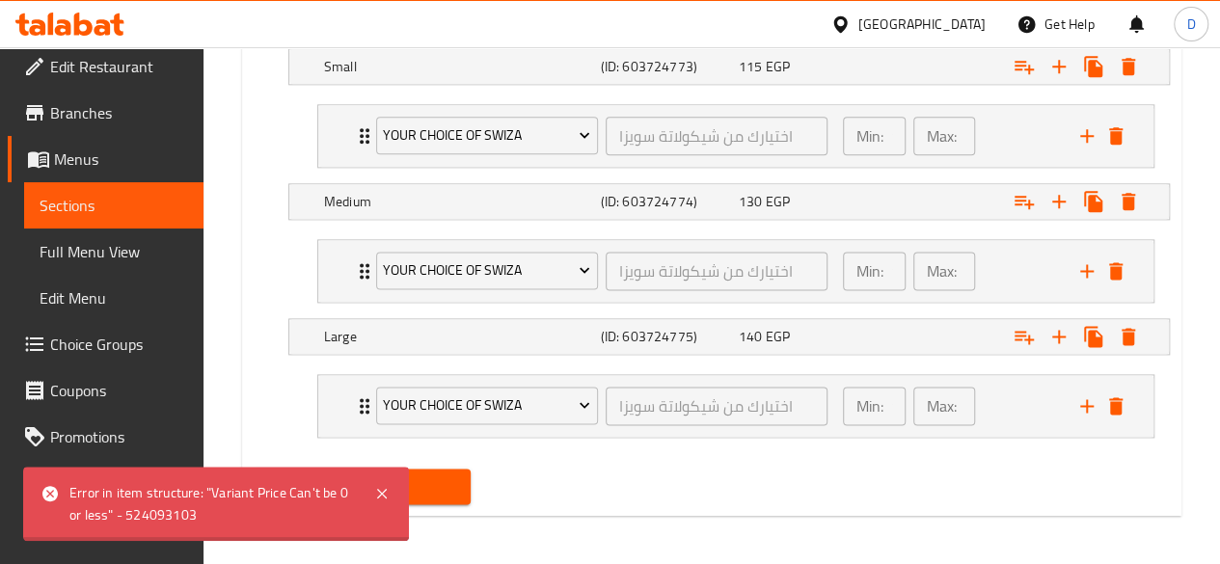
click at [430, 477] on span "Update" at bounding box center [362, 487] width 187 height 24
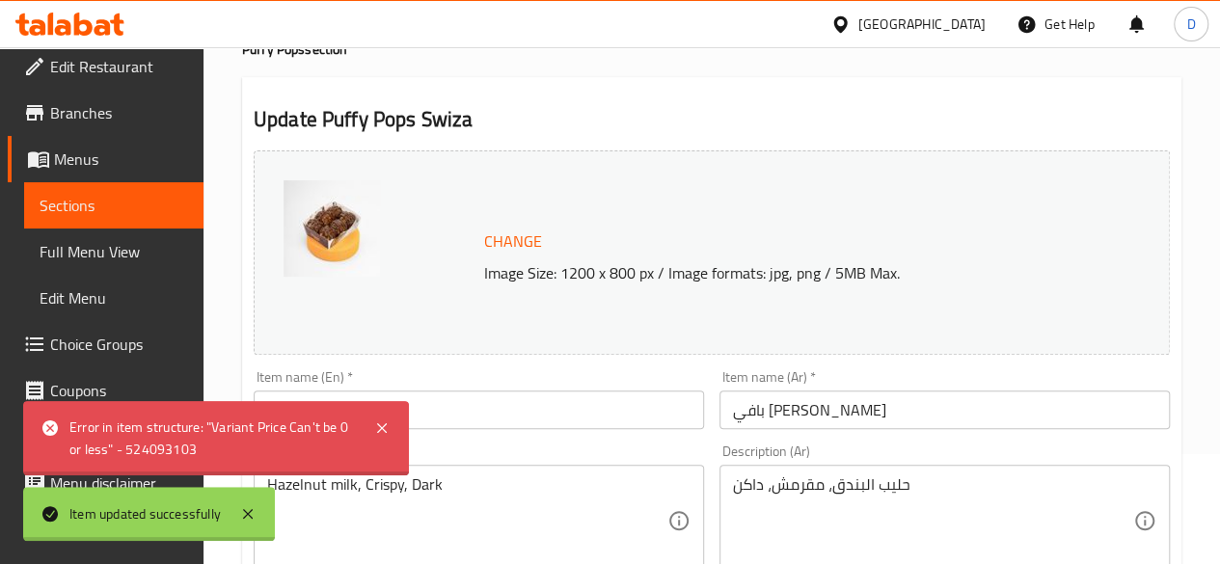
scroll to position [0, 0]
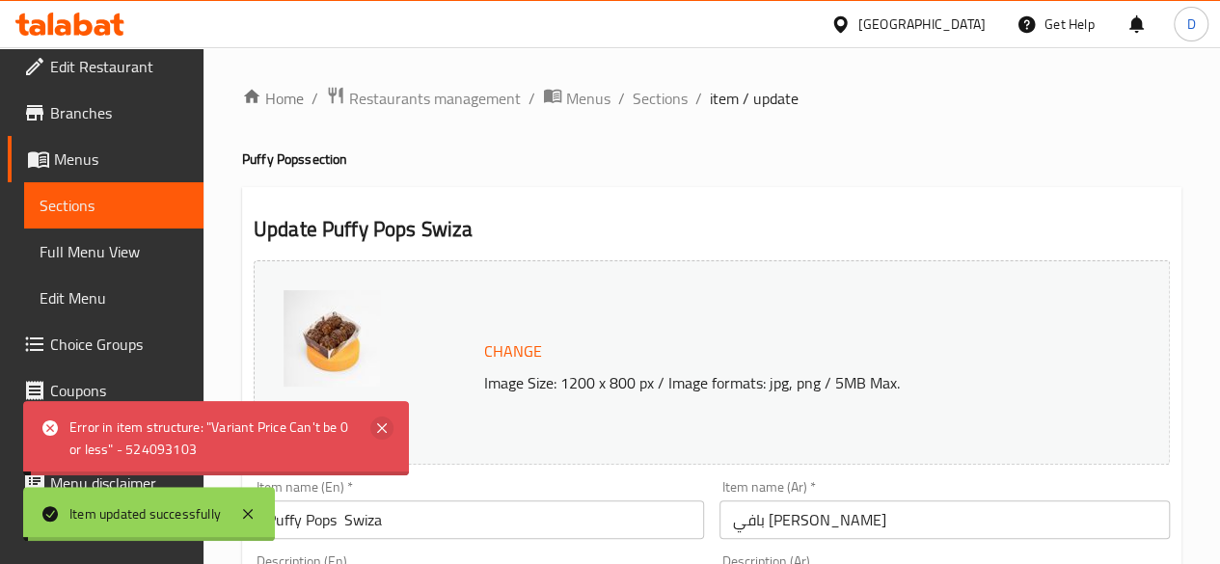
click at [381, 425] on icon at bounding box center [381, 428] width 23 height 23
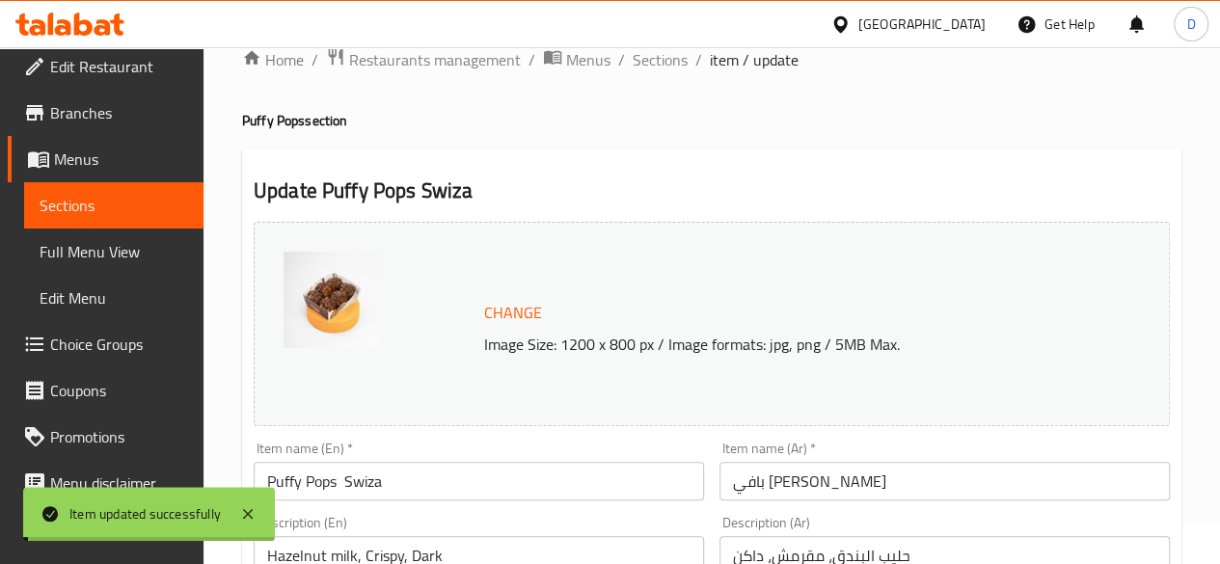
scroll to position [36, 0]
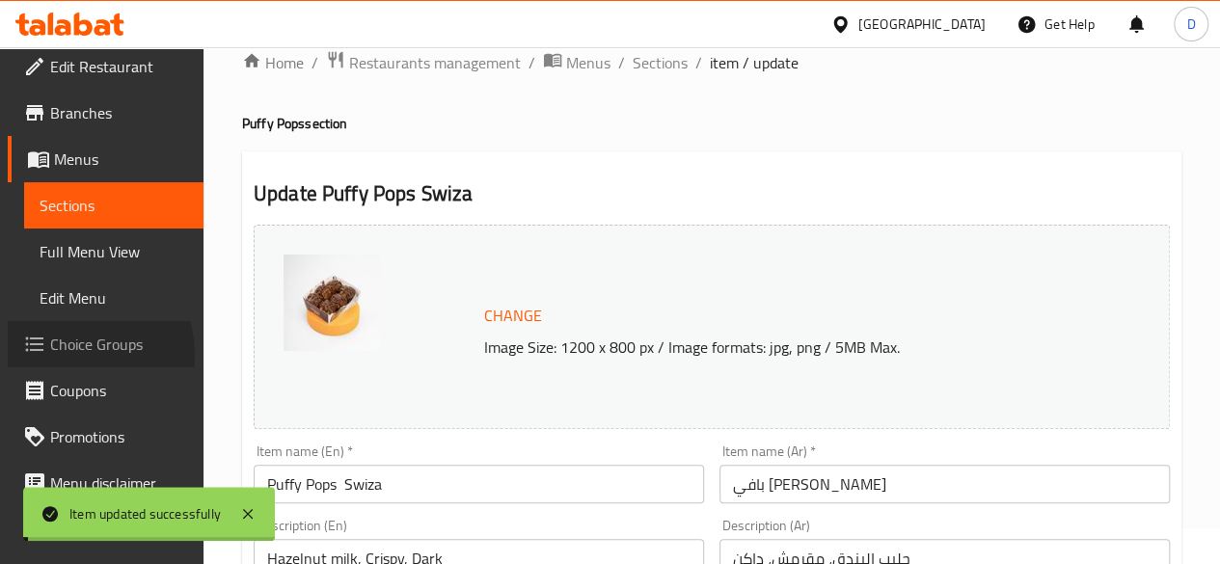
click at [72, 354] on span "Choice Groups" at bounding box center [119, 344] width 138 height 23
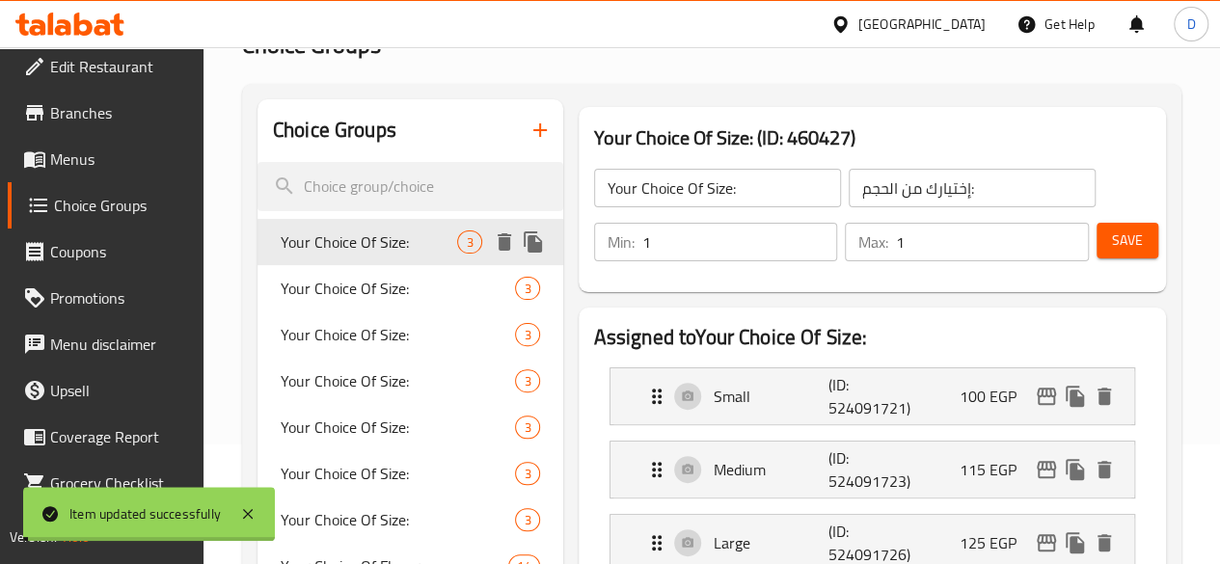
scroll to position [125, 0]
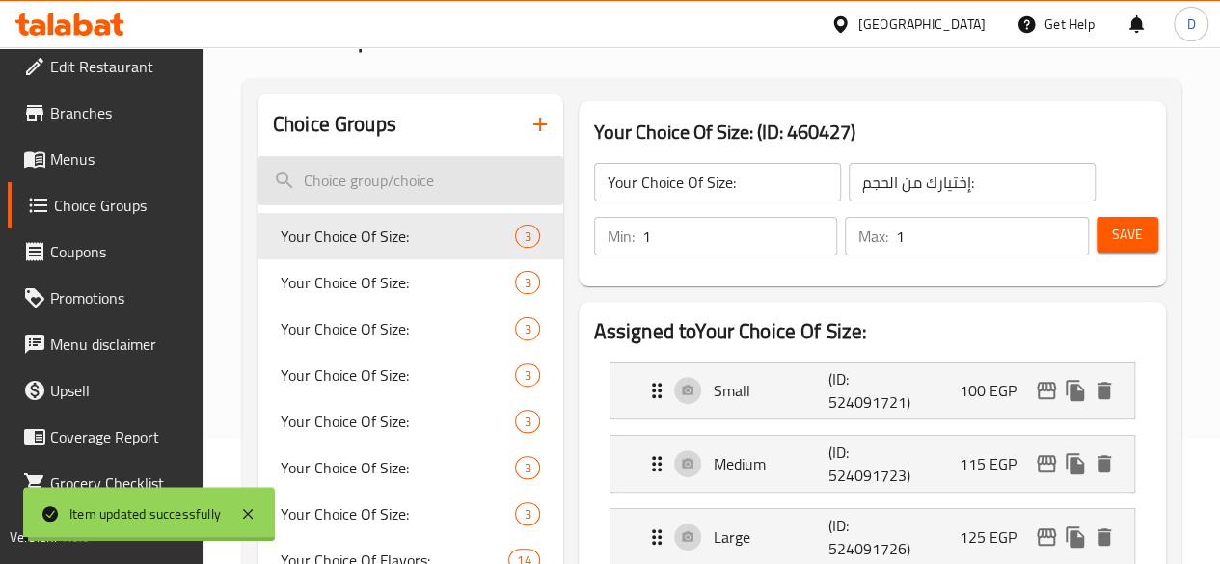
click at [354, 178] on input "search" at bounding box center [411, 180] width 306 height 49
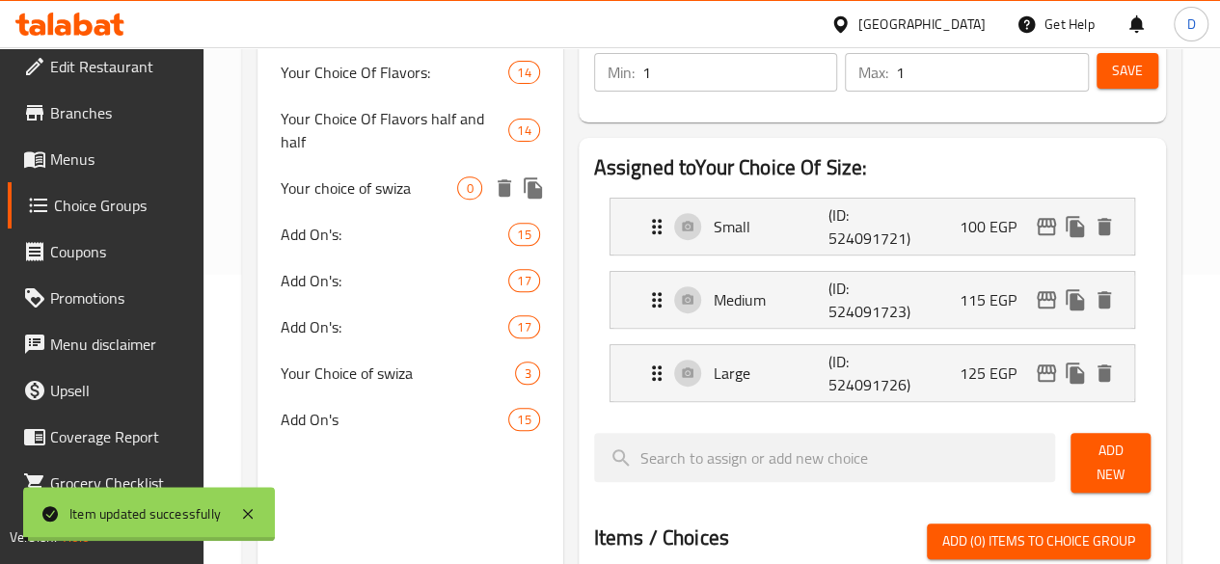
scroll to position [293, 0]
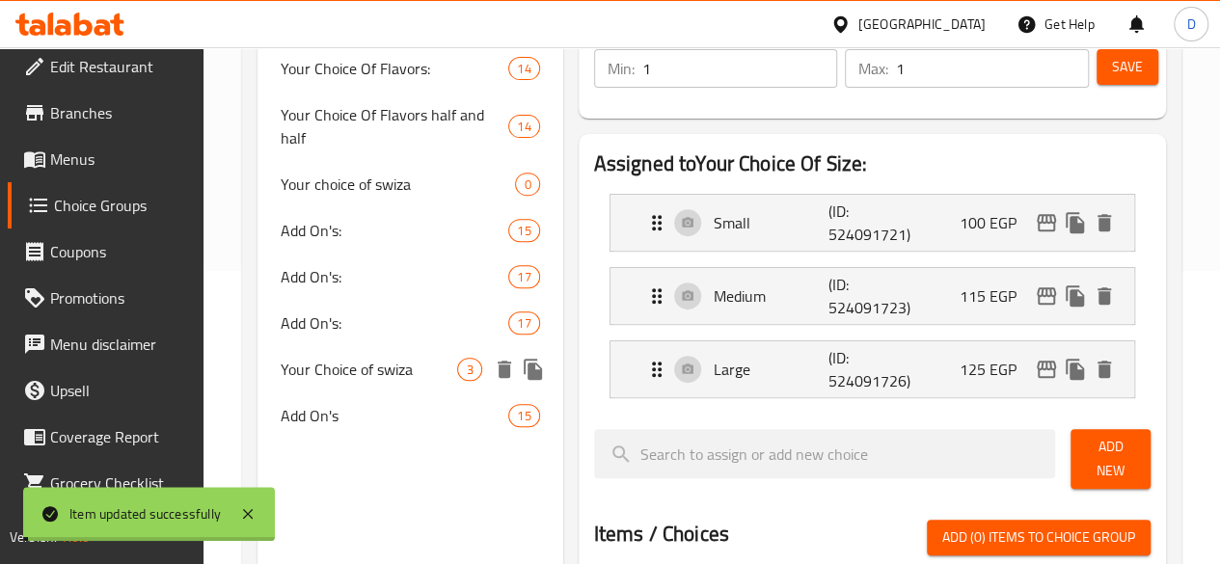
type input "sw"
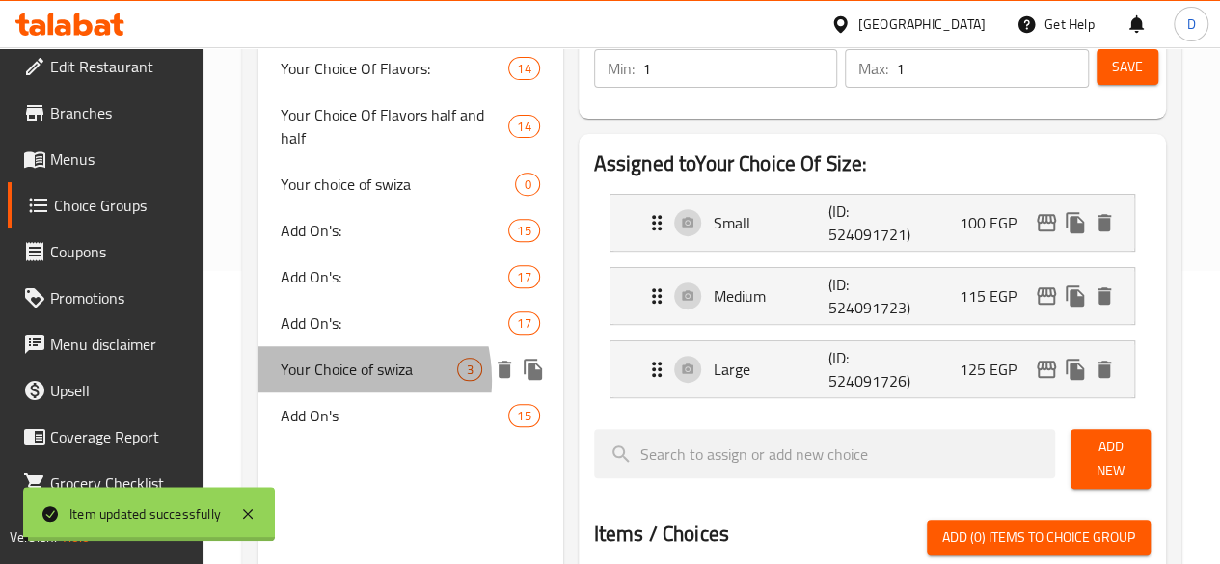
click at [326, 381] on span "Your Choice of swiza" at bounding box center [369, 369] width 177 height 23
type input "Your Choice of swiza"
type input "اختيارك من شيكولاتة سويزا"
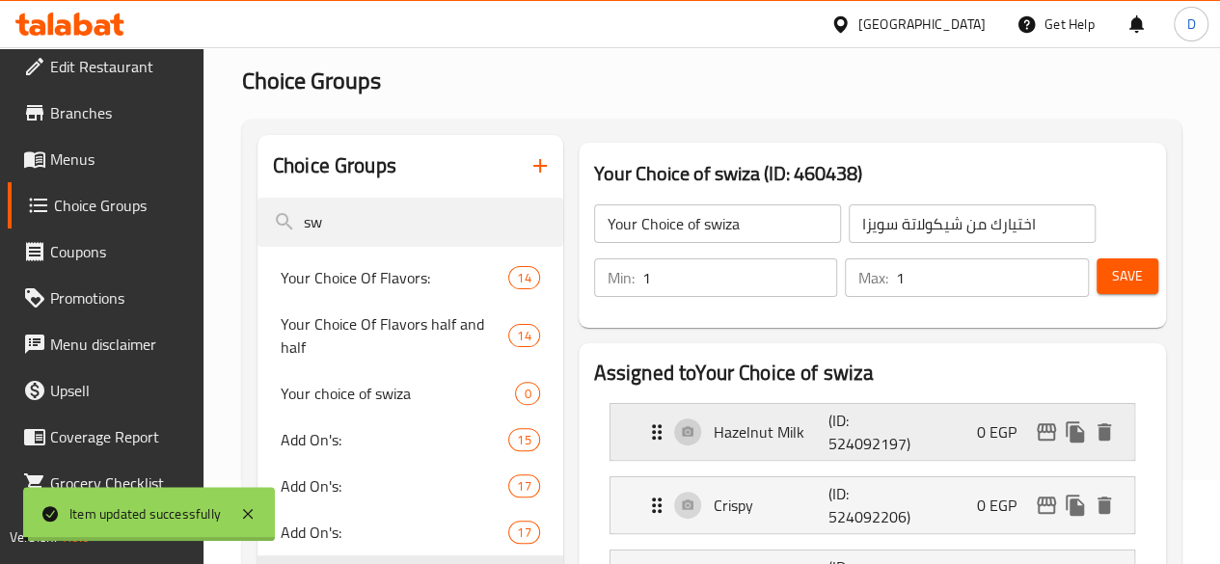
scroll to position [0, 0]
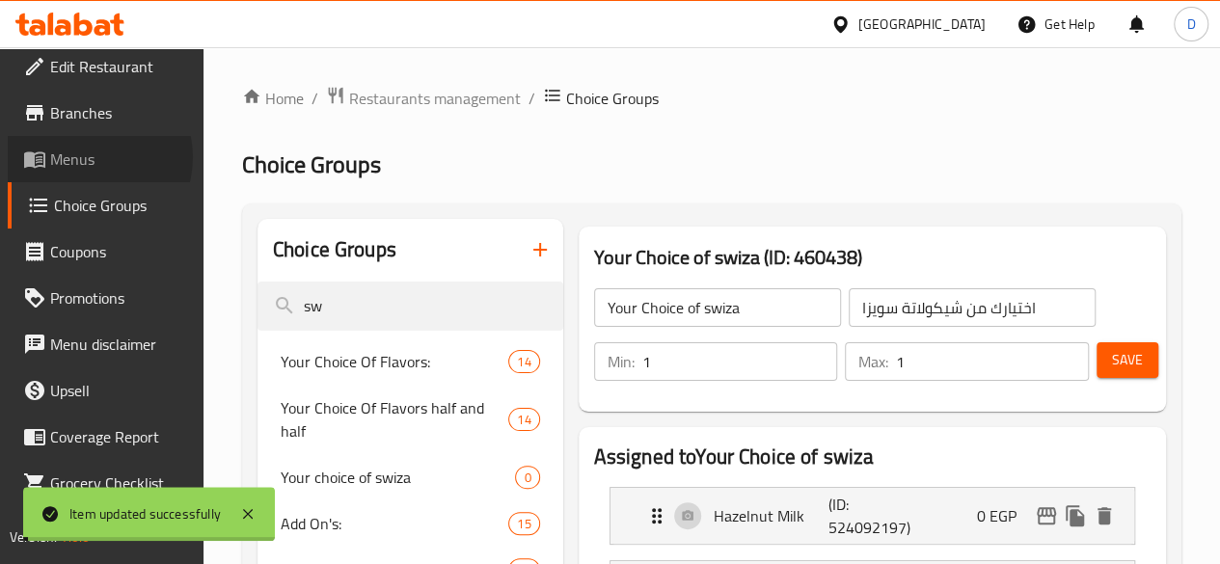
click at [90, 156] on span "Menus" at bounding box center [119, 159] width 138 height 23
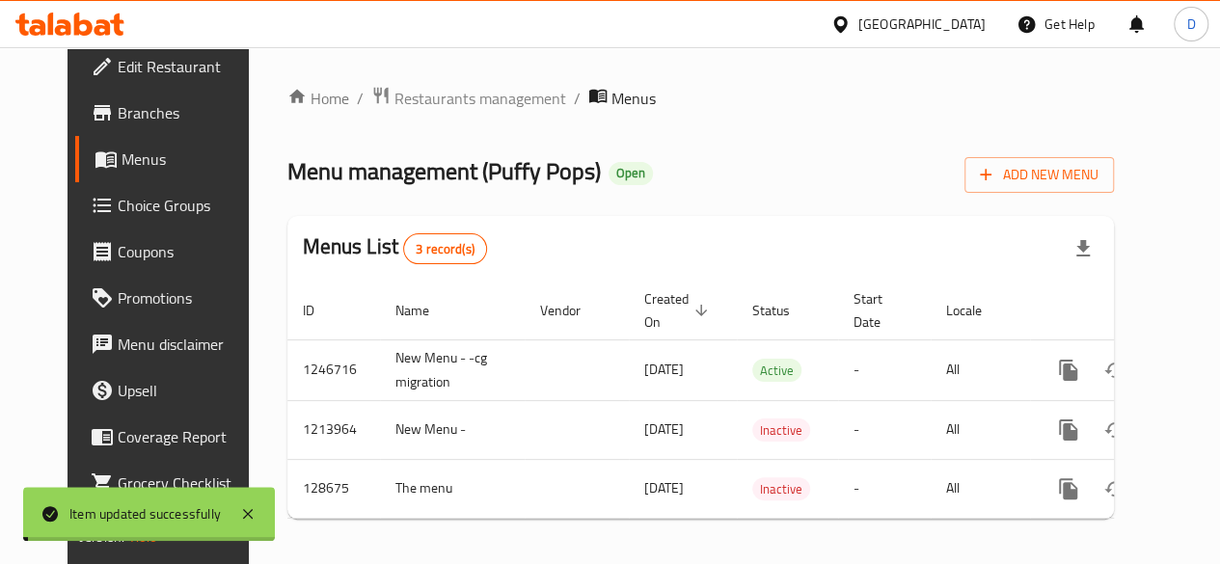
scroll to position [21, 0]
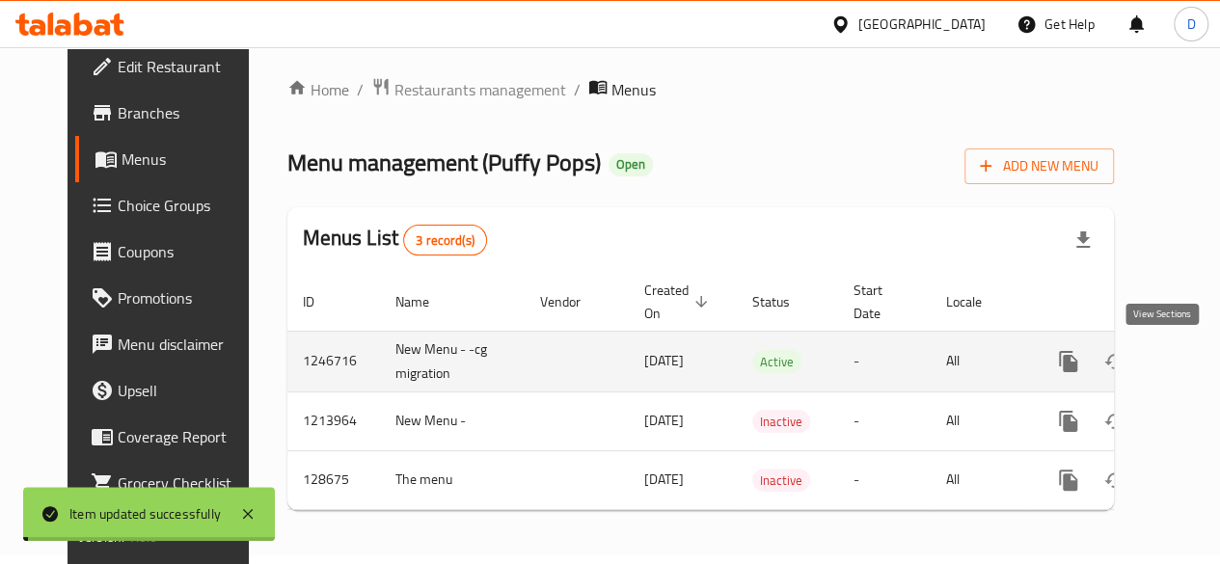
click at [1196, 350] on icon "enhanced table" at bounding box center [1207, 361] width 23 height 23
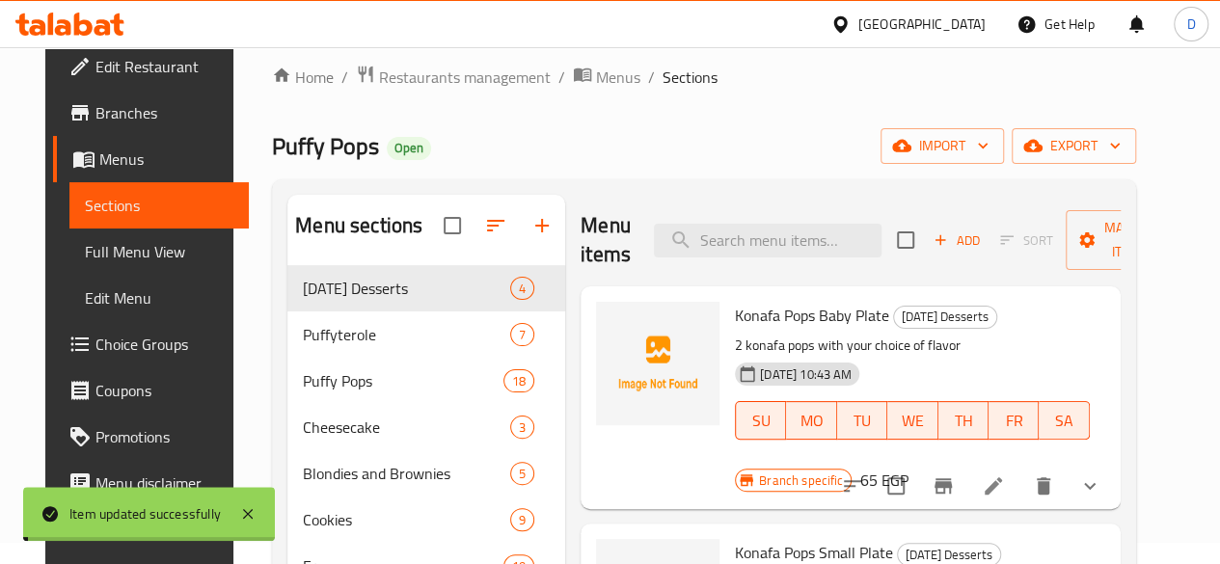
scroll to position [43, 0]
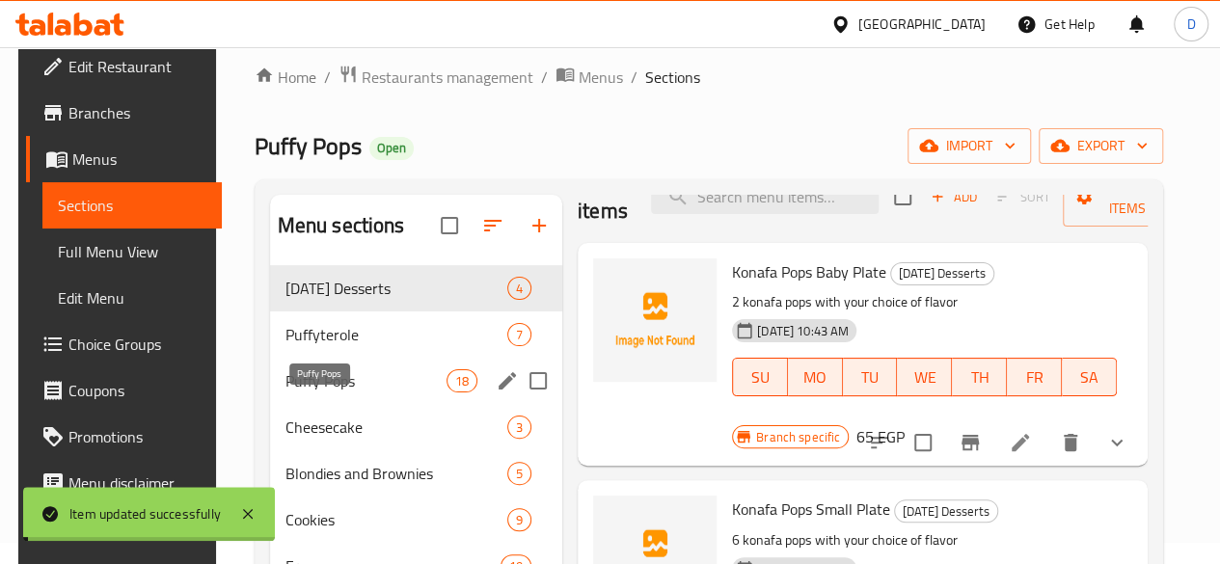
click at [321, 393] on span "Puffy Pops" at bounding box center [365, 380] width 161 height 23
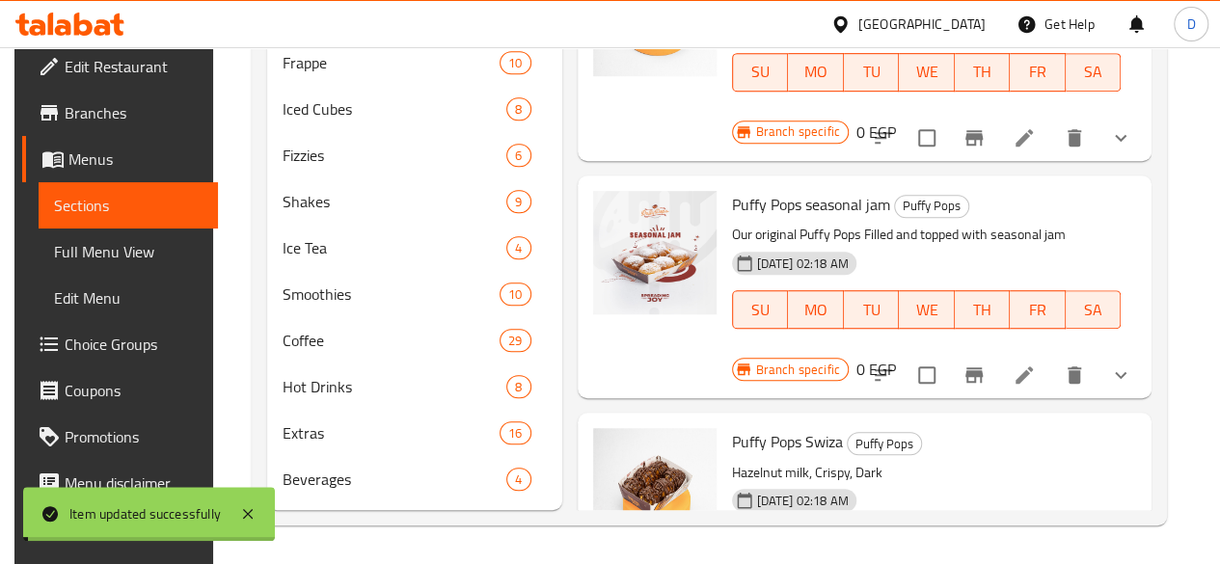
scroll to position [2883, 0]
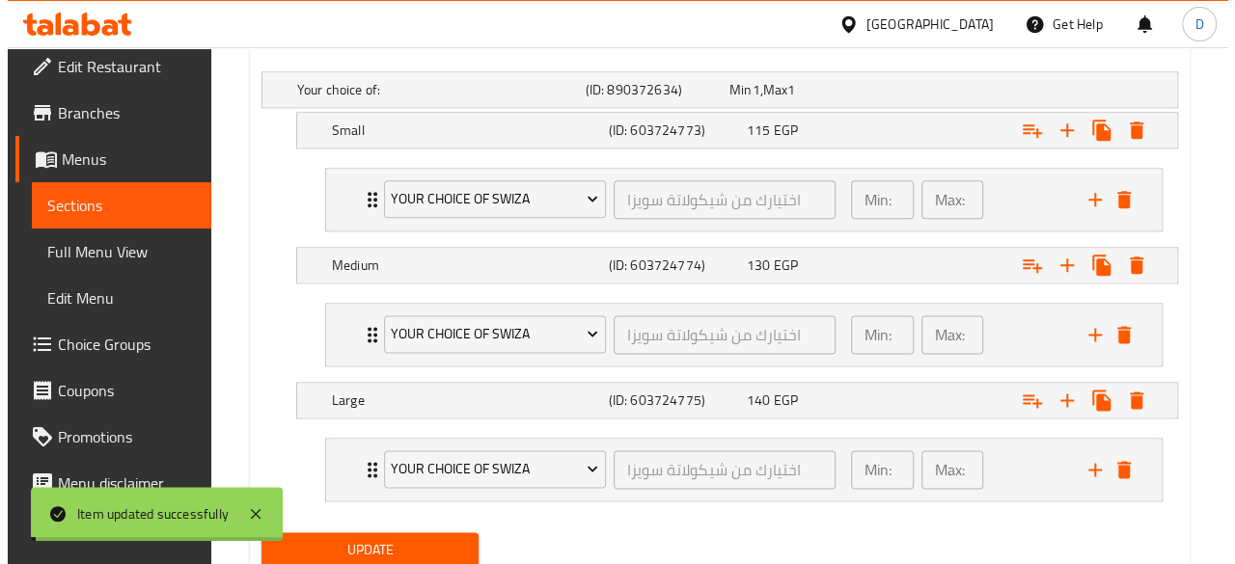
scroll to position [1007, 0]
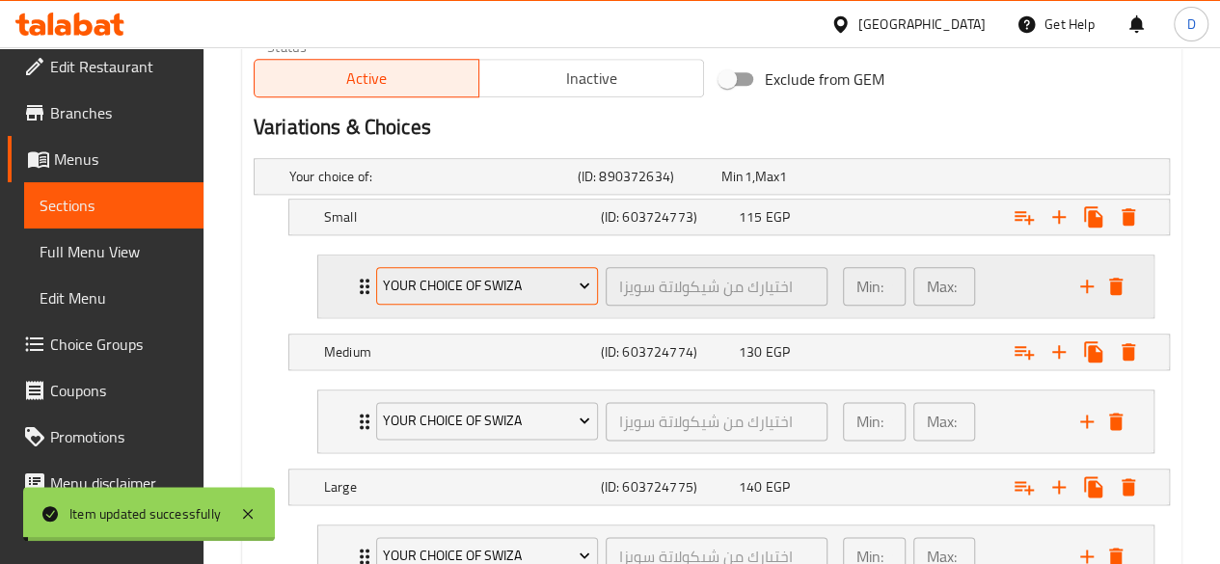
click at [554, 298] on button "Your Choice of swiza" at bounding box center [487, 286] width 222 height 39
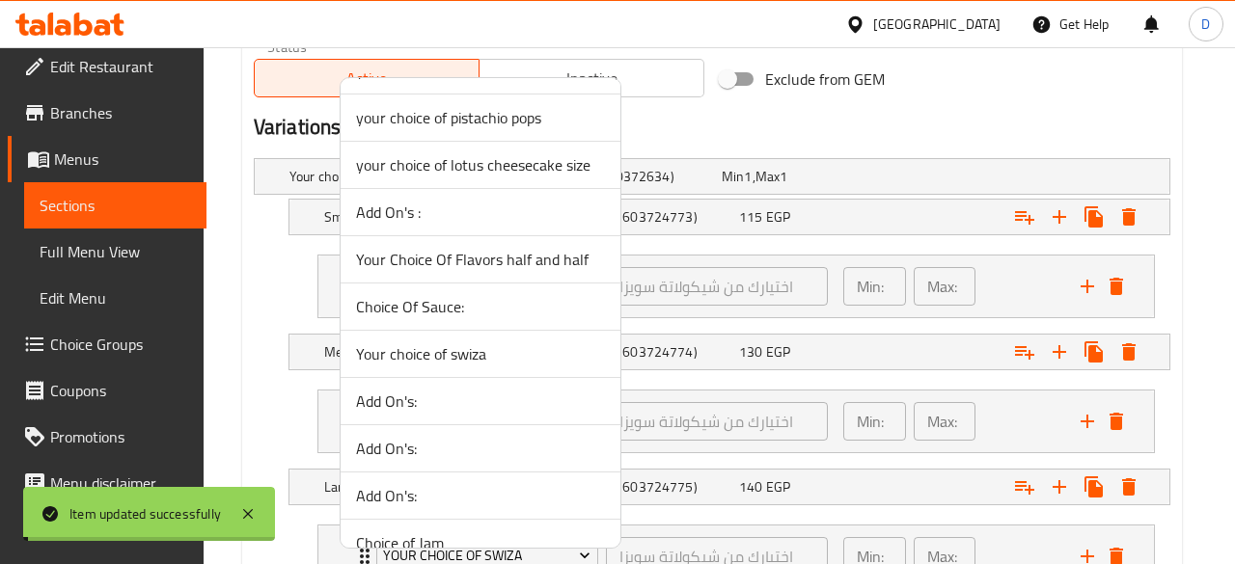
scroll to position [1363, 0]
click at [436, 341] on span "Your choice of swiza" at bounding box center [480, 352] width 249 height 23
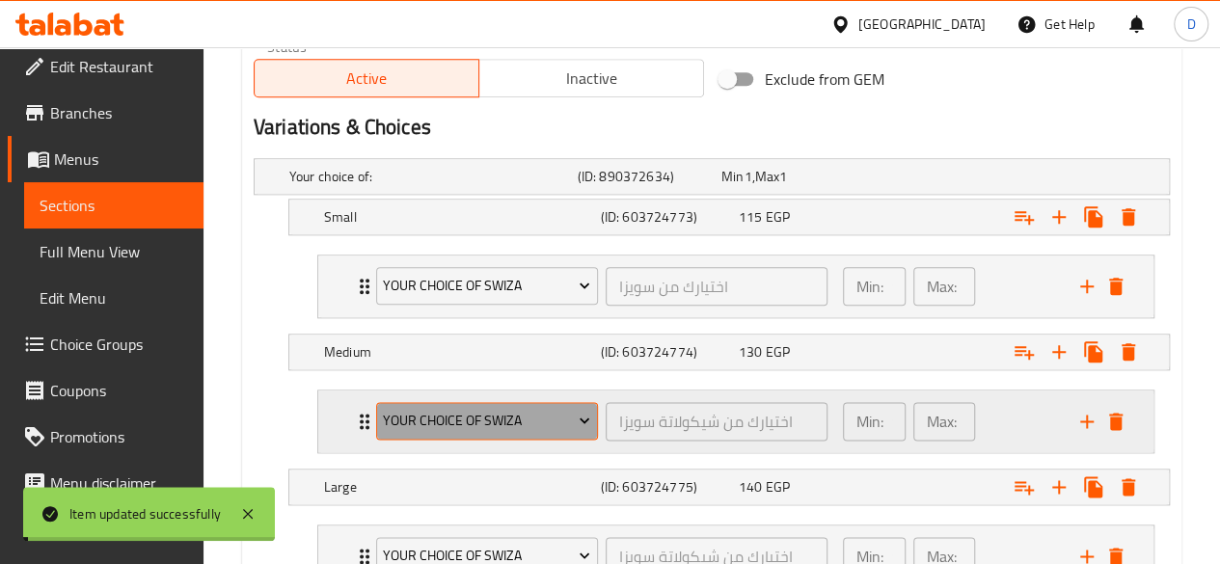
click at [548, 421] on span "Your Choice of swiza" at bounding box center [486, 421] width 207 height 24
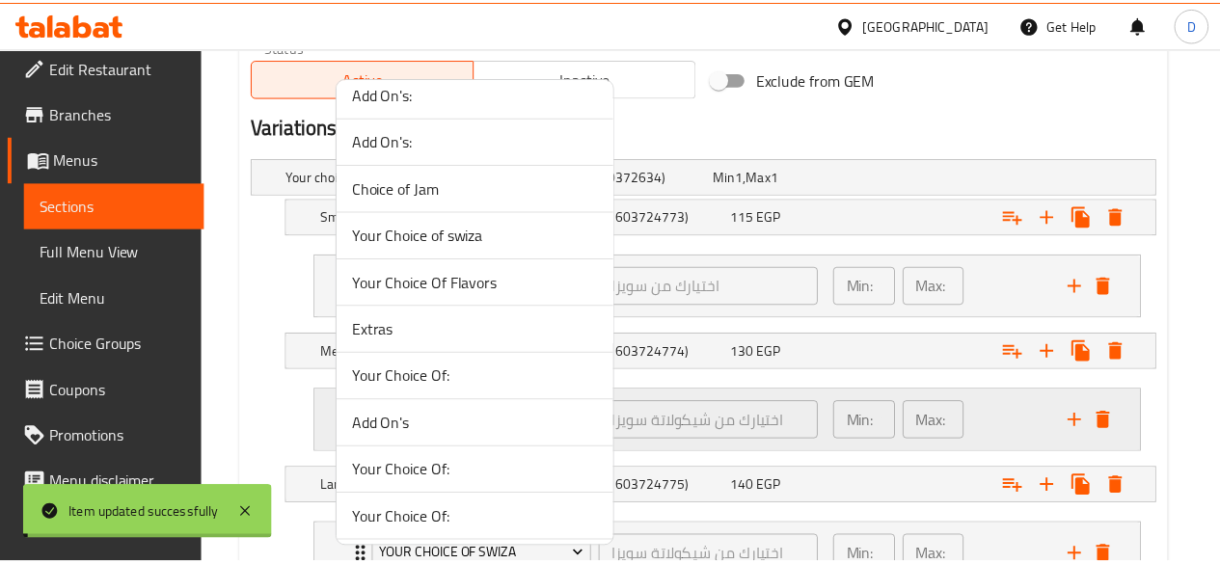
scroll to position [1704, 0]
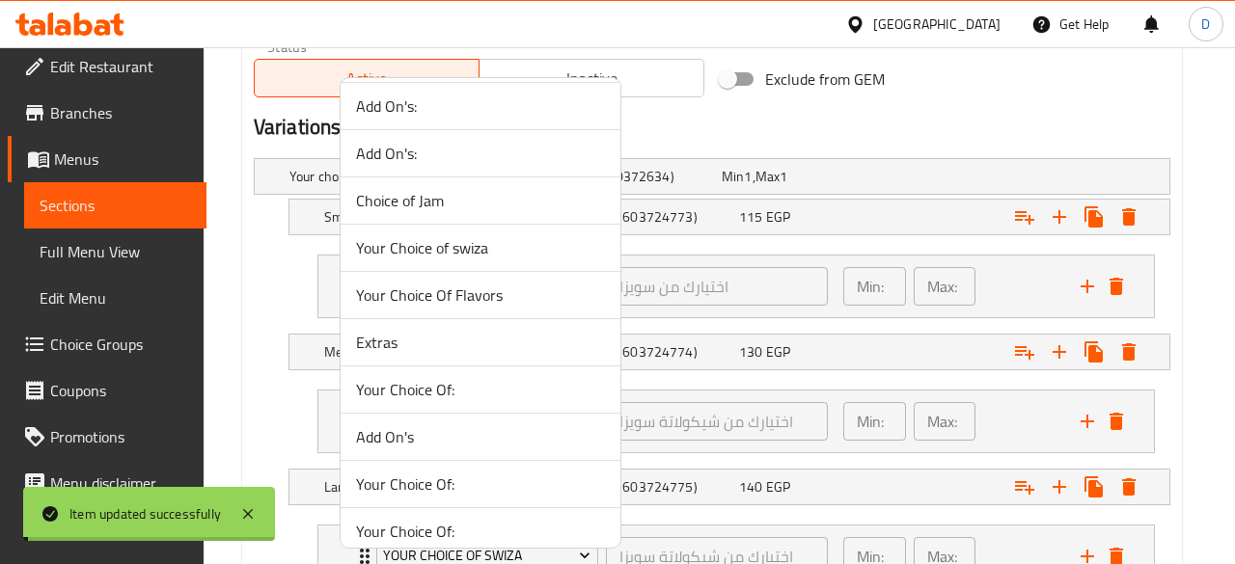
click at [439, 238] on span "Your Choice of swiza" at bounding box center [480, 247] width 249 height 23
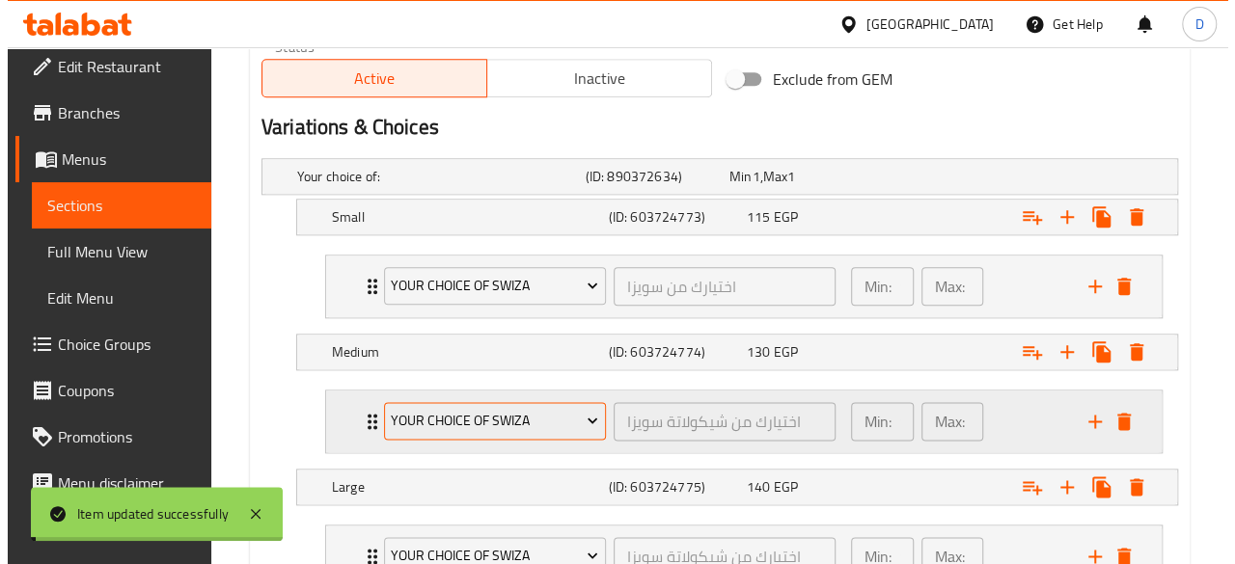
scroll to position [1157, 0]
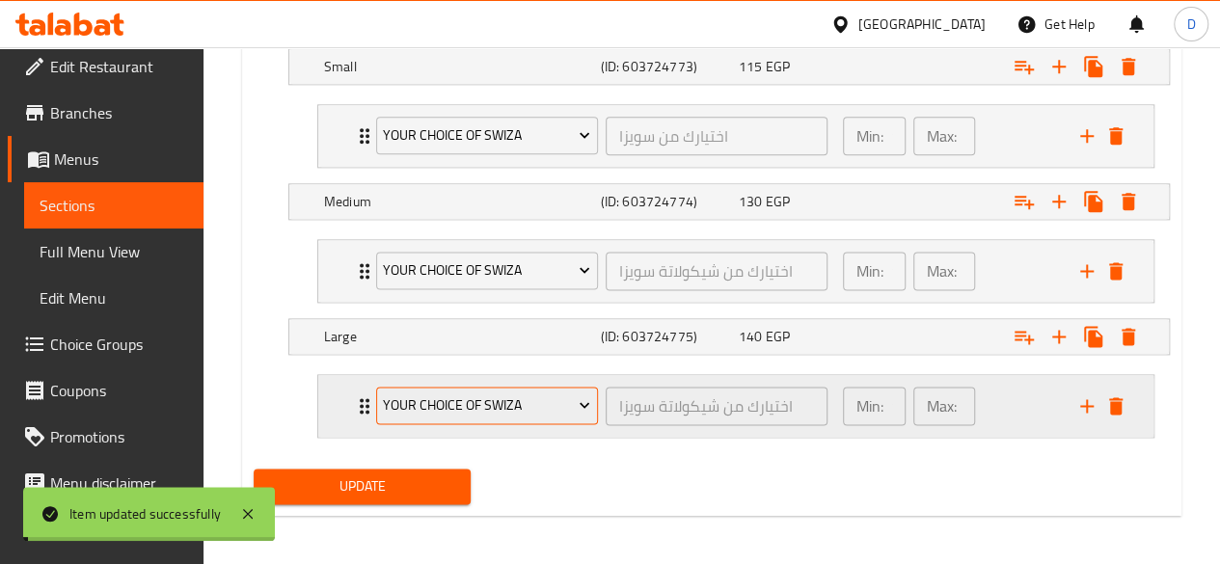
click at [532, 402] on span "Your Choice of swiza" at bounding box center [486, 406] width 207 height 24
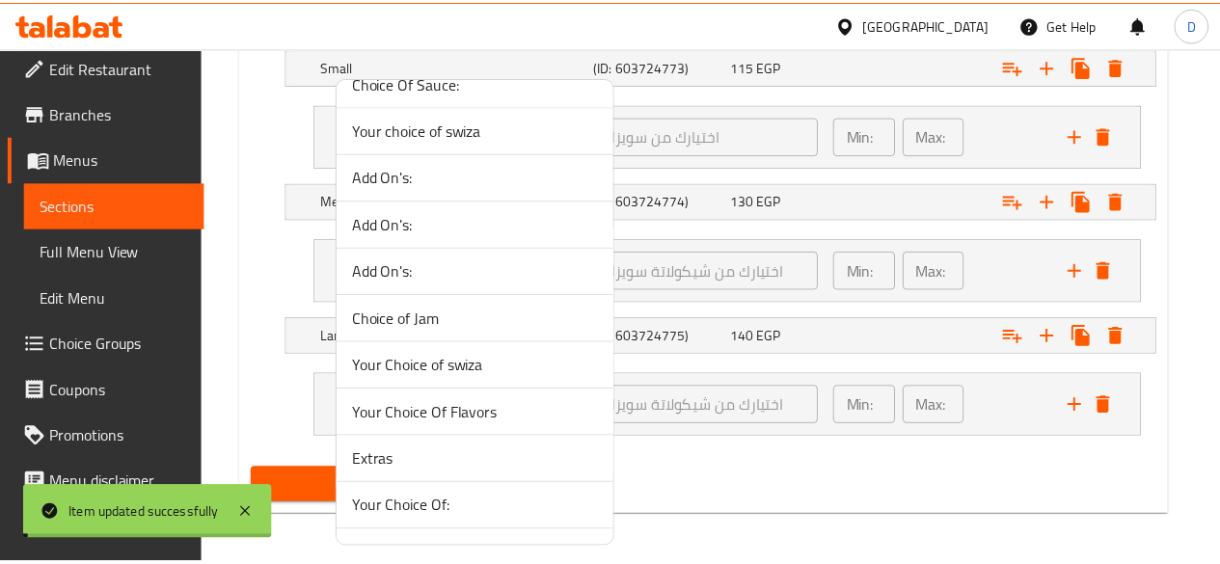
scroll to position [1586, 0]
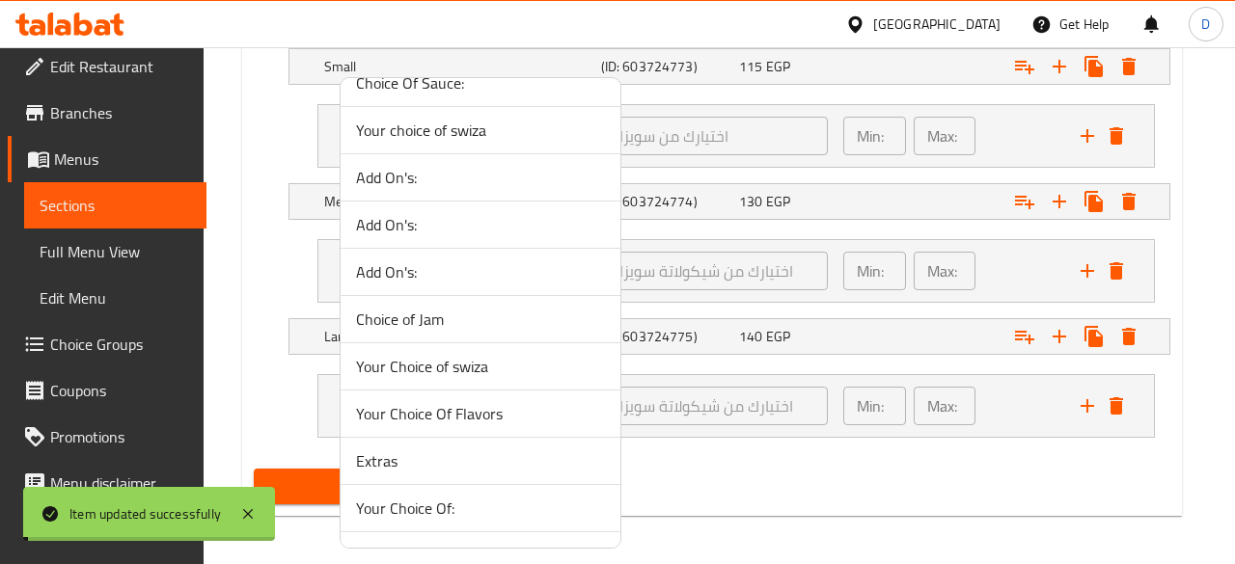
click at [445, 361] on span "Your Choice of swiza" at bounding box center [480, 366] width 249 height 23
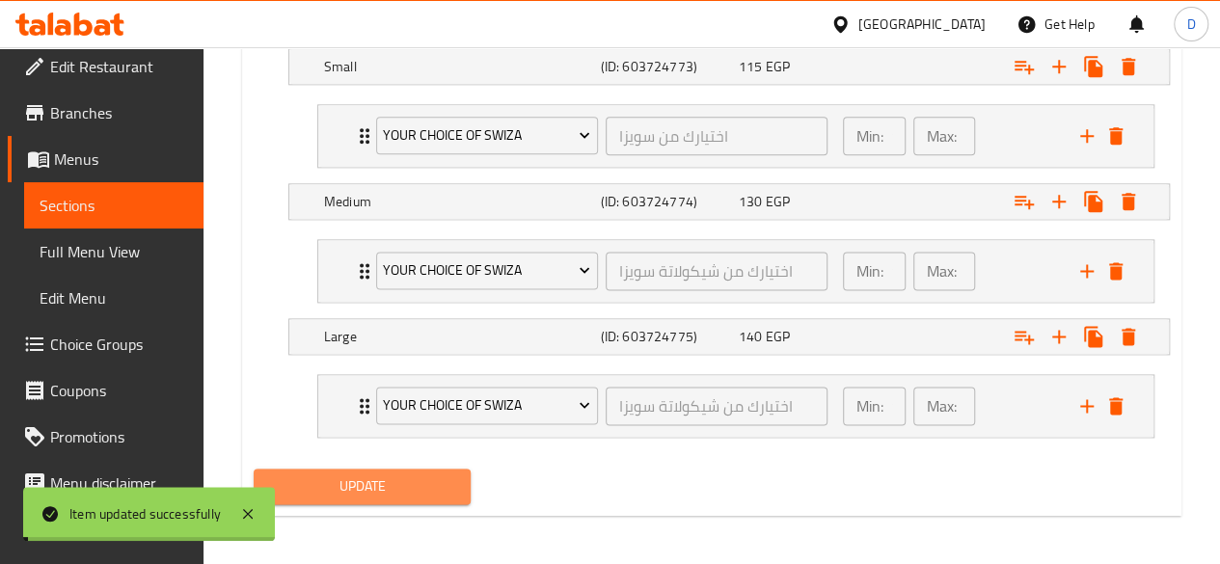
click at [419, 484] on span "Update" at bounding box center [362, 487] width 187 height 24
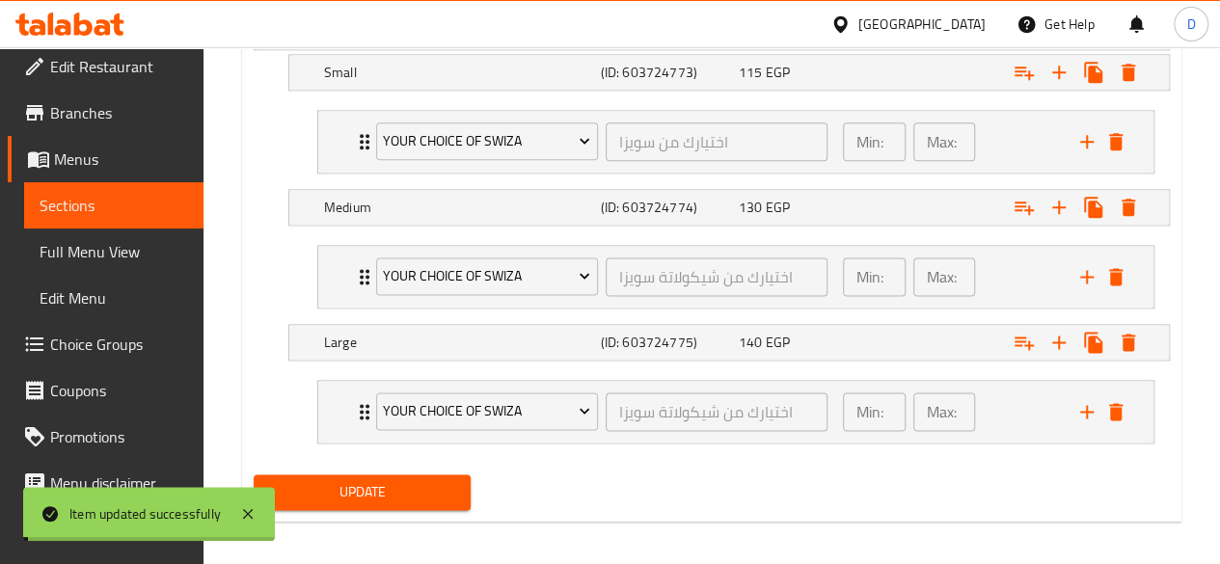
scroll to position [1154, 0]
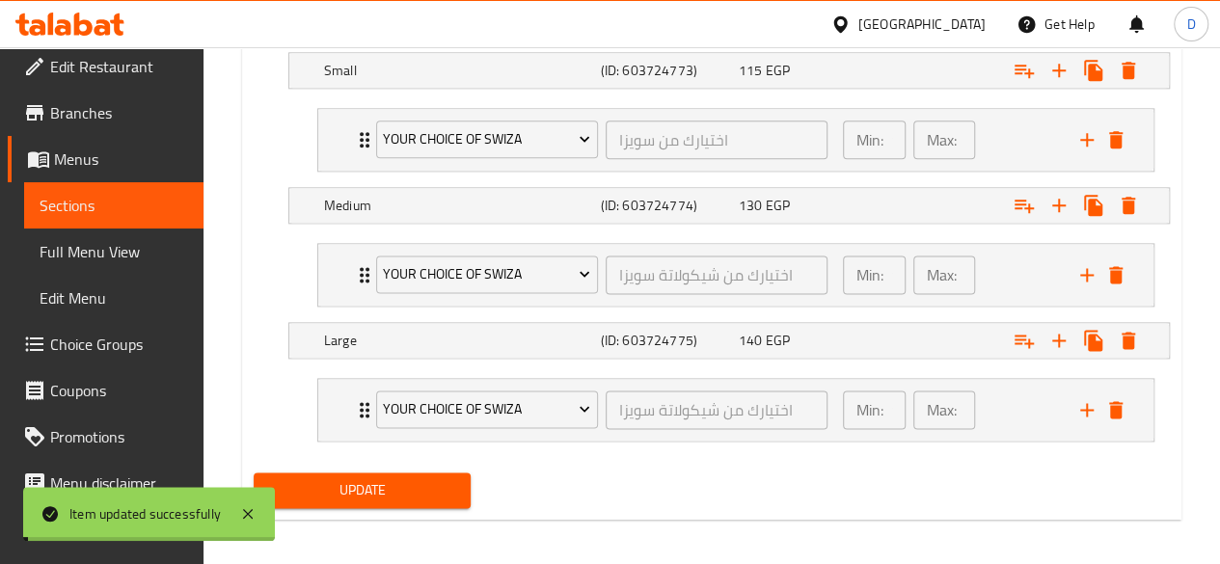
click at [363, 473] on button "Update" at bounding box center [363, 491] width 218 height 36
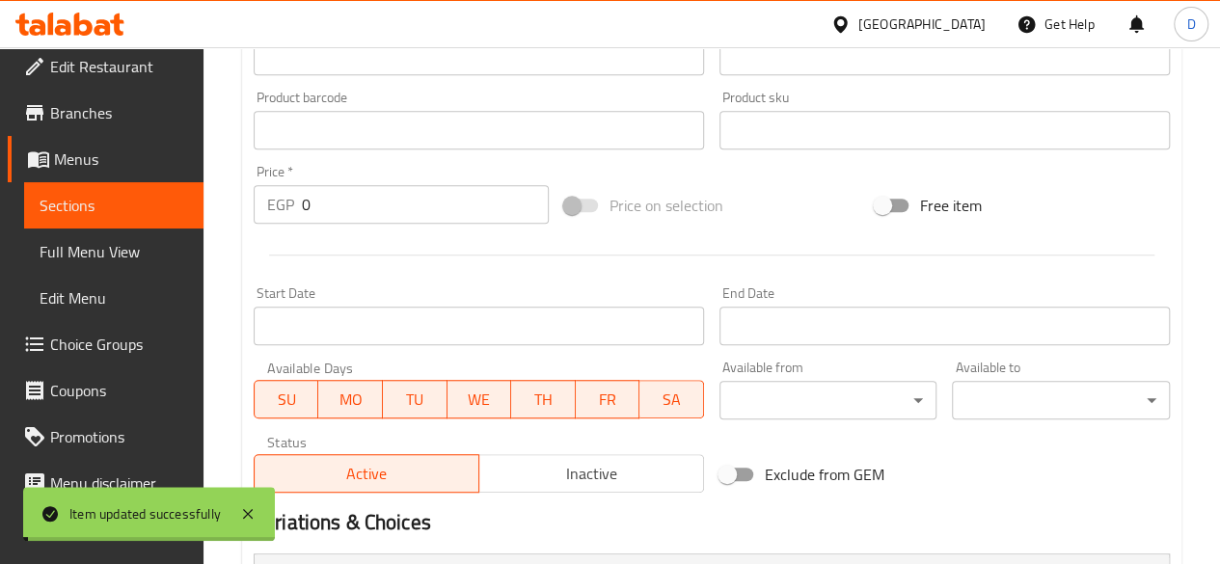
scroll to position [0, 0]
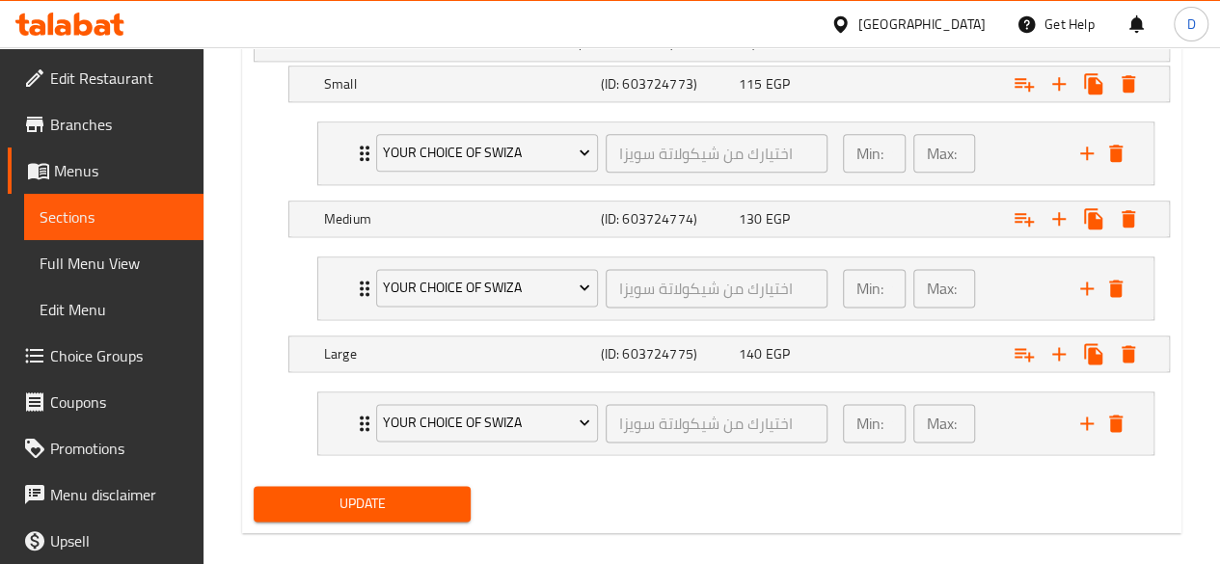
scroll to position [1157, 0]
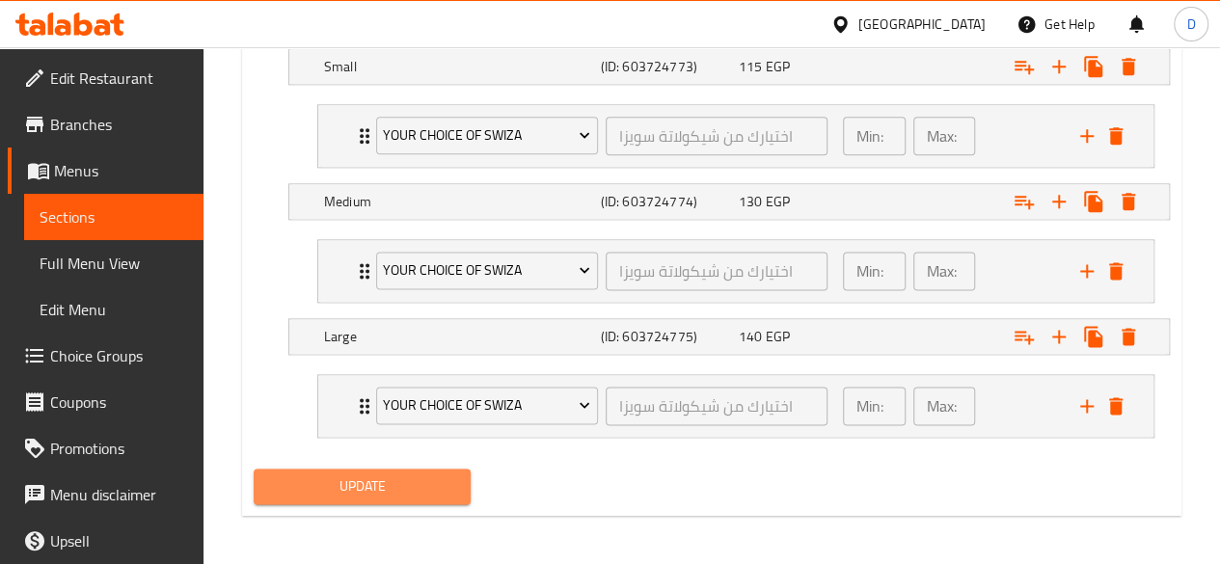
drag, startPoint x: 651, startPoint y: 421, endPoint x: 406, endPoint y: 474, distance: 250.7
click at [406, 475] on span "Update" at bounding box center [362, 487] width 187 height 24
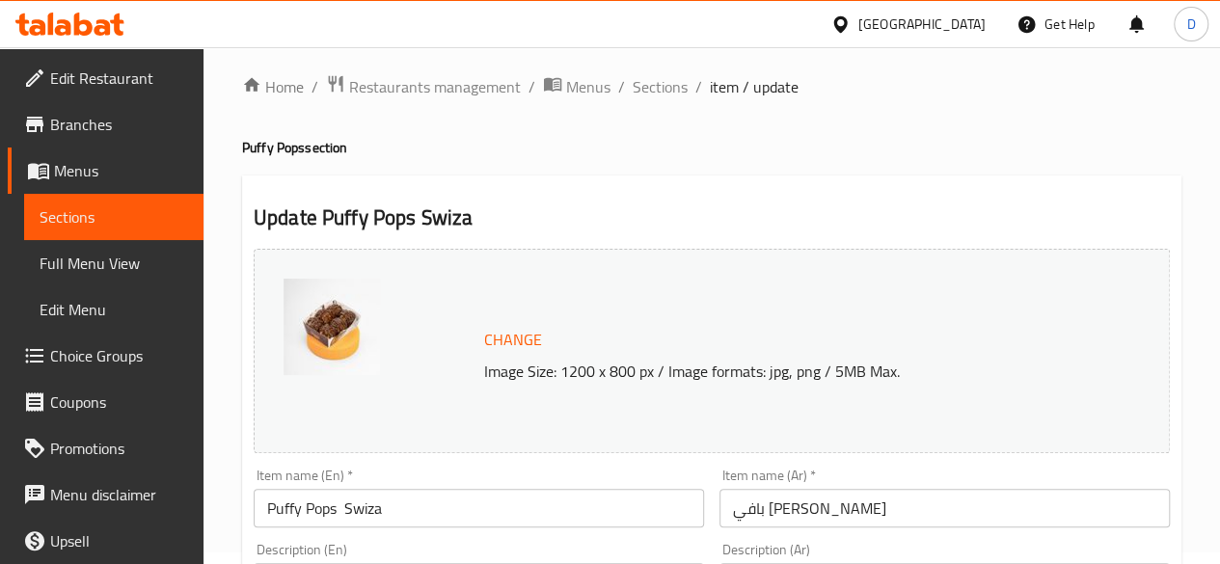
scroll to position [0, 0]
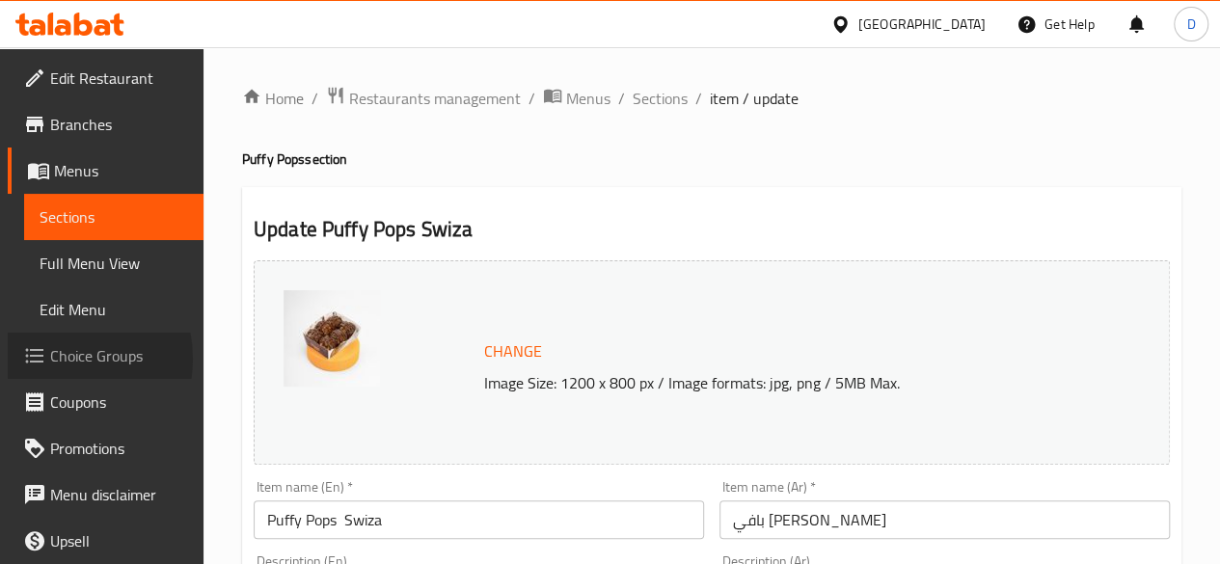
click at [56, 359] on span "Choice Groups" at bounding box center [119, 355] width 138 height 23
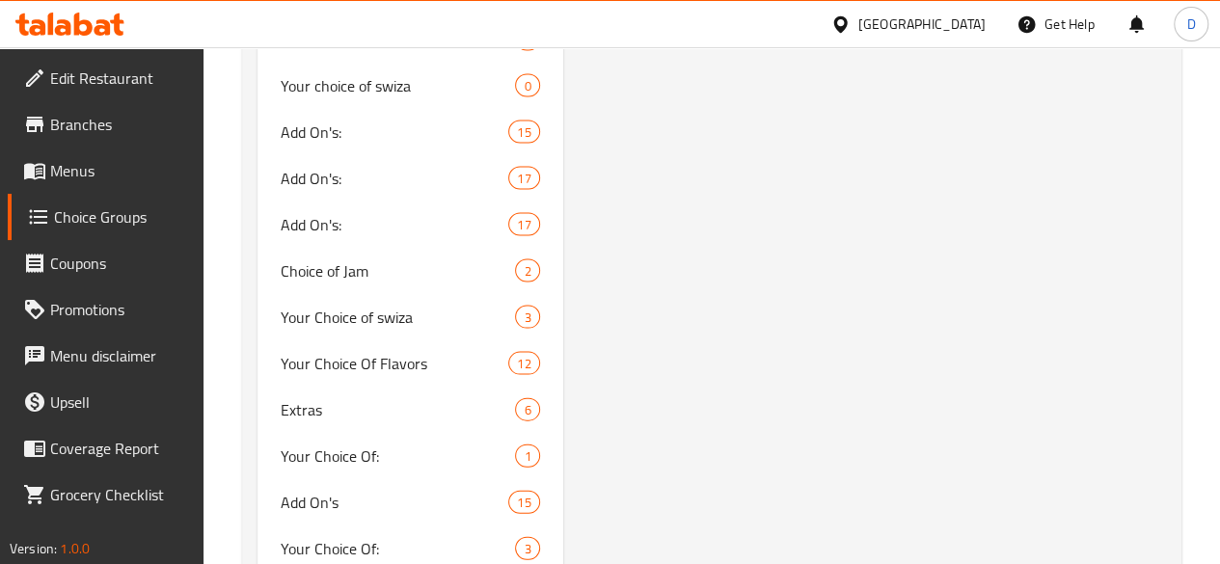
scroll to position [1901, 0]
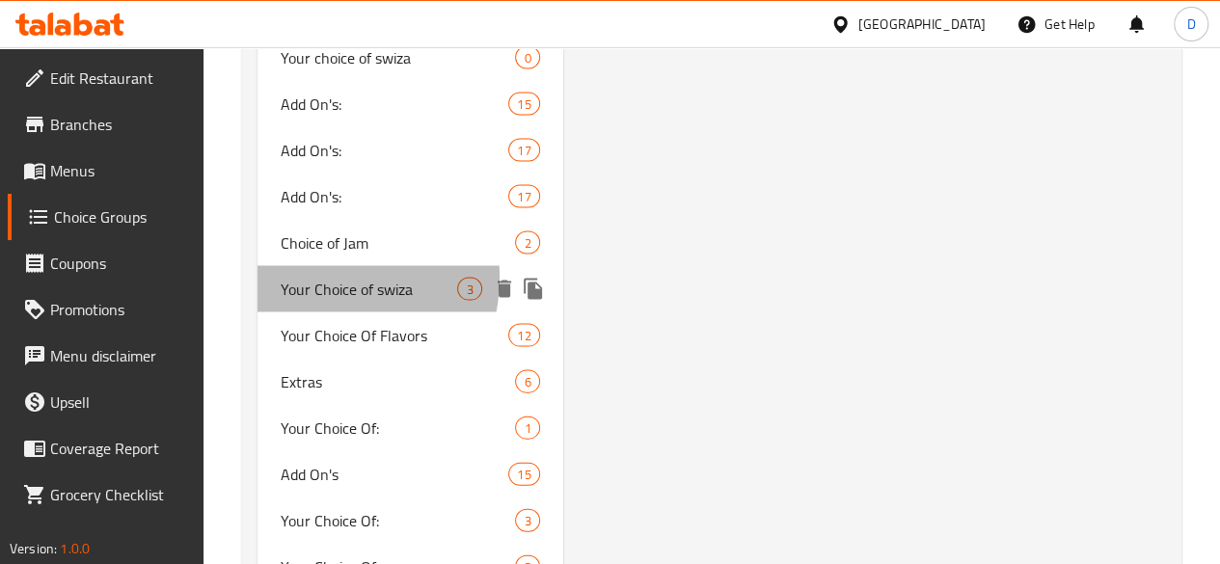
click at [338, 301] on span "Your Choice of swiza" at bounding box center [369, 289] width 177 height 23
type input "Your Choice of swiza"
type input "اختيارك من شيكولاتة سويزا"
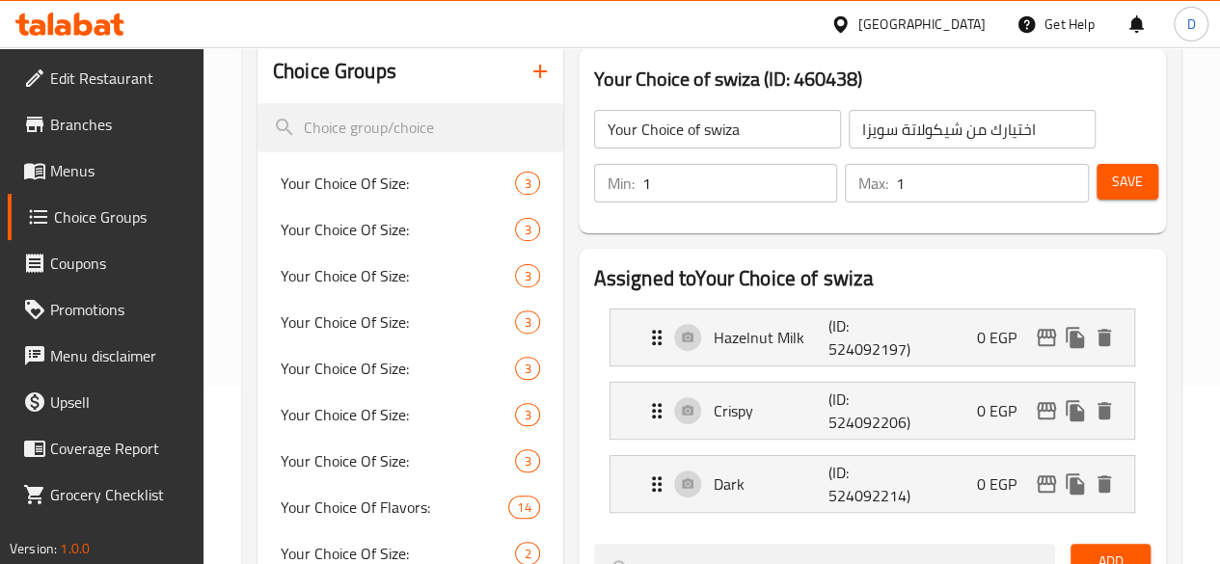
scroll to position [177, 0]
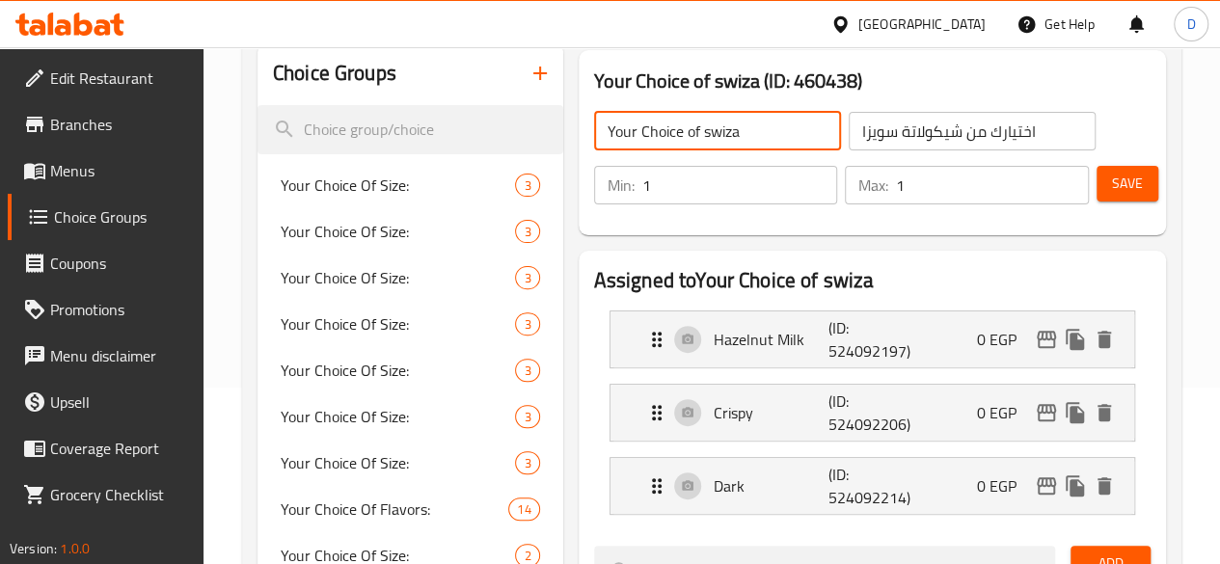
click at [693, 138] on input "Your Choice of swiza" at bounding box center [717, 131] width 247 height 39
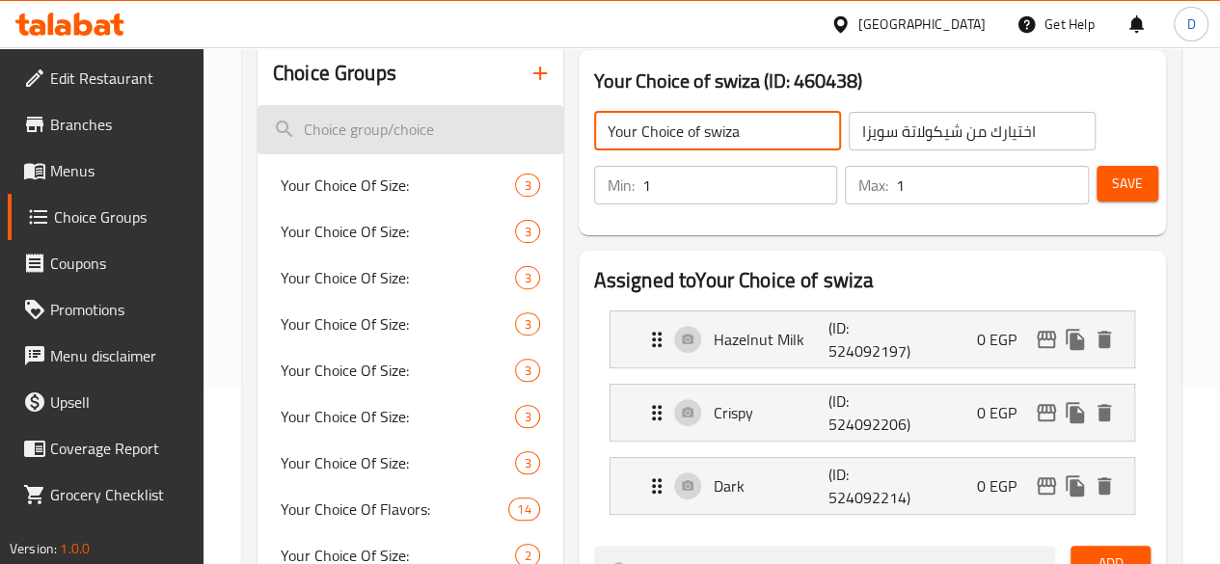
drag, startPoint x: 557, startPoint y: 138, endPoint x: 482, endPoint y: 134, distance: 74.4
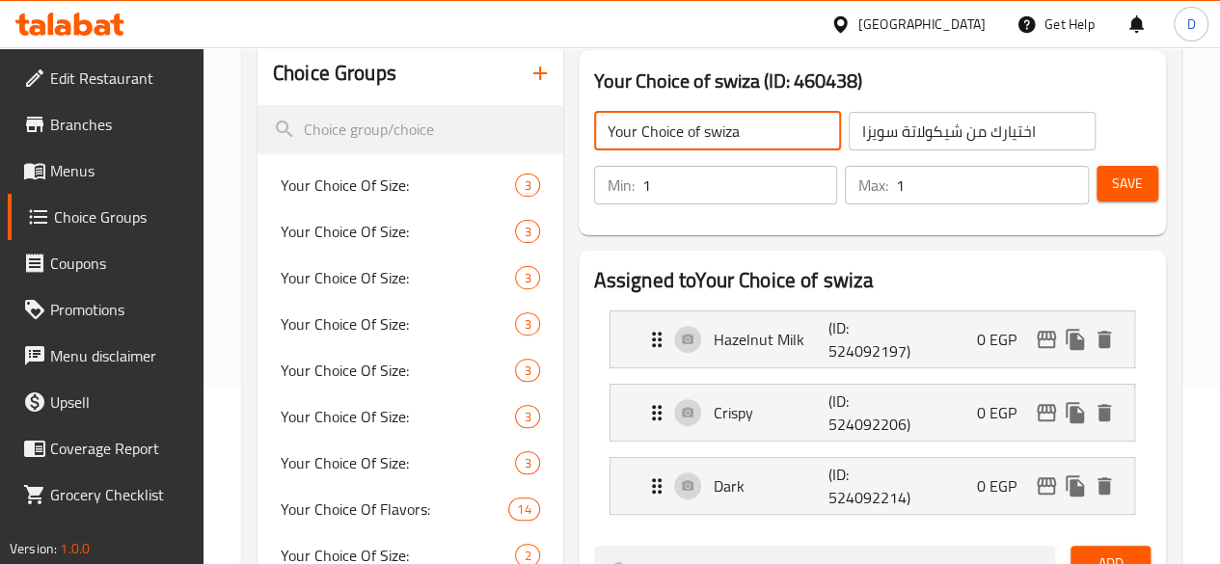
click at [594, 134] on input "Your Choice of swiza" at bounding box center [717, 131] width 247 height 39
click at [594, 132] on input "Your Choice of swiza" at bounding box center [717, 131] width 247 height 39
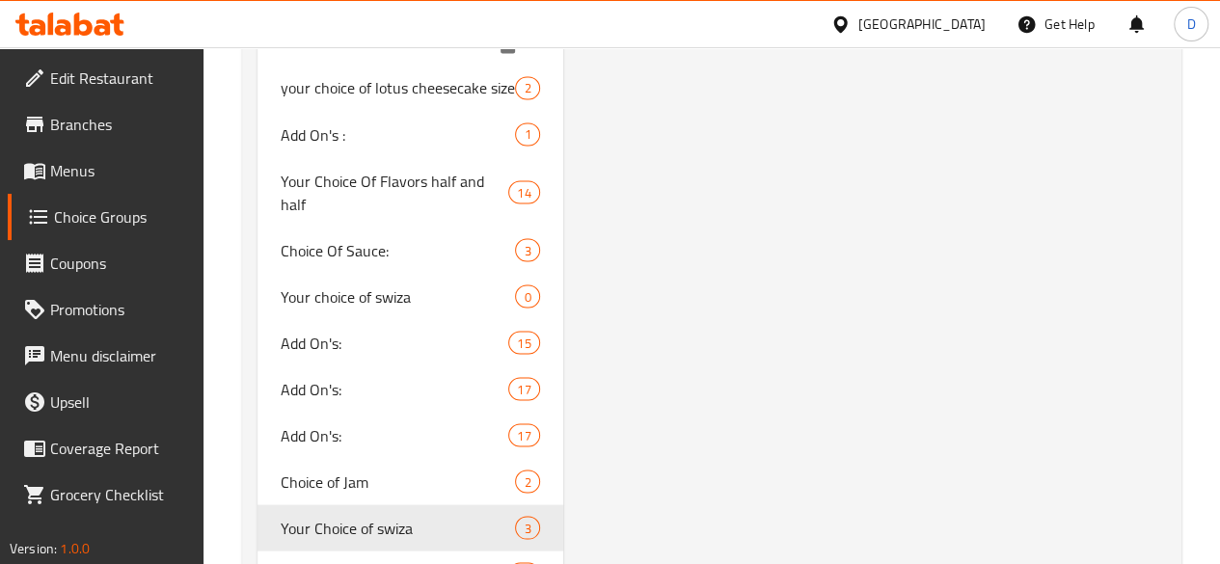
scroll to position [1691, 0]
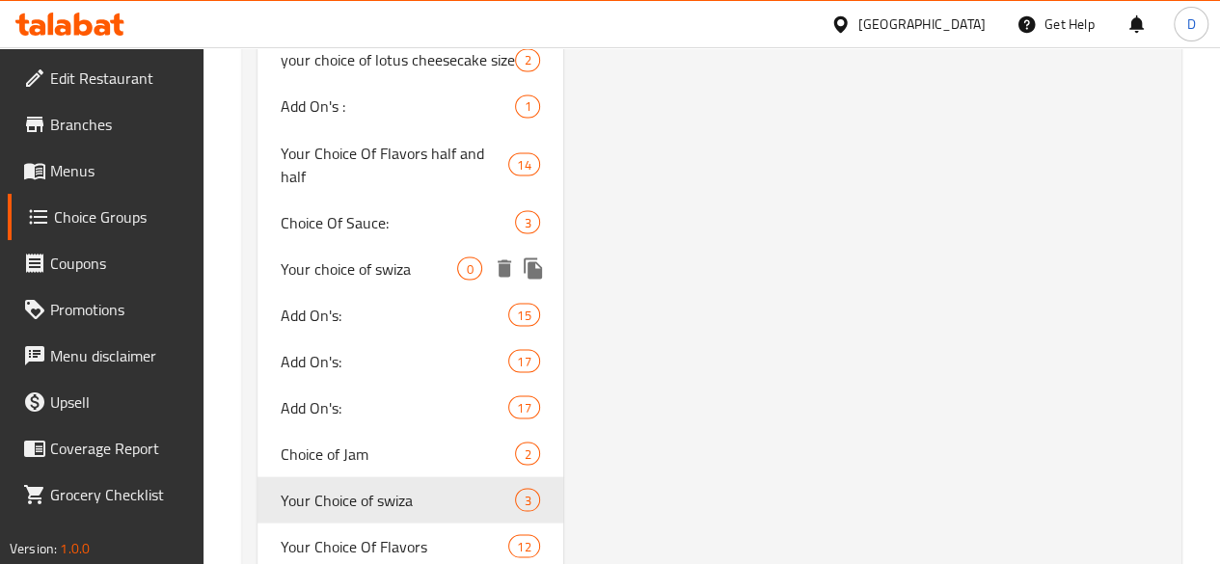
click at [317, 280] on span "Your choice of swiza" at bounding box center [369, 268] width 177 height 23
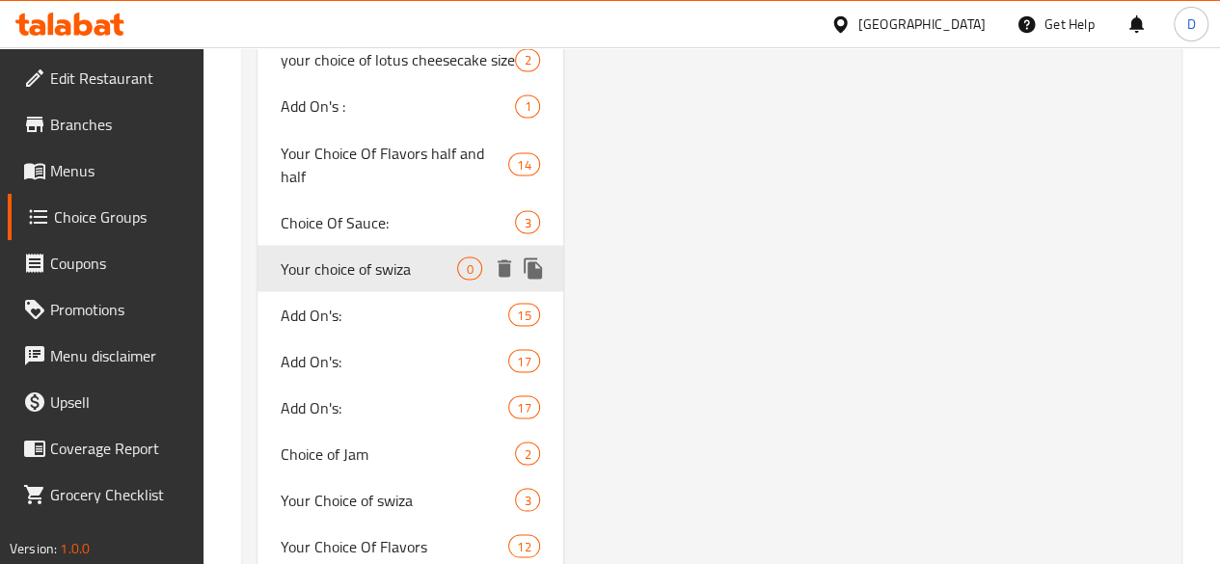
type input "Your choice of swiza"
type input "اختيارك من سويزا"
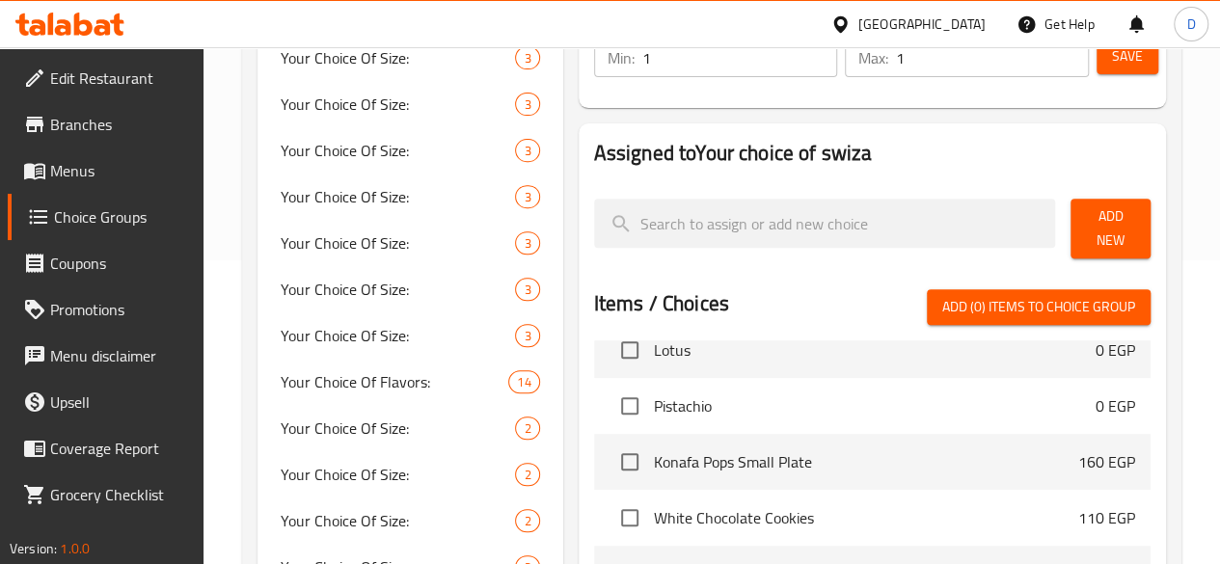
scroll to position [0, 0]
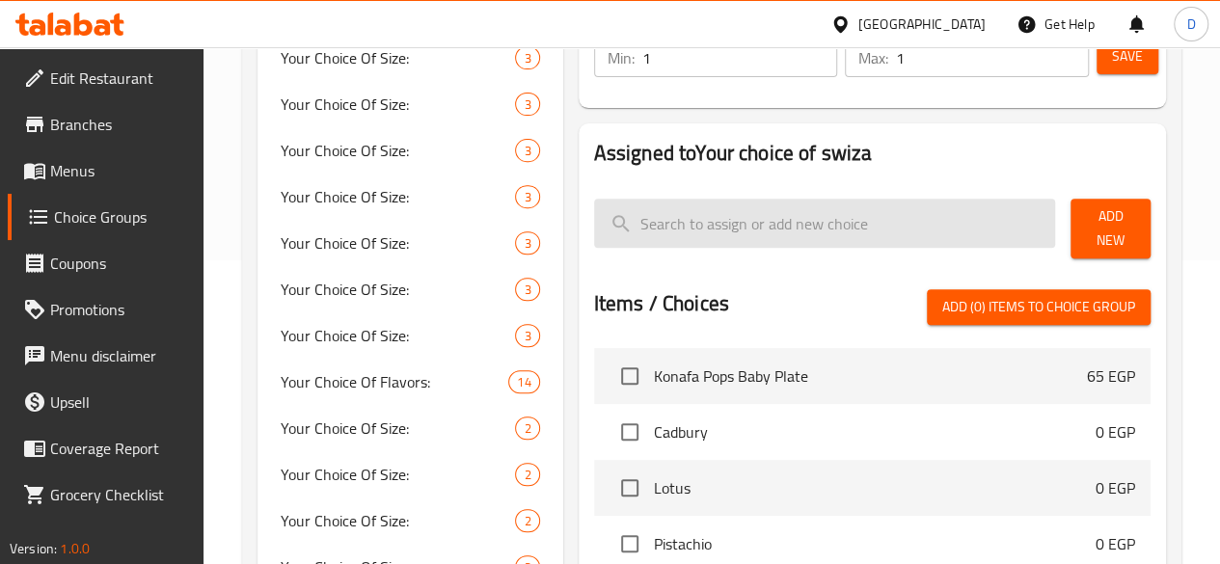
click at [683, 209] on input "search" at bounding box center [825, 223] width 462 height 49
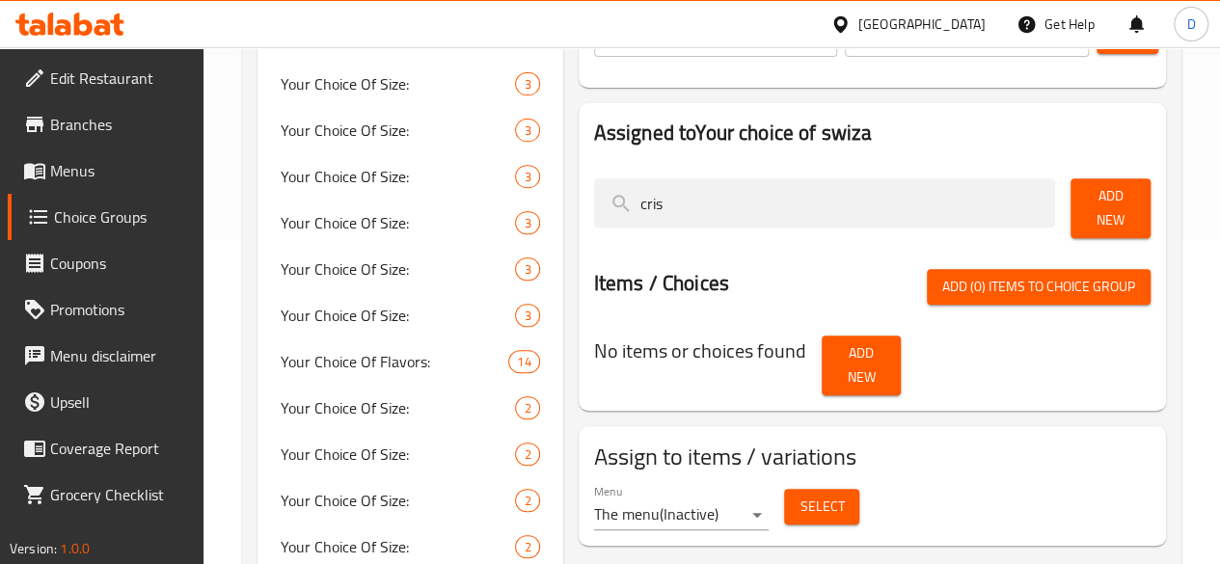
scroll to position [325, 0]
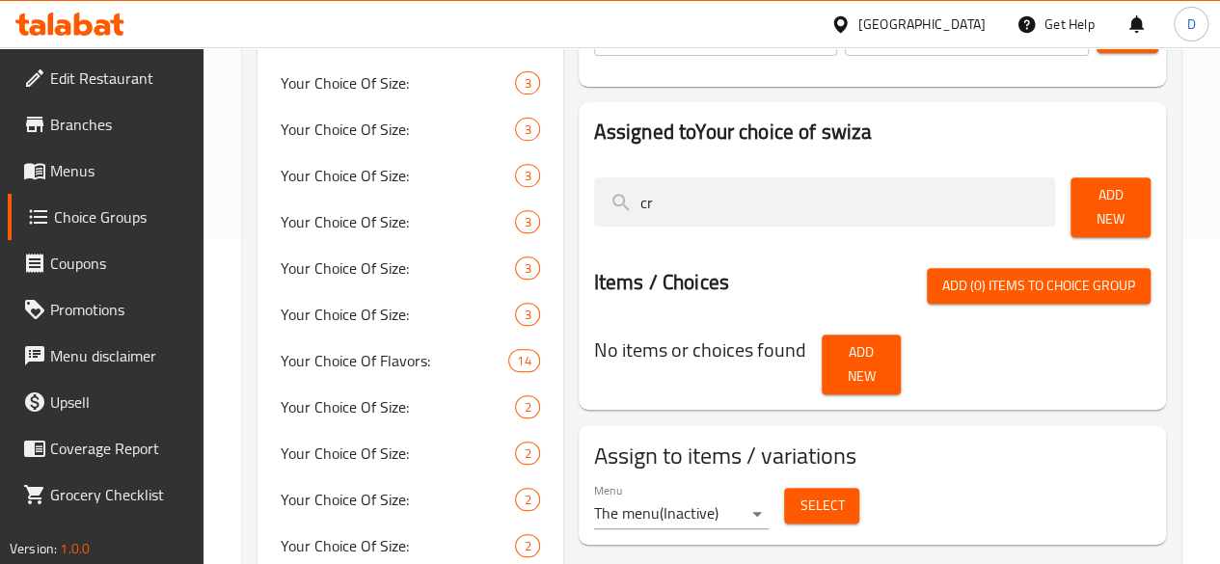
type input "c"
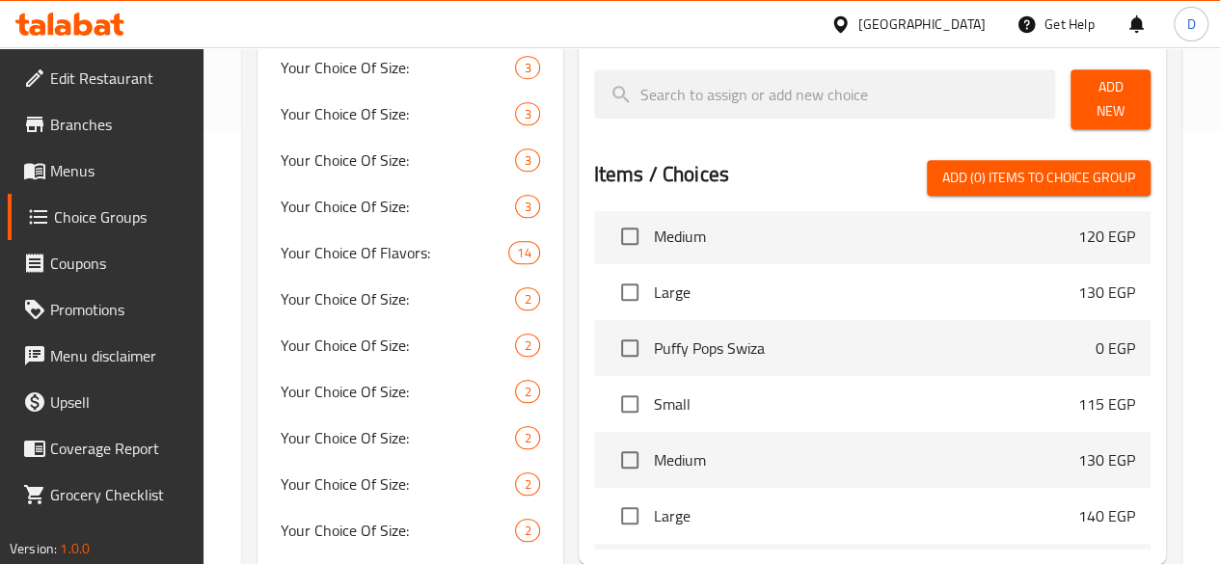
scroll to position [0, 0]
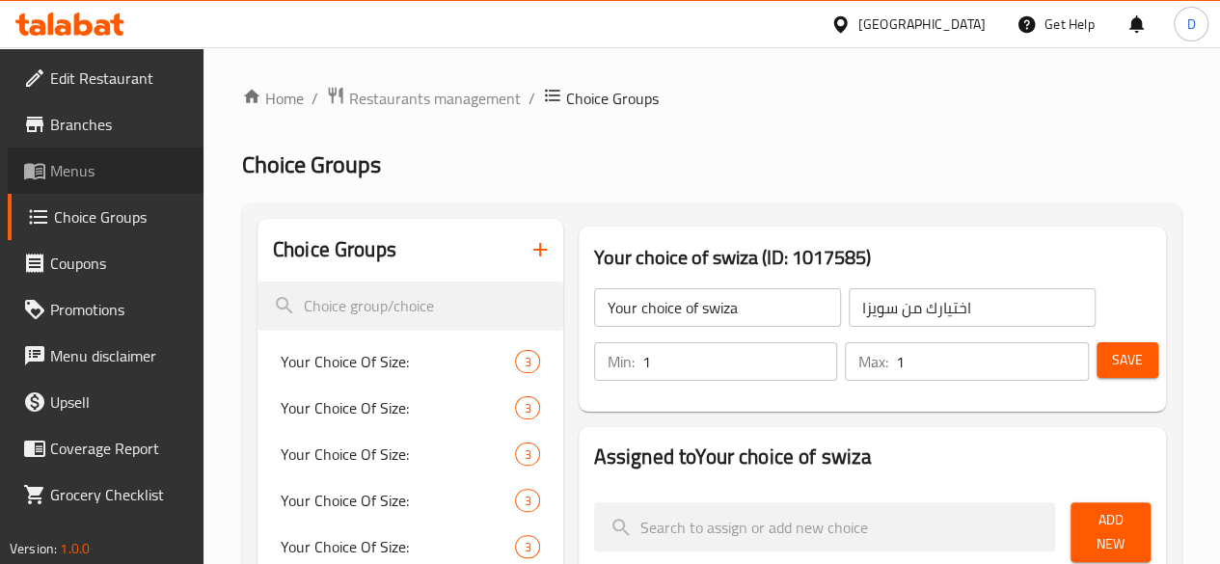
click at [106, 165] on span "Menus" at bounding box center [119, 170] width 138 height 23
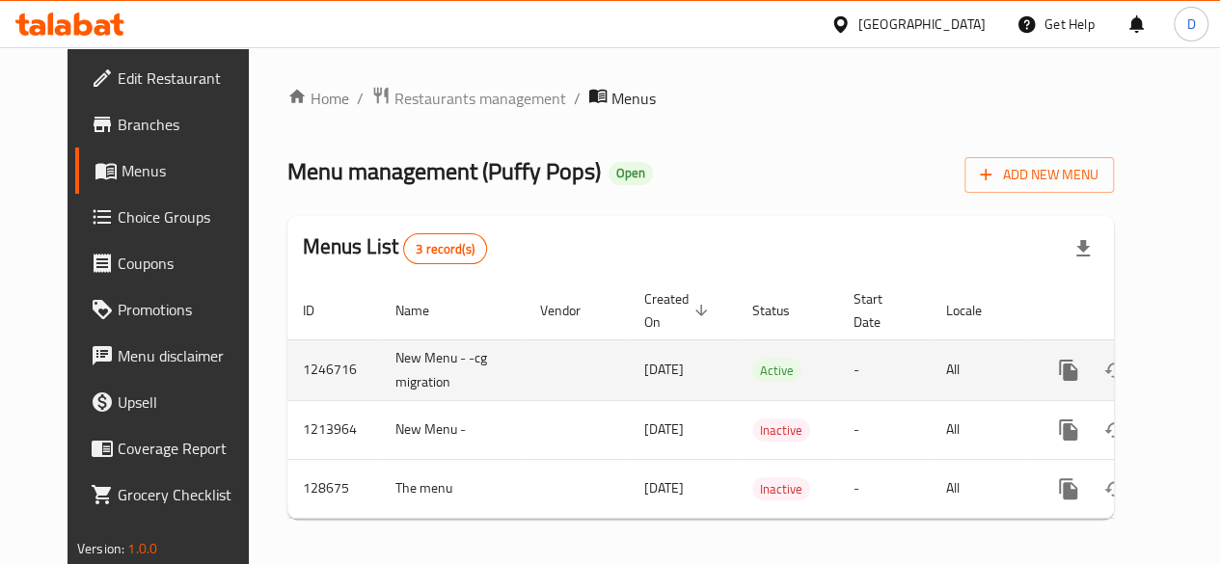
click at [1196, 376] on icon "enhanced table" at bounding box center [1207, 370] width 23 height 23
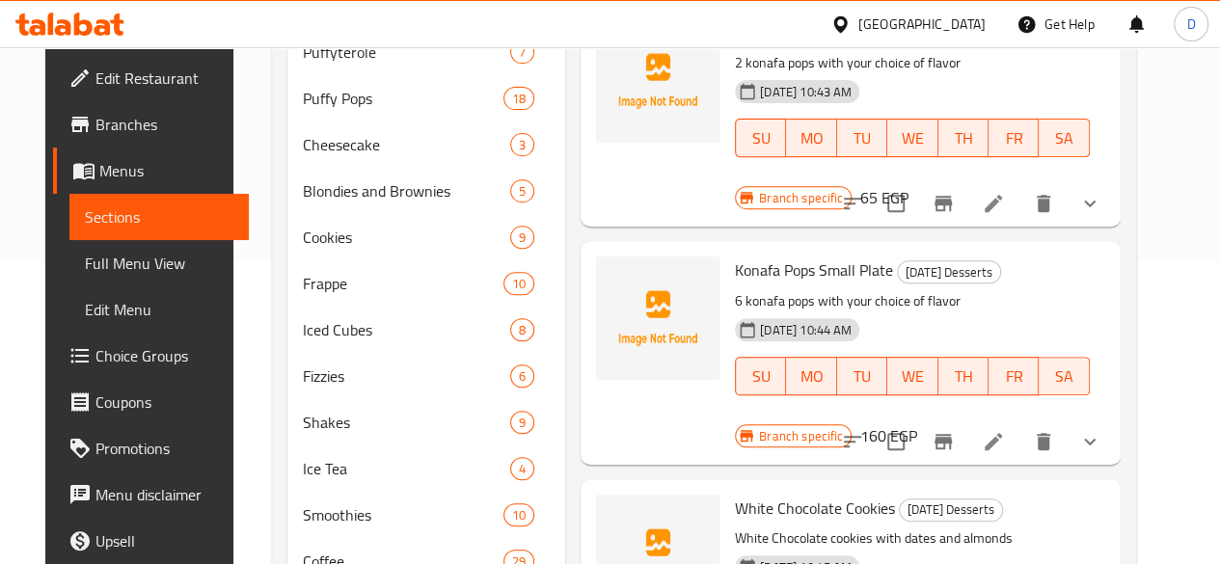
scroll to position [305, 0]
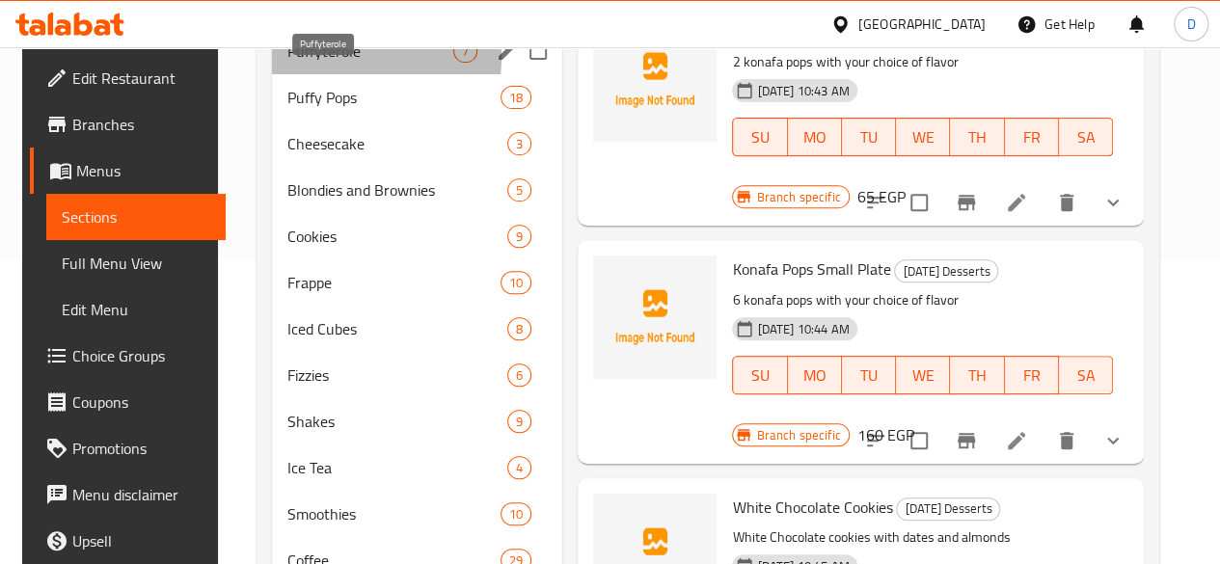
click at [299, 63] on span "Puffyterole" at bounding box center [370, 51] width 166 height 23
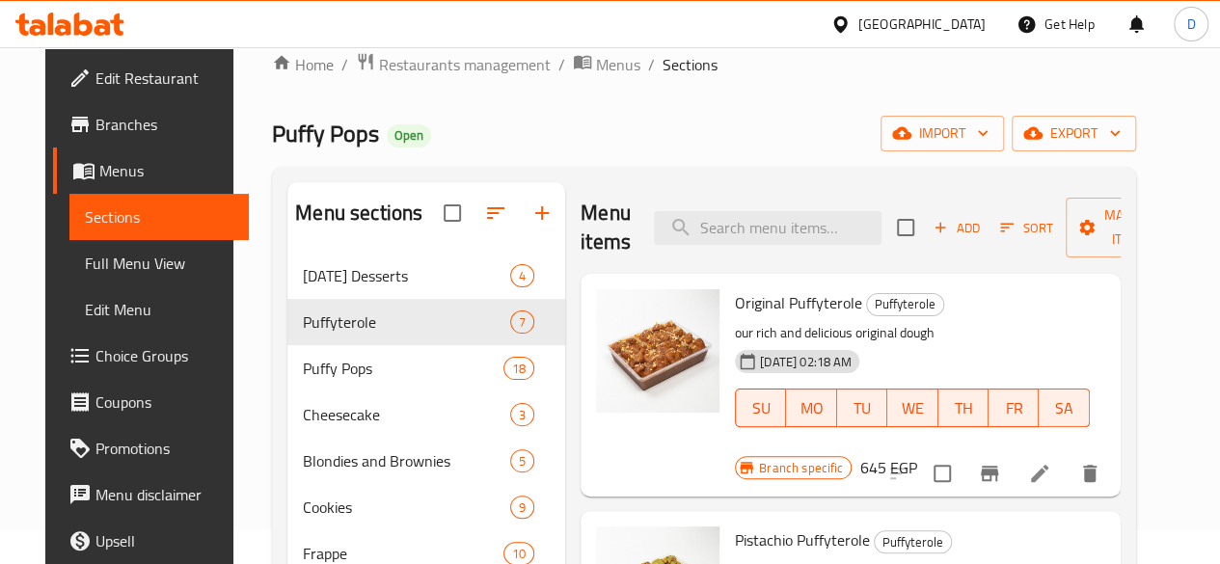
scroll to position [30, 0]
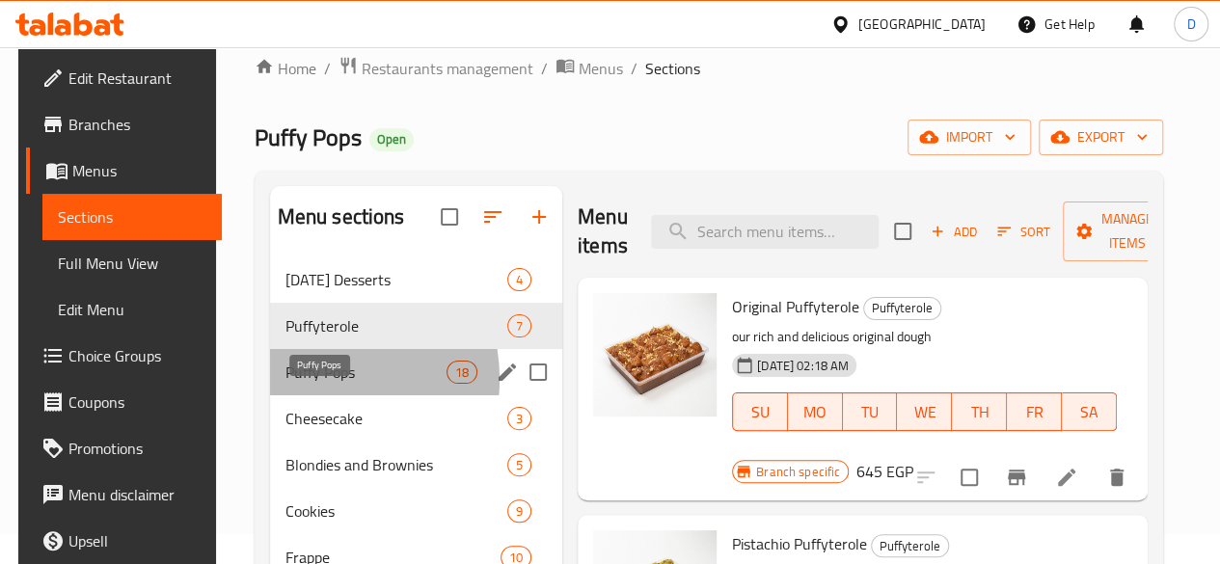
click at [312, 384] on span "Puffy Pops" at bounding box center [365, 372] width 161 height 23
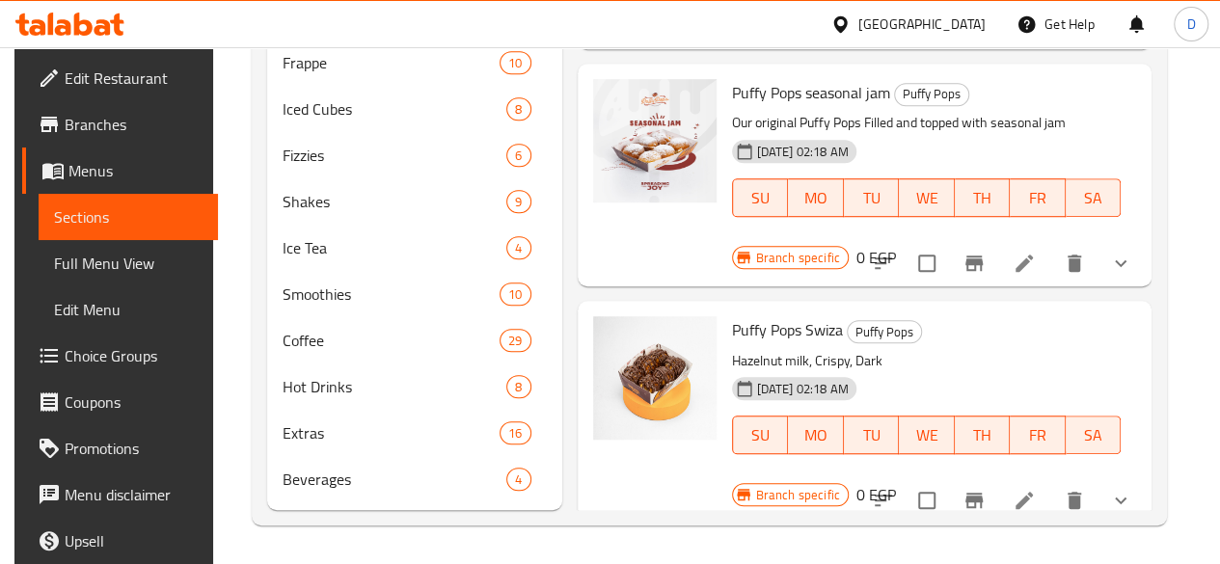
scroll to position [2875, 0]
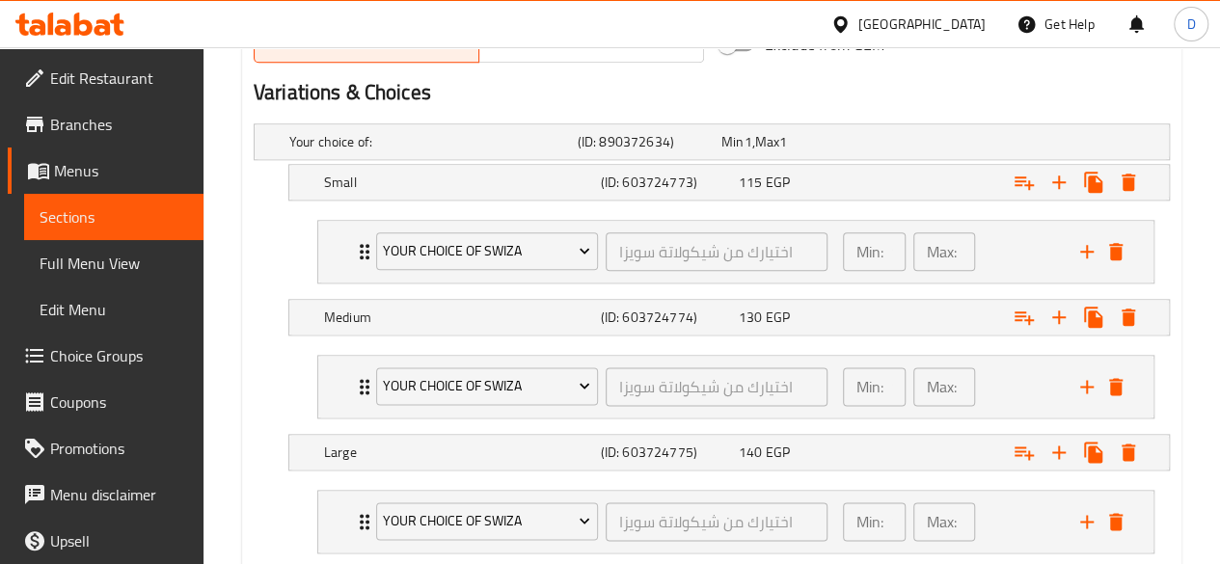
scroll to position [1017, 0]
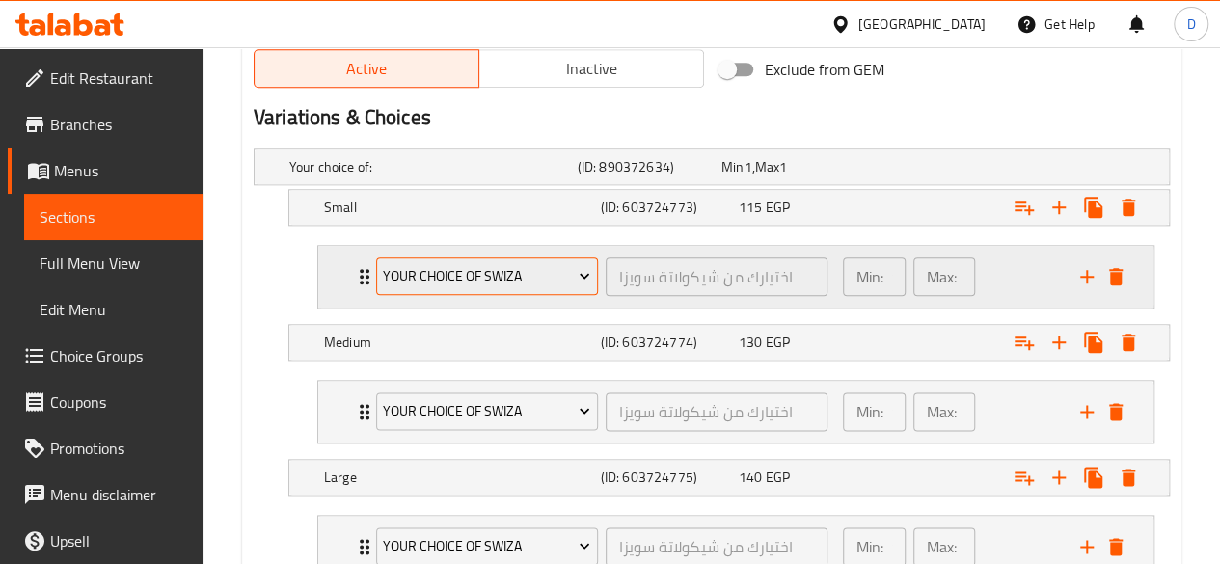
click at [502, 275] on span "Your Choice of swiza" at bounding box center [486, 276] width 207 height 24
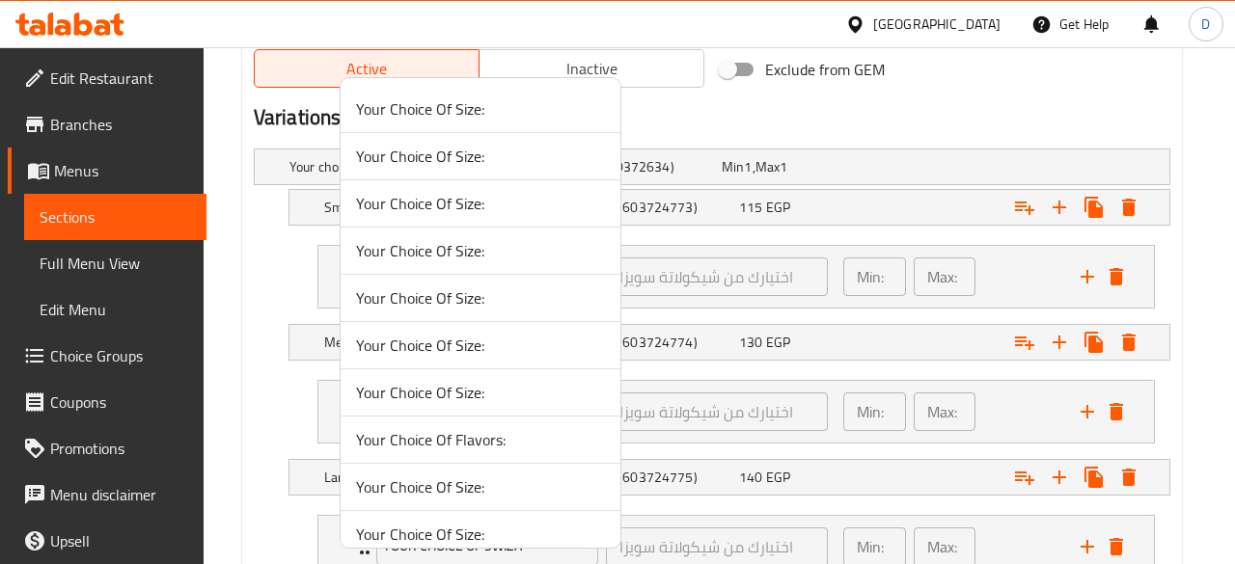
click at [832, 119] on div at bounding box center [617, 282] width 1235 height 564
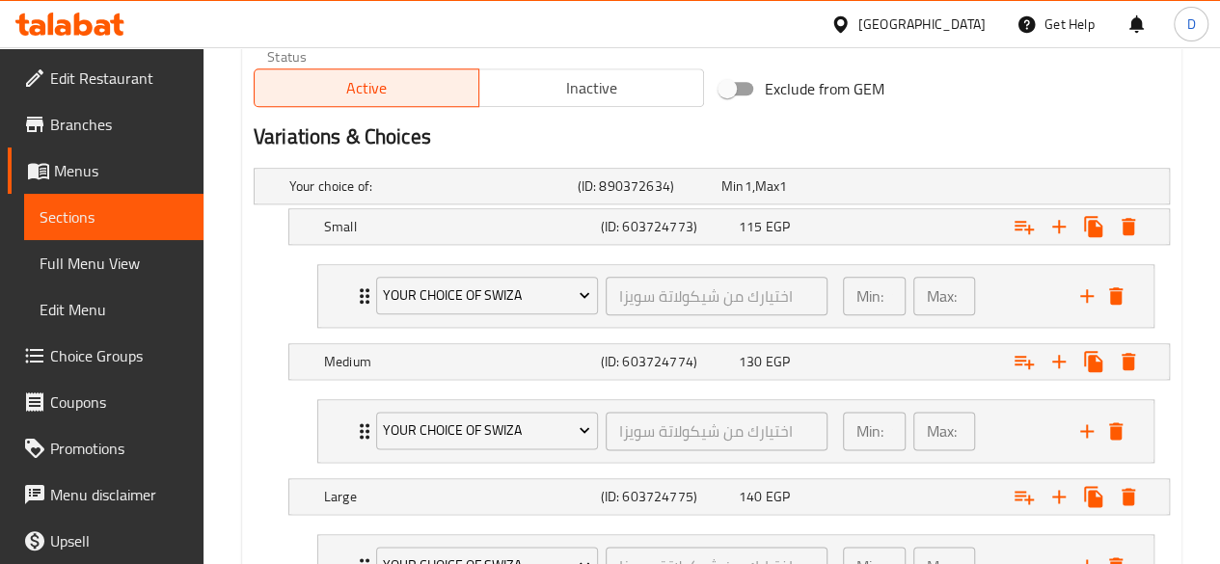
scroll to position [997, 0]
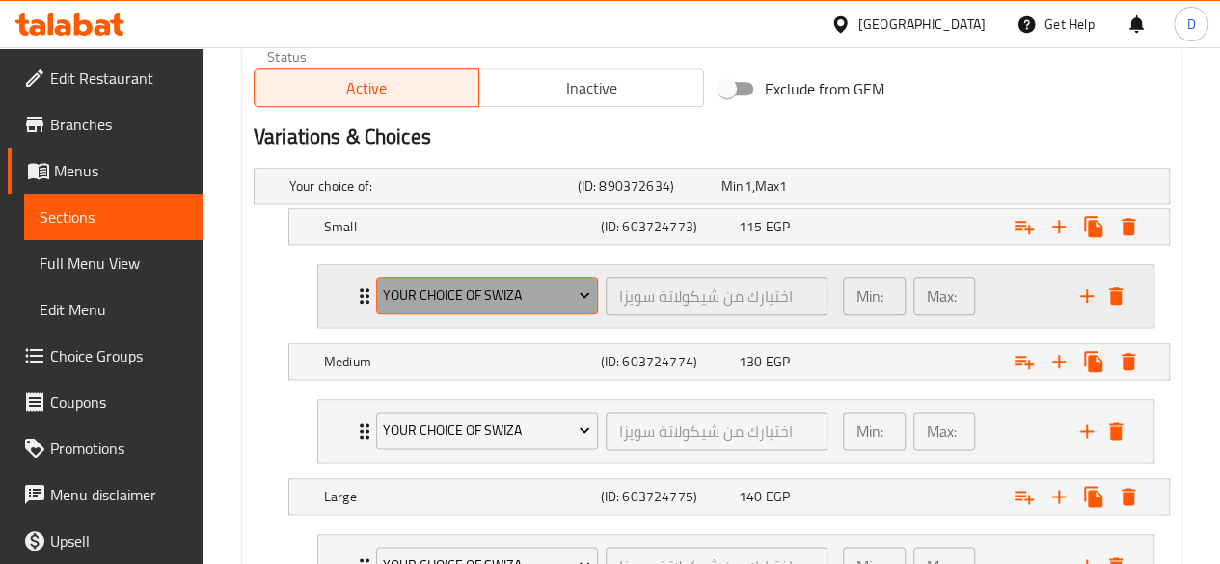
click at [584, 294] on icon "Expand" at bounding box center [585, 296] width 10 height 6
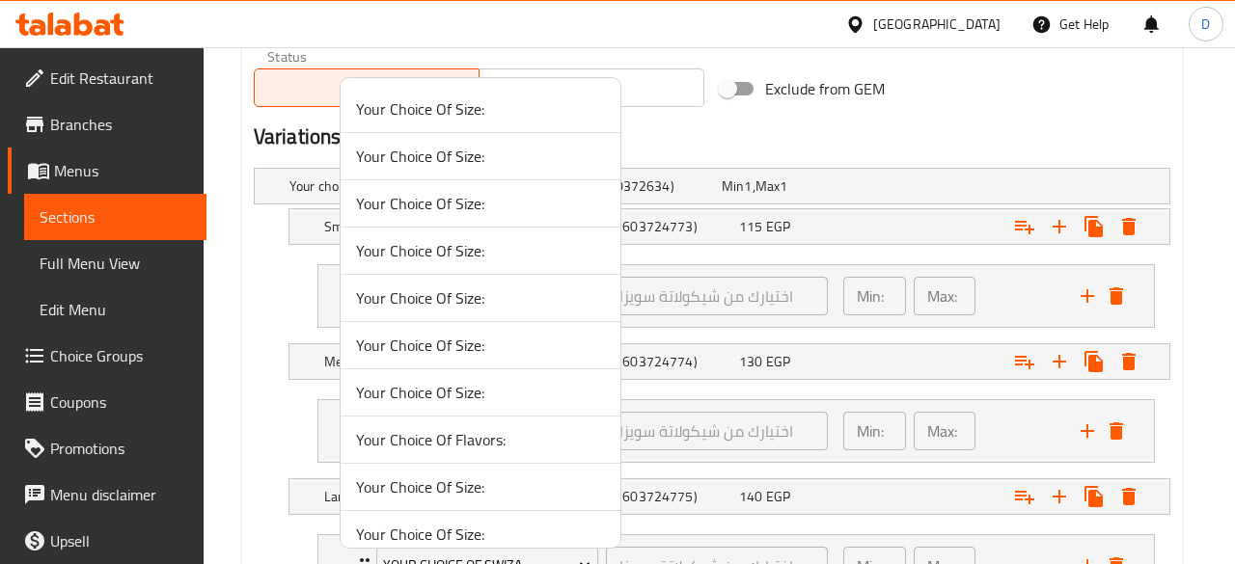
click at [830, 182] on div at bounding box center [617, 282] width 1235 height 564
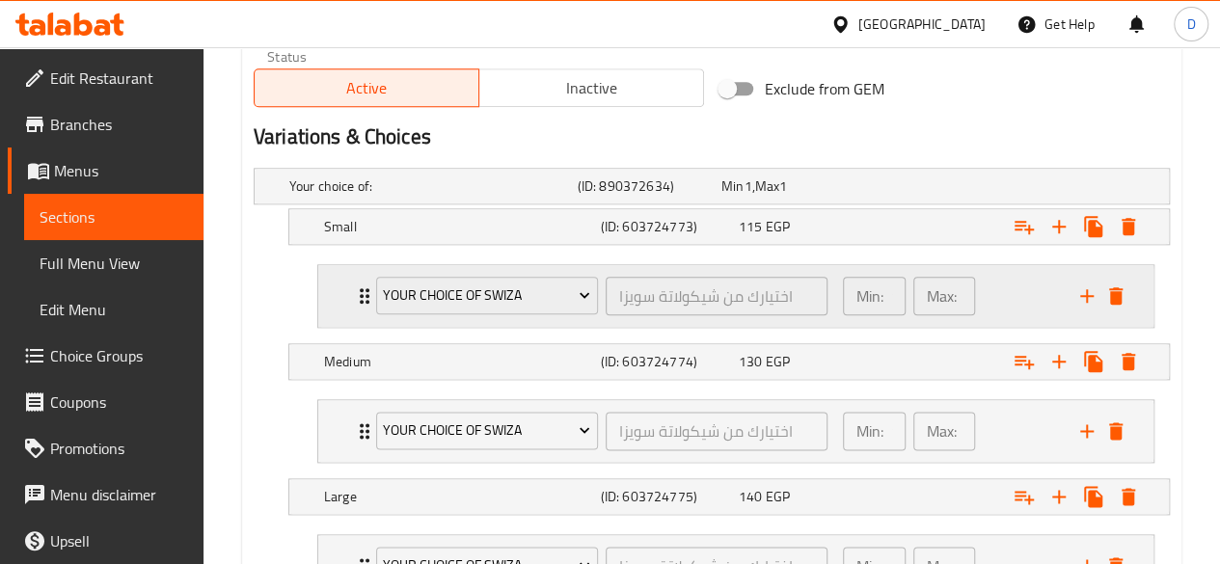
click at [360, 299] on icon "Expand" at bounding box center [365, 295] width 10 height 15
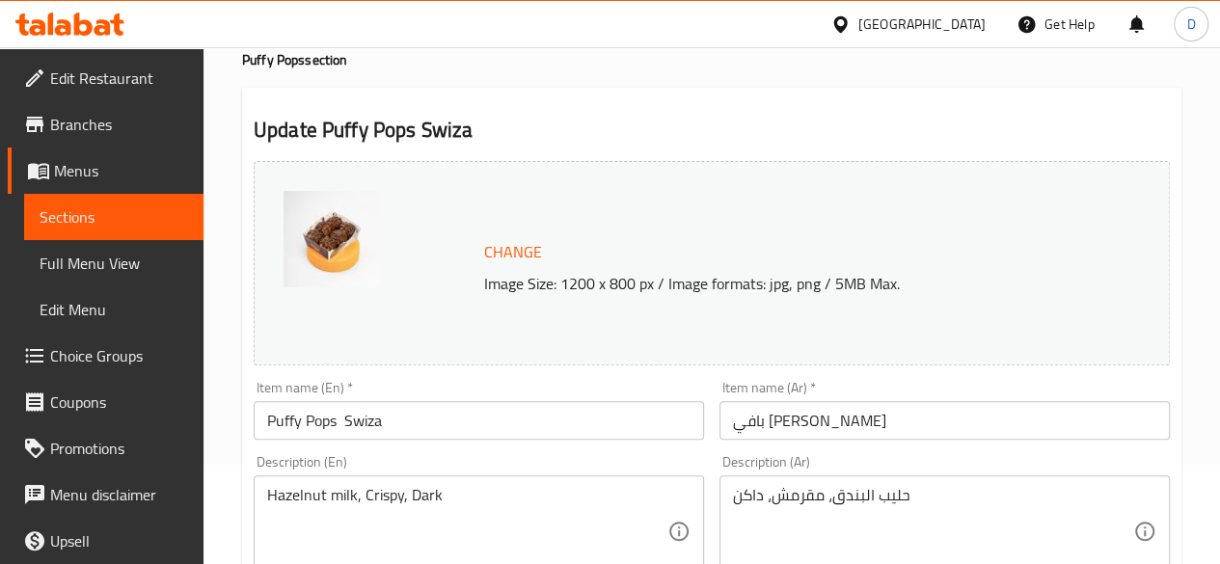
scroll to position [0, 0]
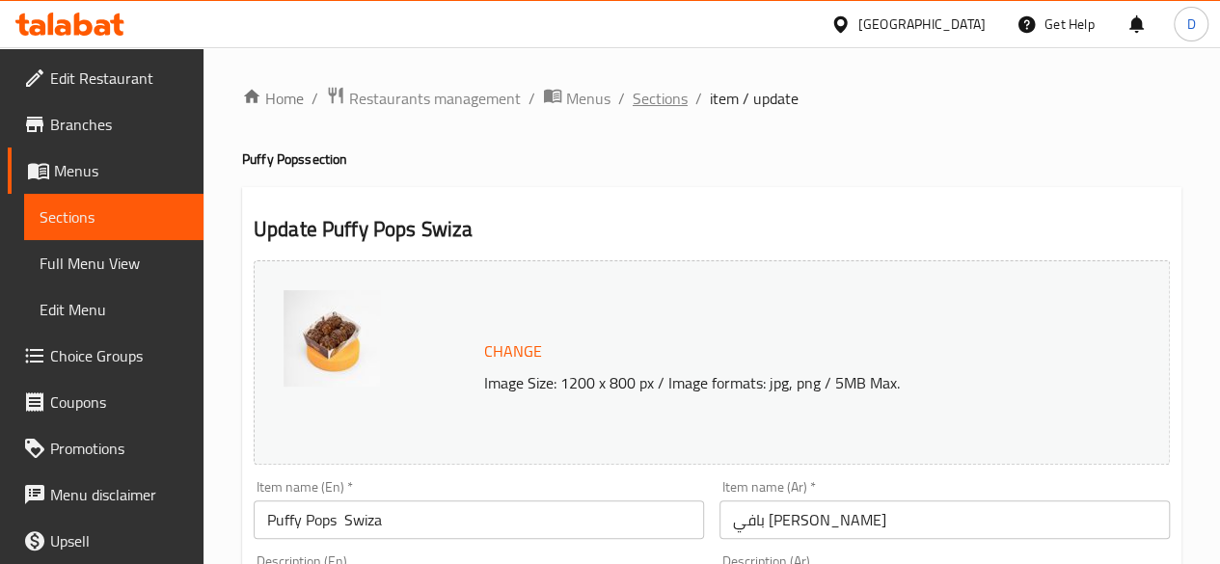
click at [671, 95] on span "Sections" at bounding box center [660, 98] width 55 height 23
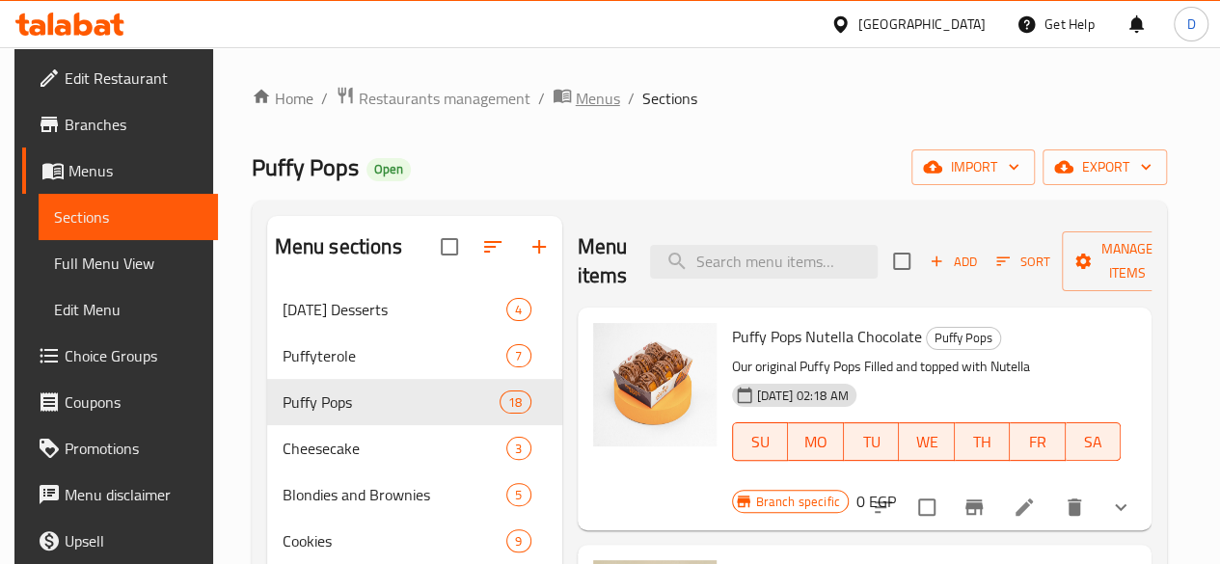
click at [587, 103] on span "Menus" at bounding box center [598, 98] width 44 height 23
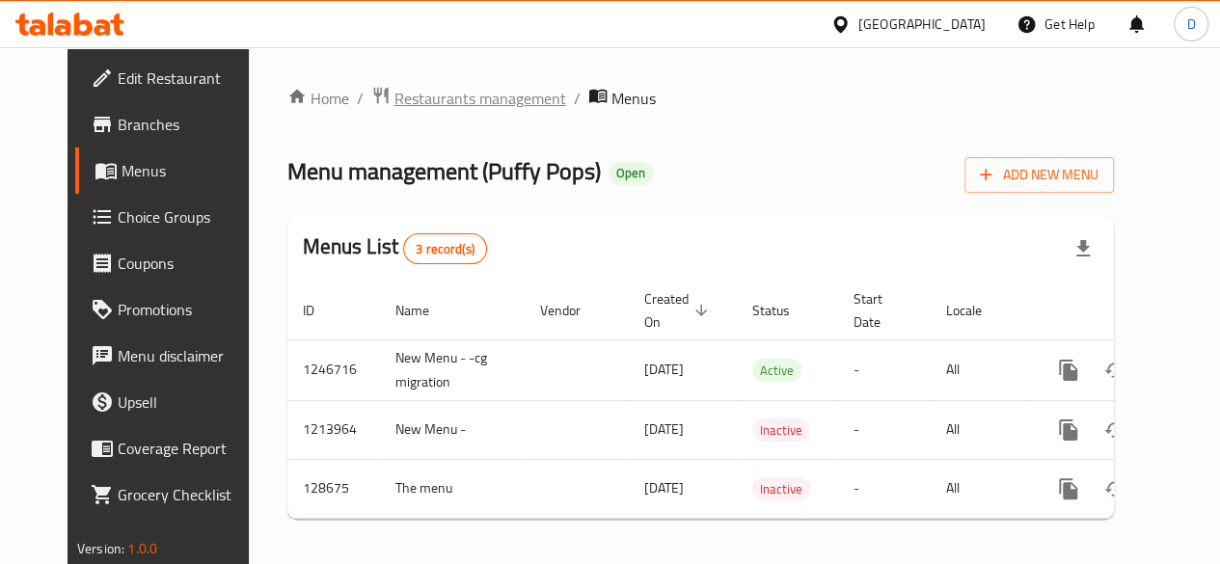
click at [483, 97] on span "Restaurants management" at bounding box center [480, 98] width 172 height 23
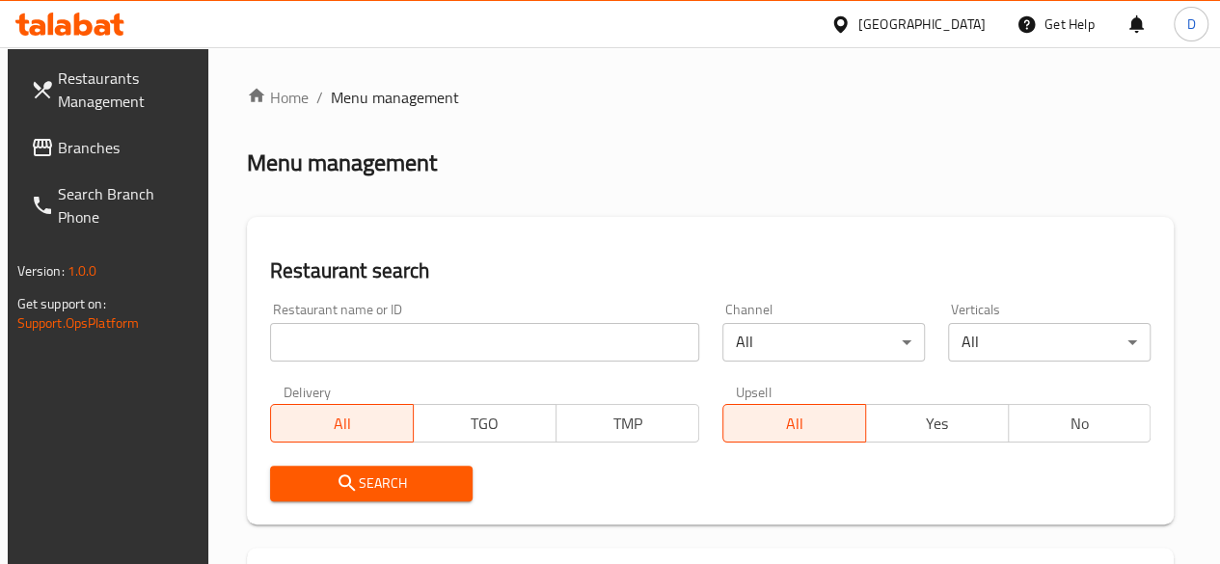
click at [394, 344] on input "search" at bounding box center [484, 342] width 429 height 39
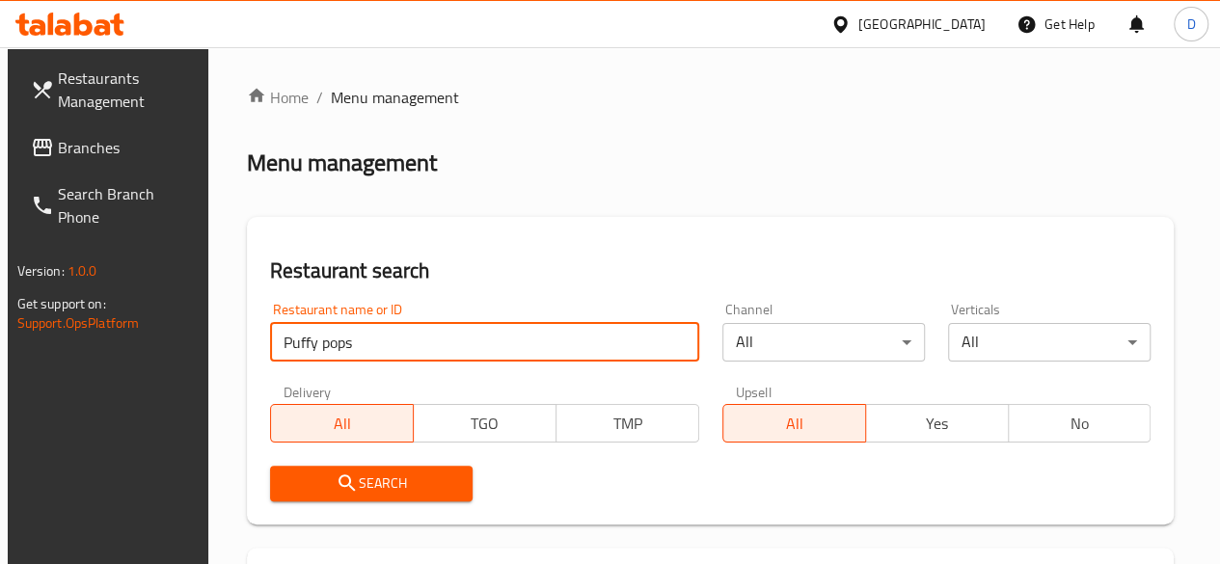
type input "Puffy pops"
click button "Search" at bounding box center [371, 484] width 203 height 36
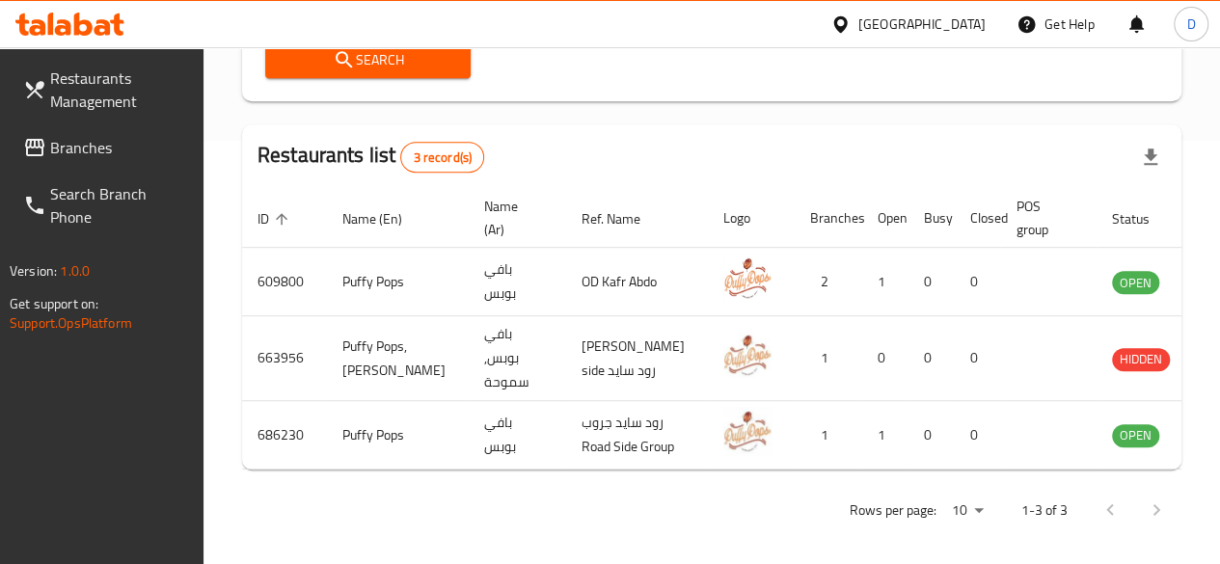
scroll to position [424, 0]
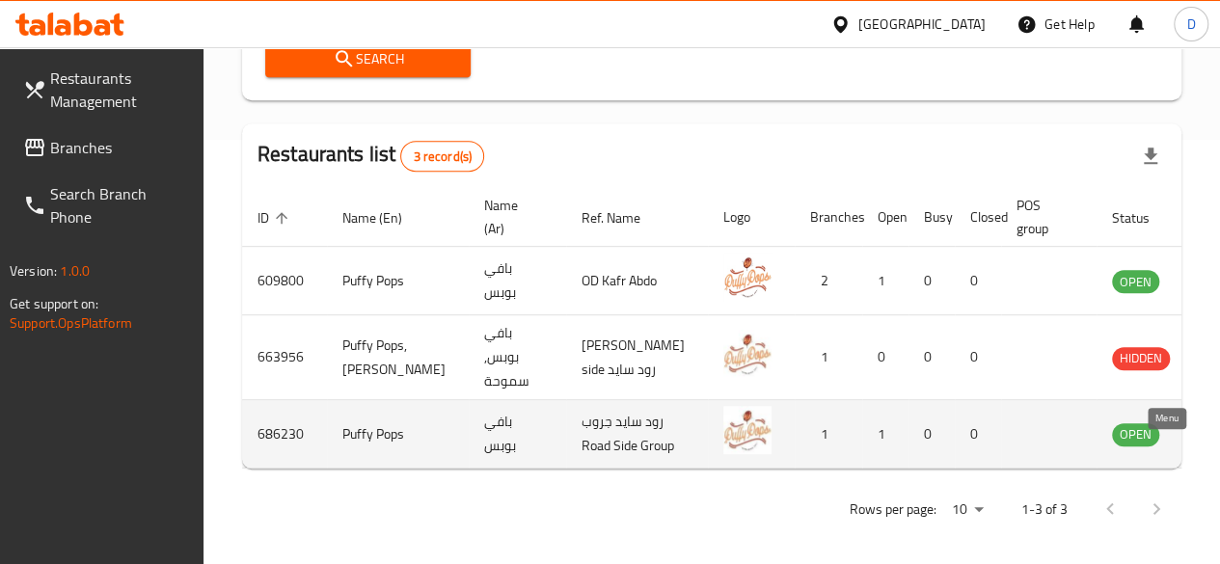
click at [1214, 444] on icon "enhanced table" at bounding box center [1224, 435] width 21 height 16
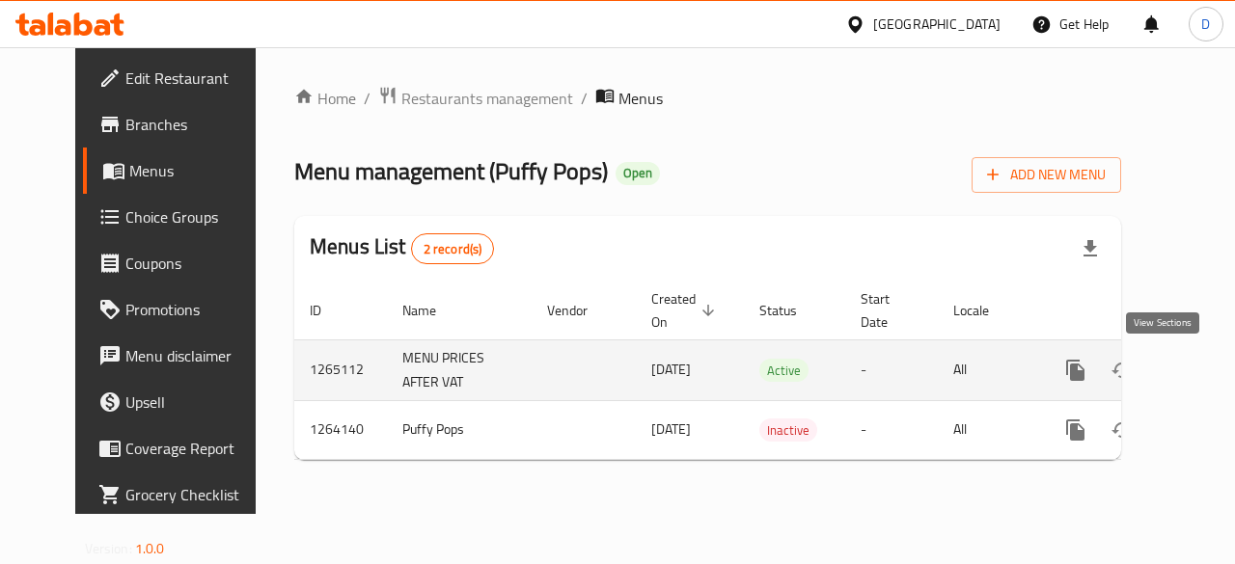
click at [1191, 379] on link "enhanced table" at bounding box center [1214, 370] width 46 height 46
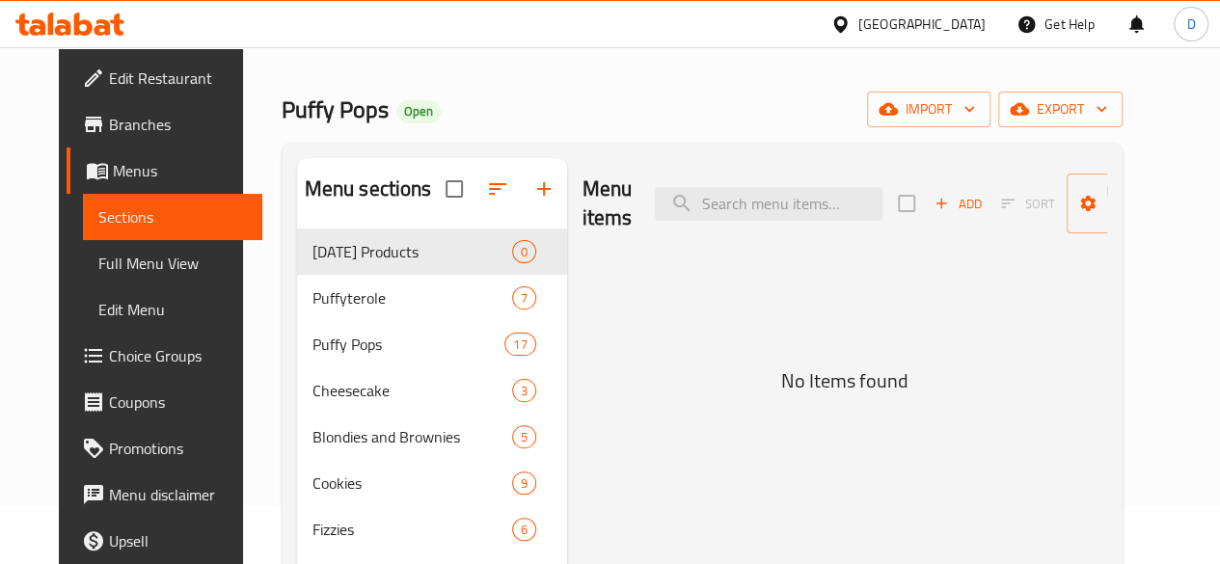
scroll to position [59, 0]
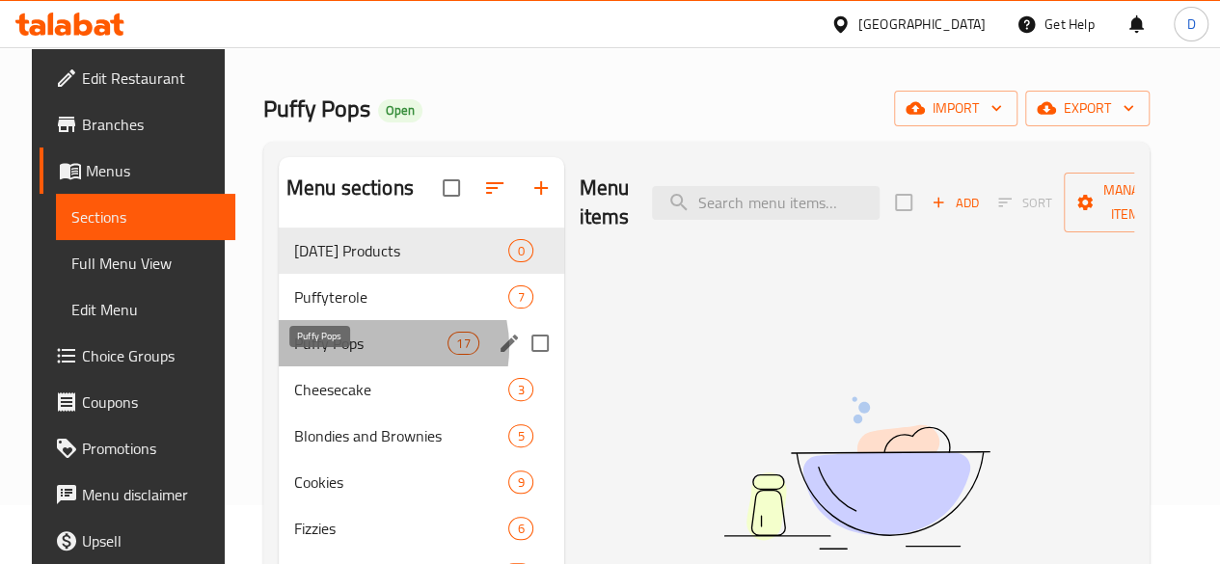
click at [351, 355] on span "Puffy Pops" at bounding box center [370, 343] width 153 height 23
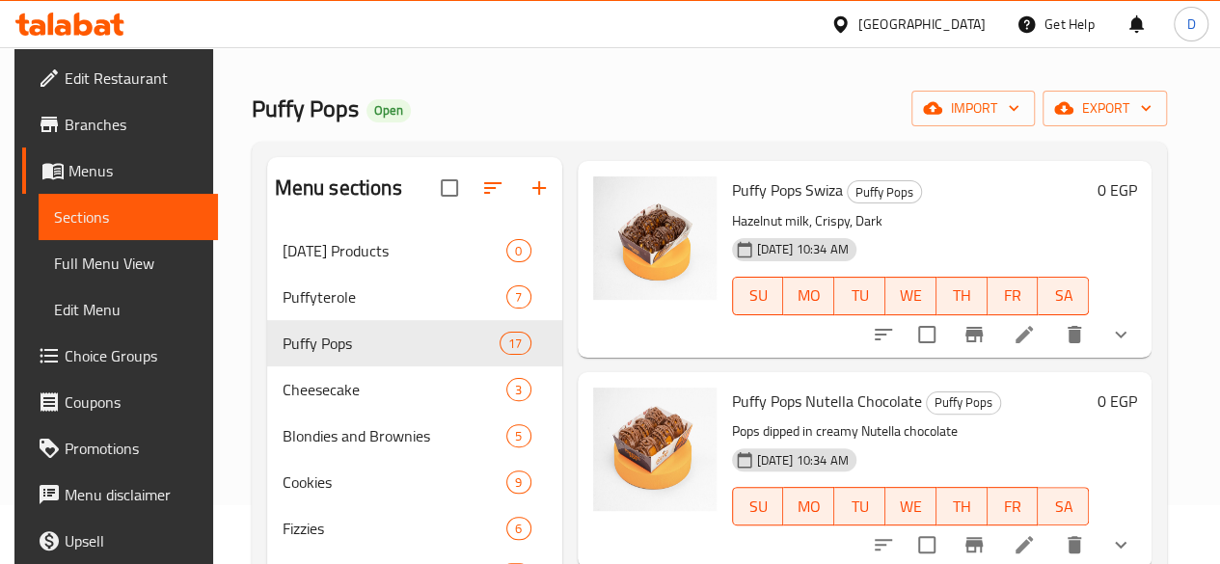
scroll to position [1562, 0]
click at [1030, 322] on icon at bounding box center [1024, 333] width 23 height 23
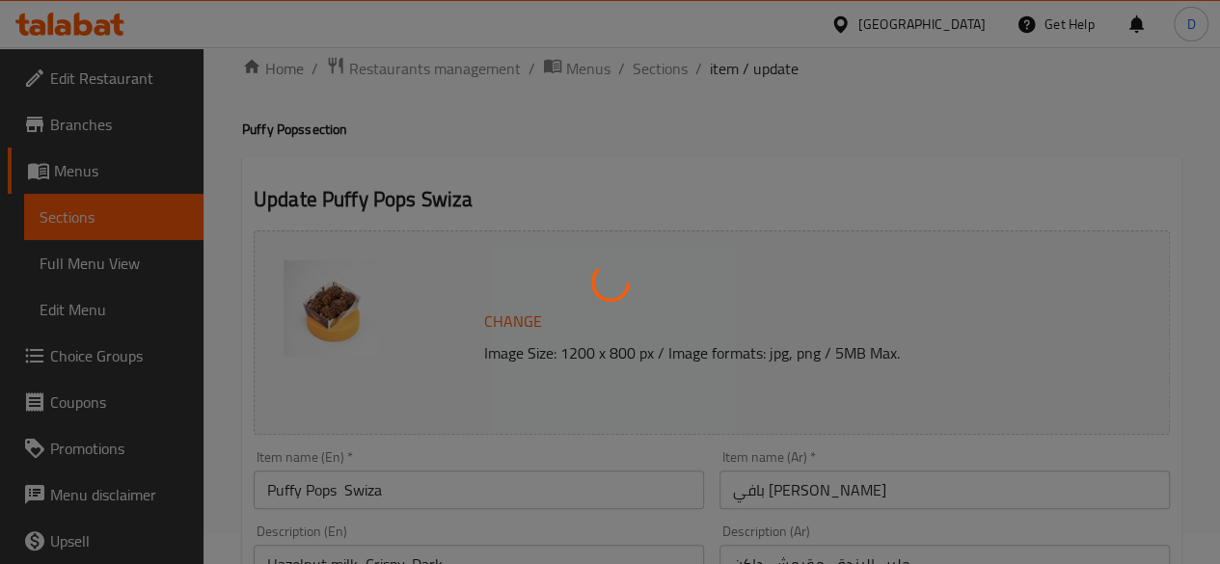
type input "اختيارك من الشيكولاتة سويزا"
type input "1"
type input "اختيارك من الشيكولاتة سويزا"
type input "1"
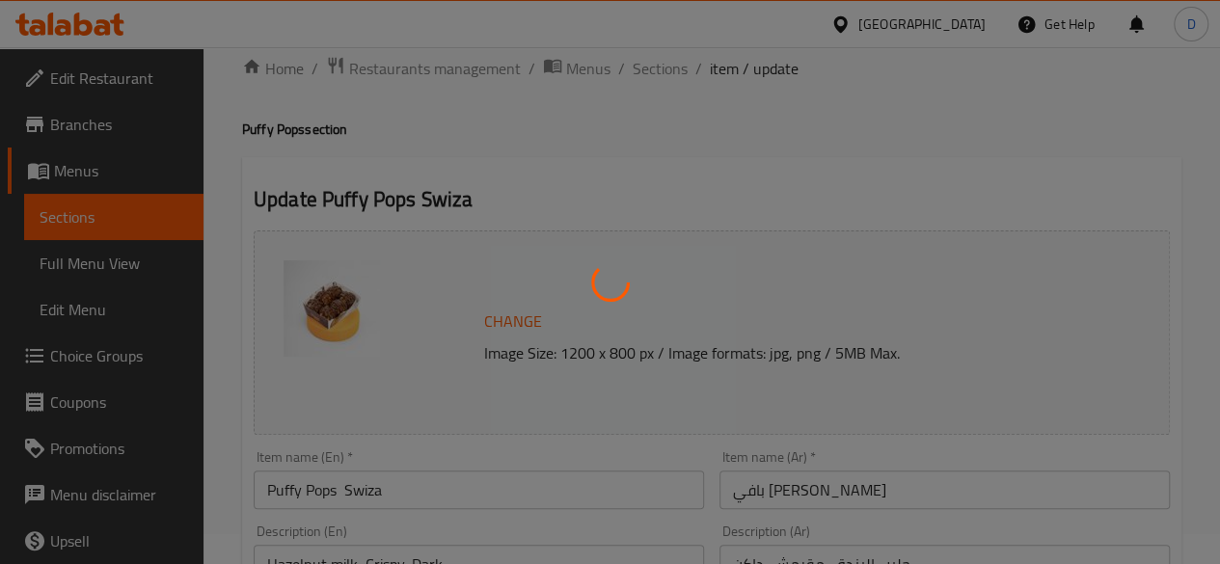
type input "1"
type input "اختيارك من الشيكولاتة سويزا"
type input "1"
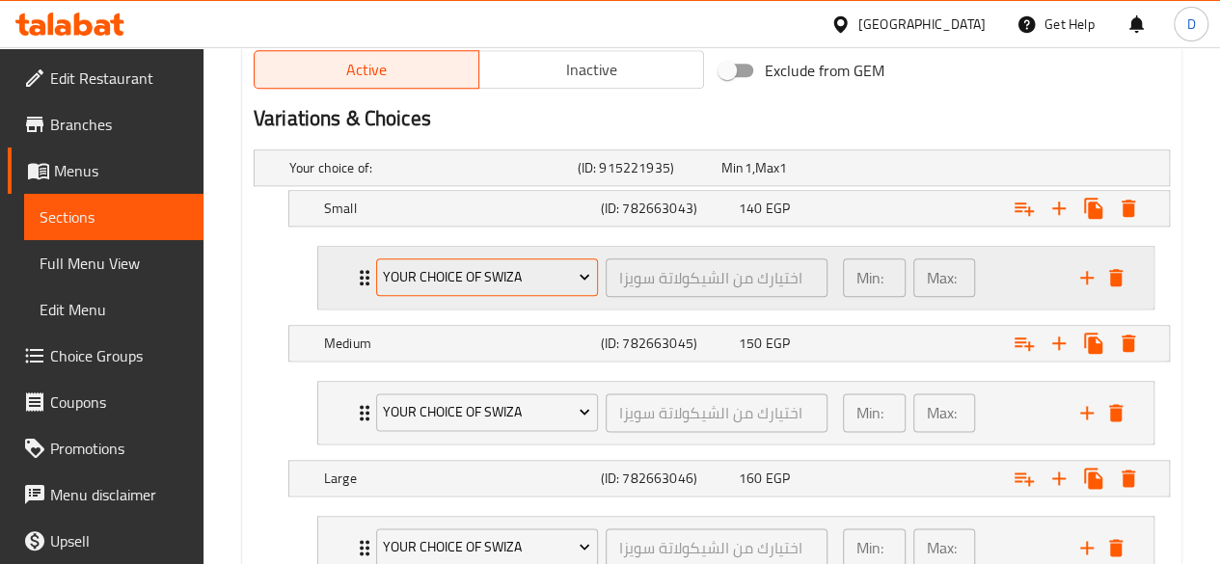
scroll to position [1157, 0]
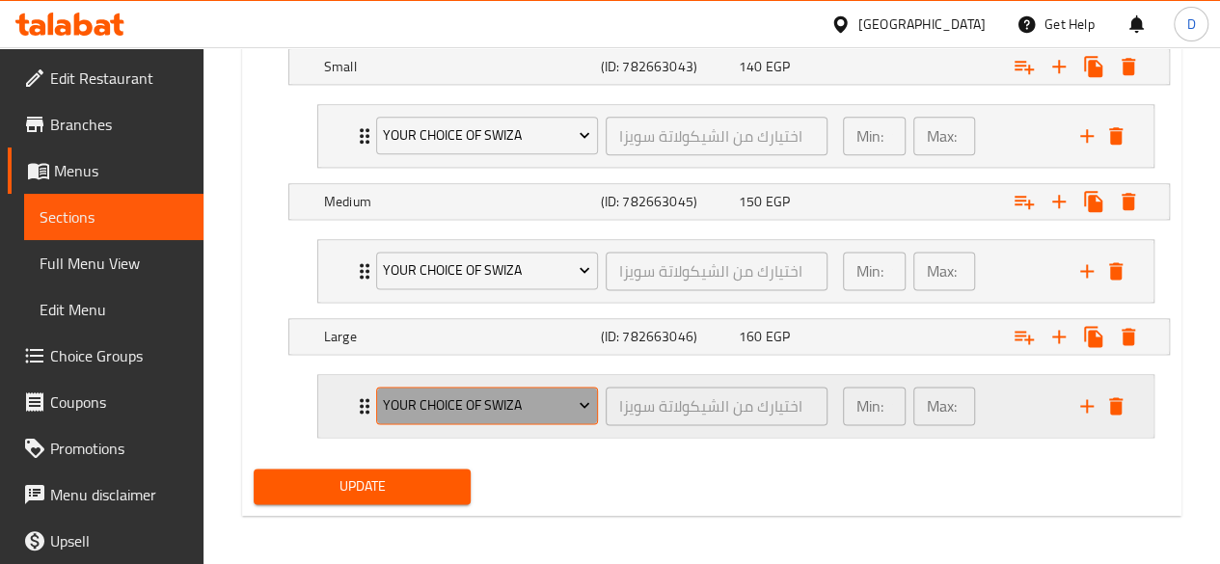
click at [549, 404] on span "Your Choice of swiza" at bounding box center [486, 406] width 207 height 24
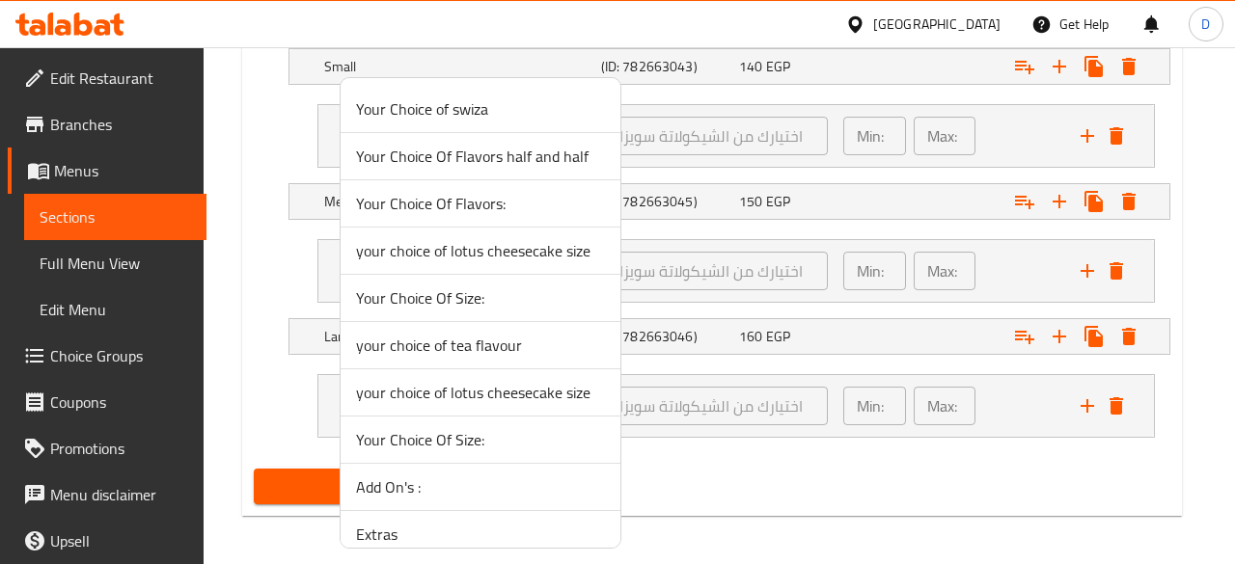
click at [316, 474] on div at bounding box center [617, 282] width 1235 height 564
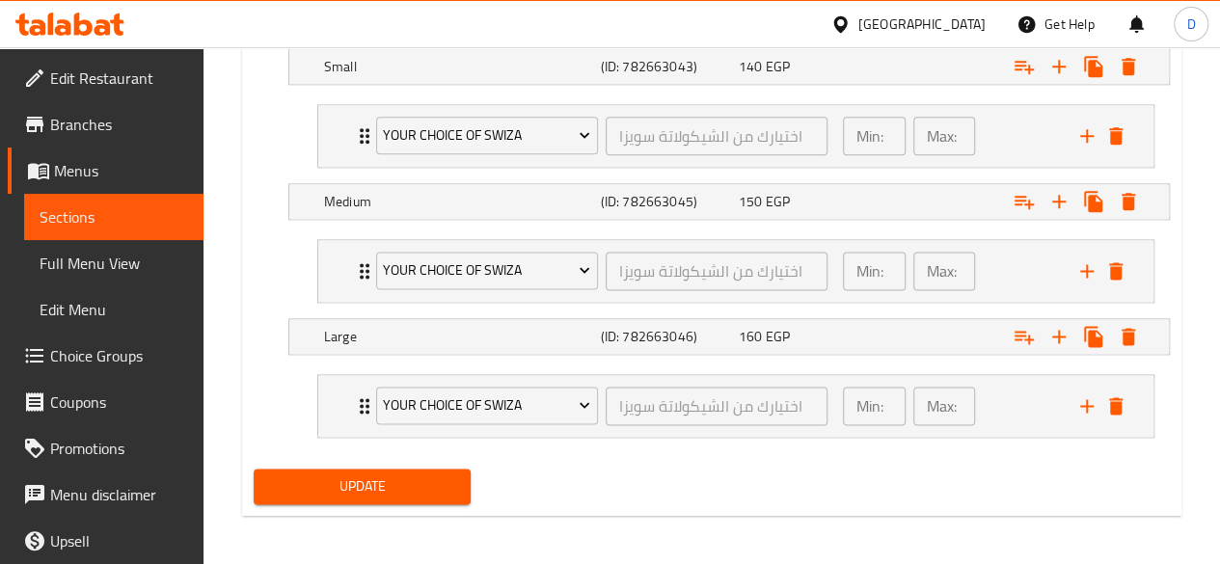
click at [316, 475] on span "Update" at bounding box center [362, 487] width 187 height 24
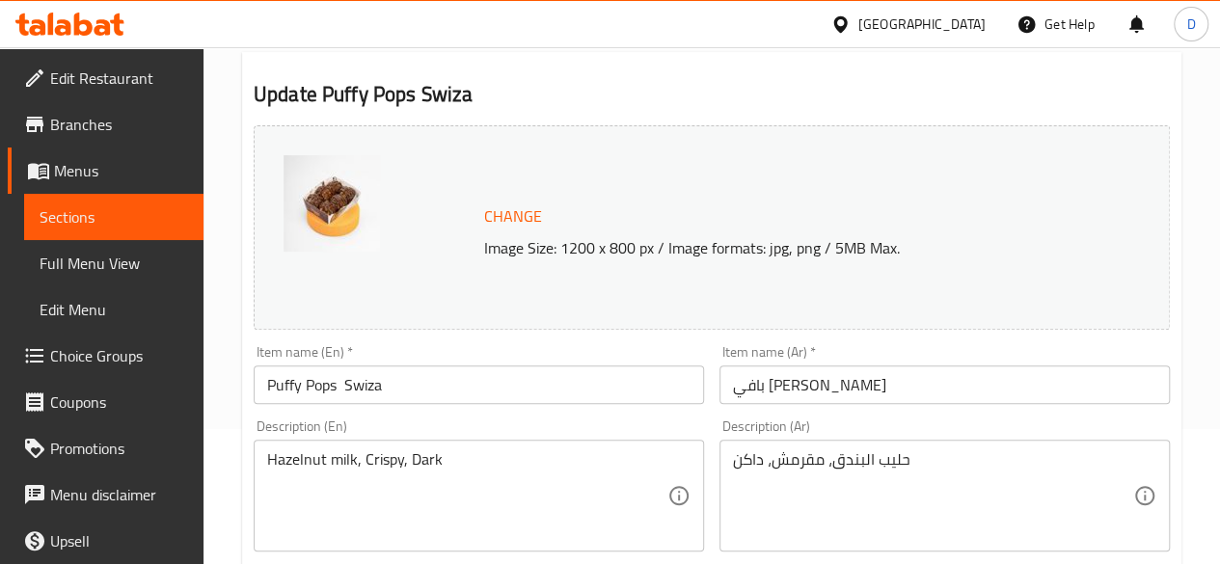
scroll to position [0, 0]
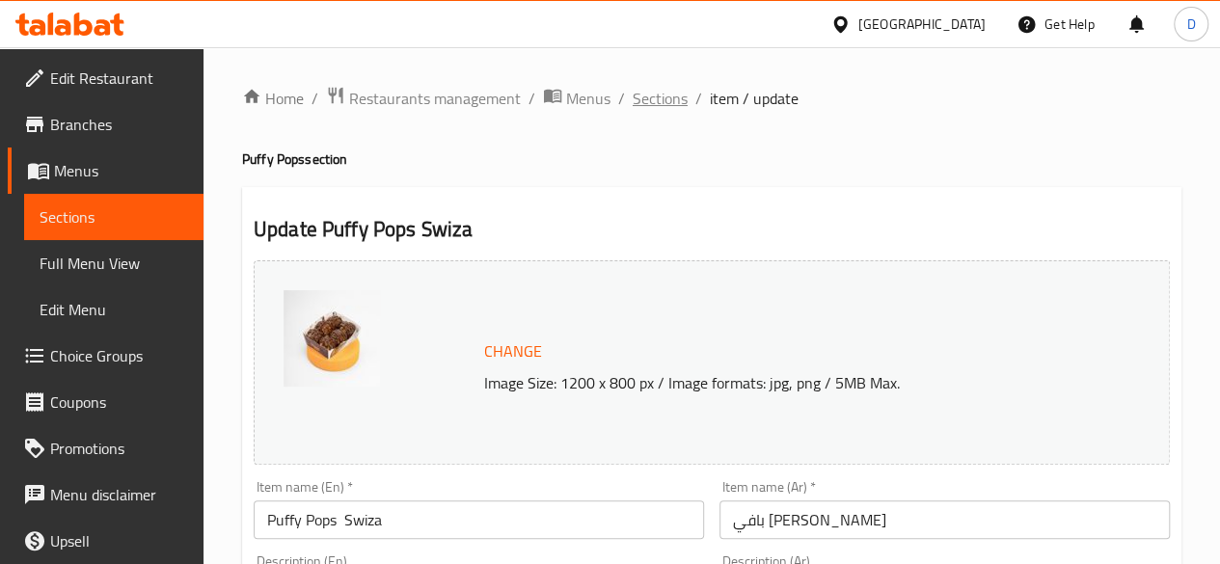
click at [658, 108] on span "Sections" at bounding box center [660, 98] width 55 height 23
